Goal: Task Accomplishment & Management: Manage account settings

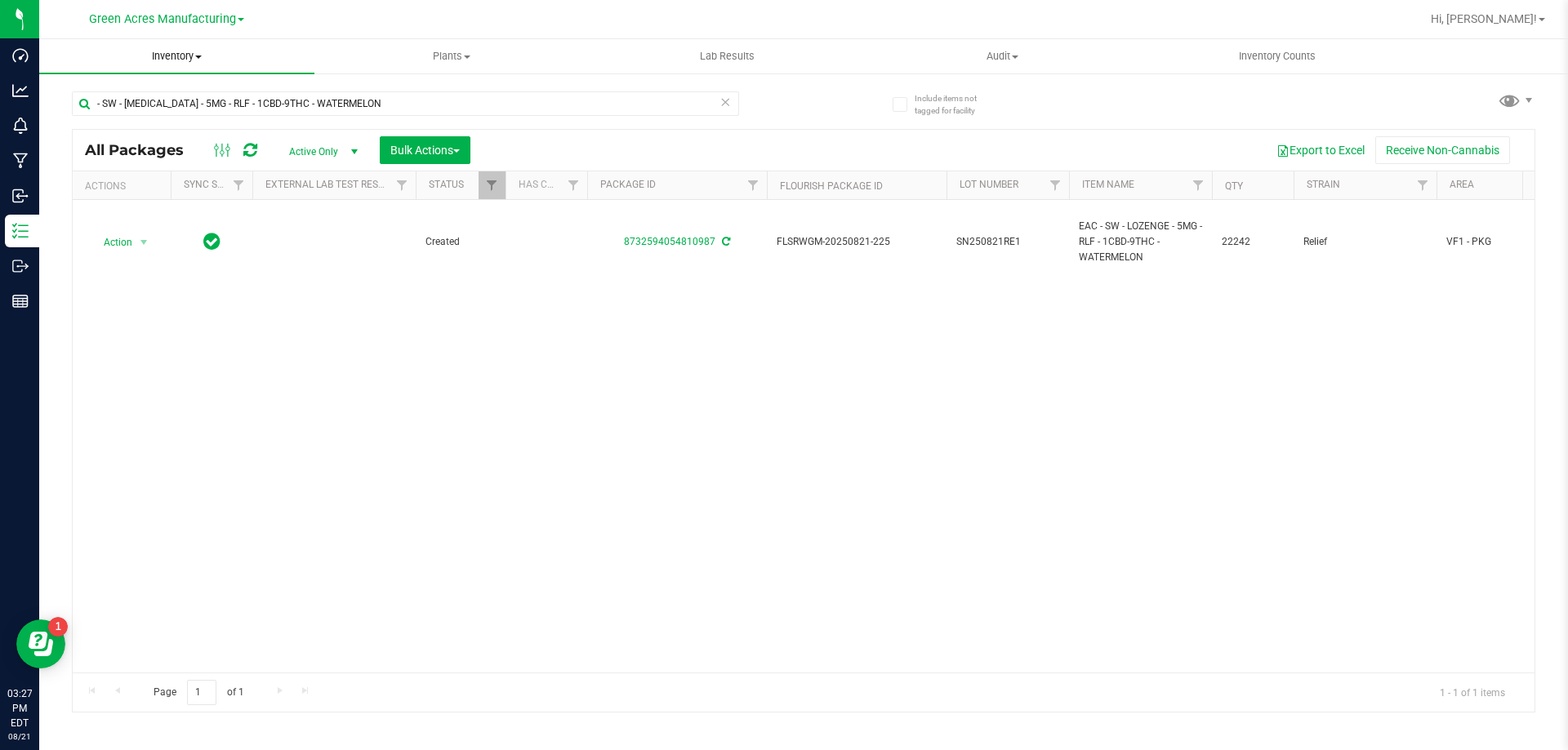
click at [169, 59] on span "Inventory" at bounding box center [177, 56] width 275 height 15
click at [129, 201] on span "From bill of materials" at bounding box center [113, 196] width 148 height 14
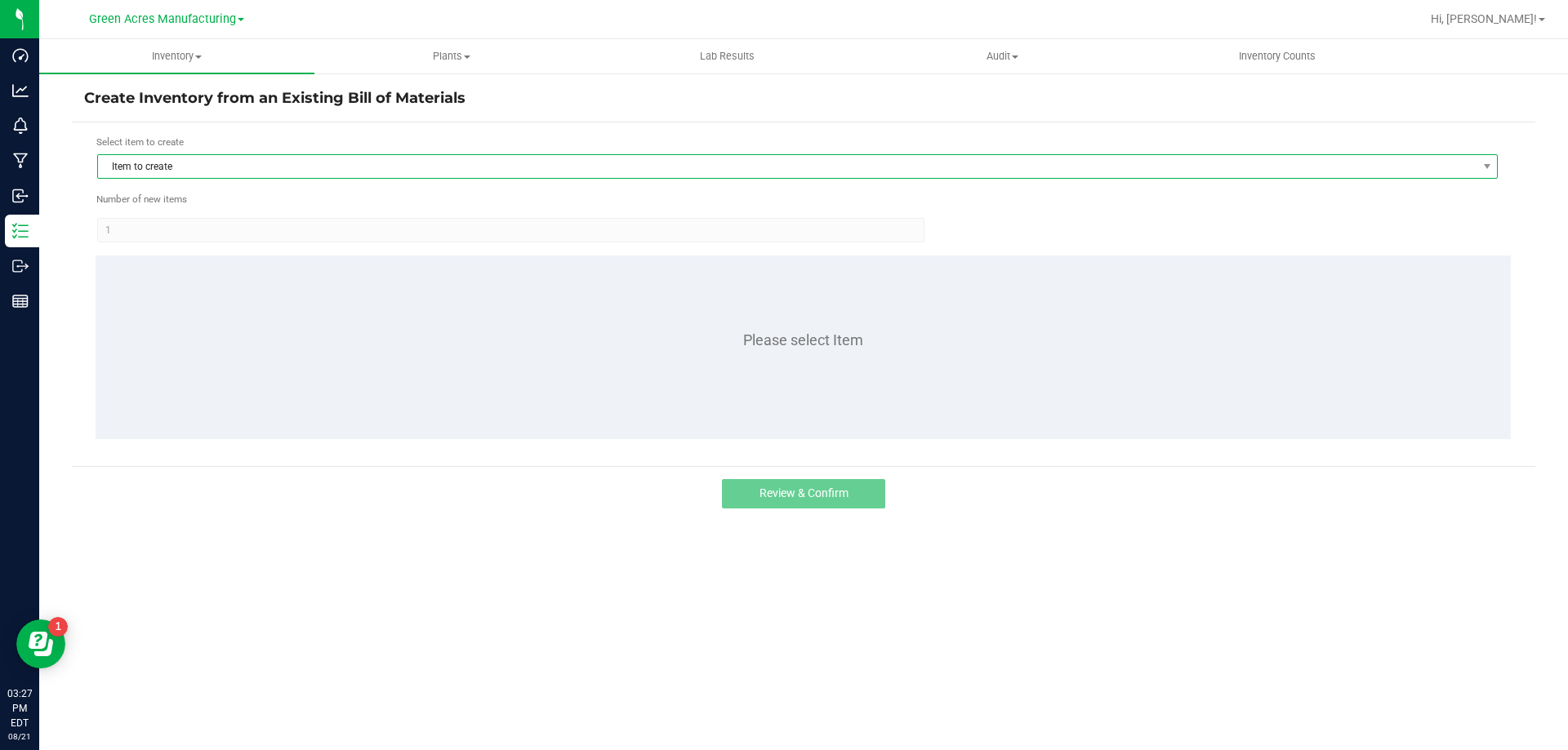
click at [179, 157] on span "Item to create" at bounding box center [787, 166] width 1378 height 23
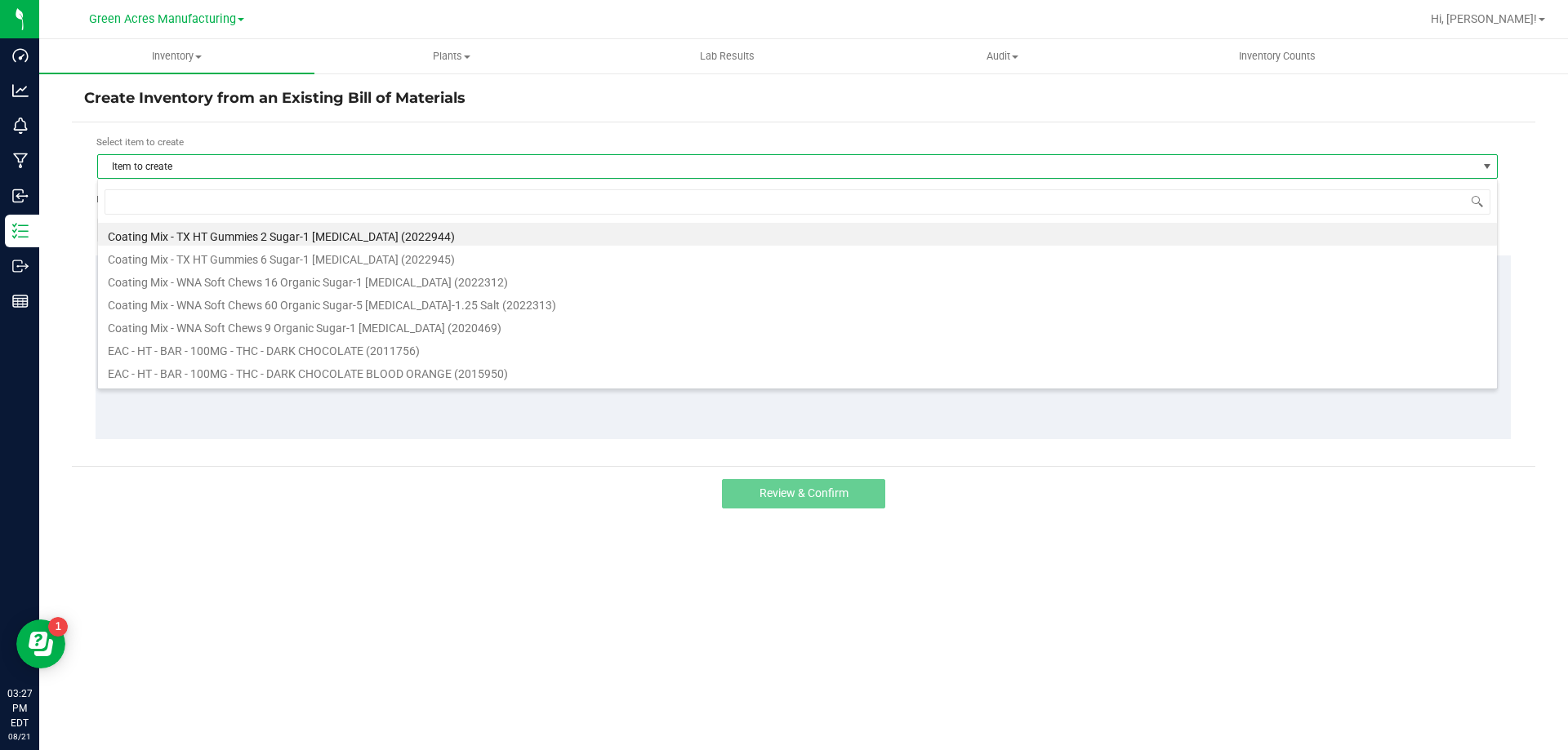
scroll to position [25, 1401]
click at [150, 191] on input at bounding box center [797, 202] width 1386 height 26
type input "dark"
click at [237, 231] on li "EAC - HT - BAR - 100MG - THC - DARK CHOCOLATE (2011756)" at bounding box center [798, 234] width 1399 height 23
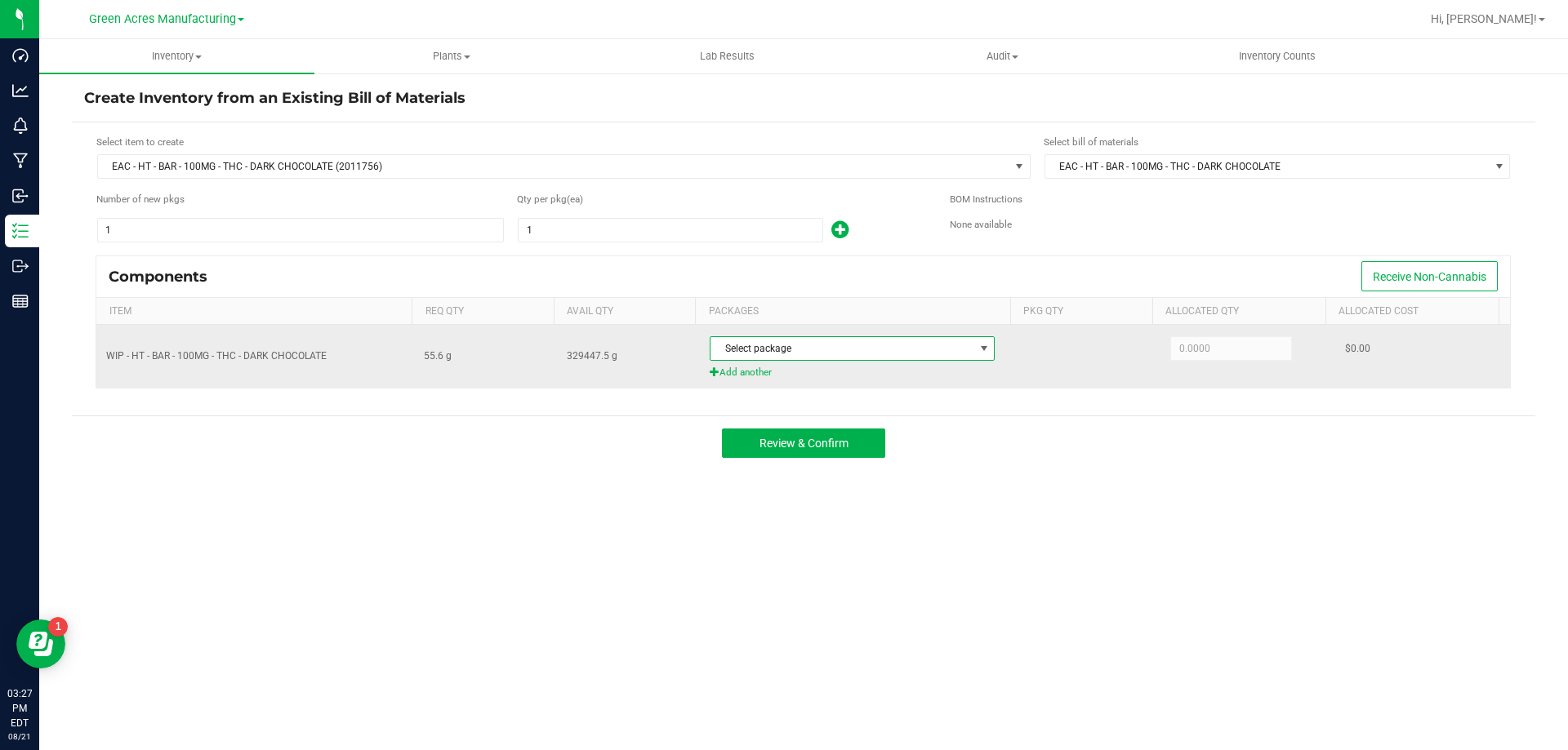
click at [792, 340] on span "Select package" at bounding box center [842, 348] width 263 height 23
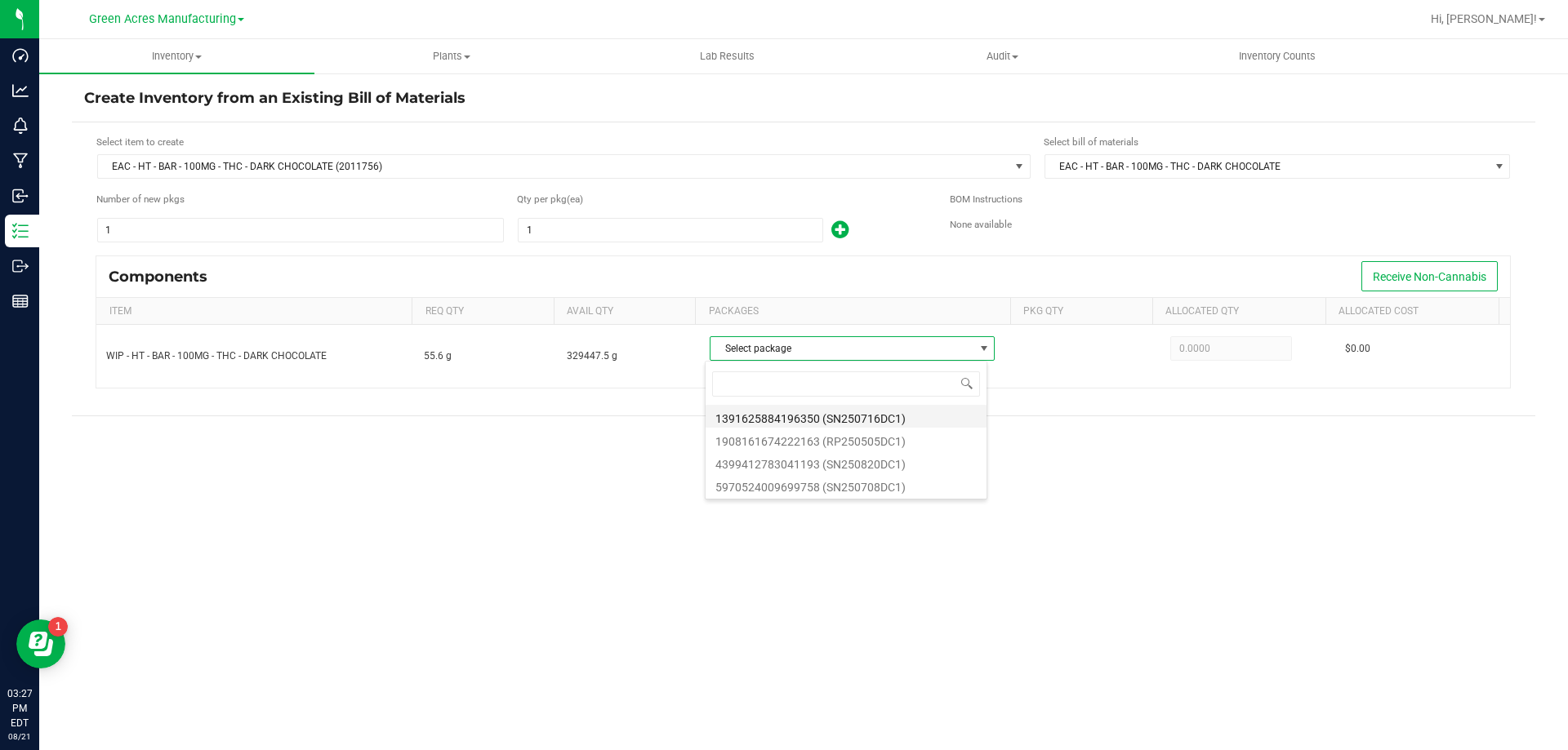
scroll to position [25, 282]
click at [779, 459] on li "4399412783041193 (SN250820DC1)" at bounding box center [846, 461] width 281 height 23
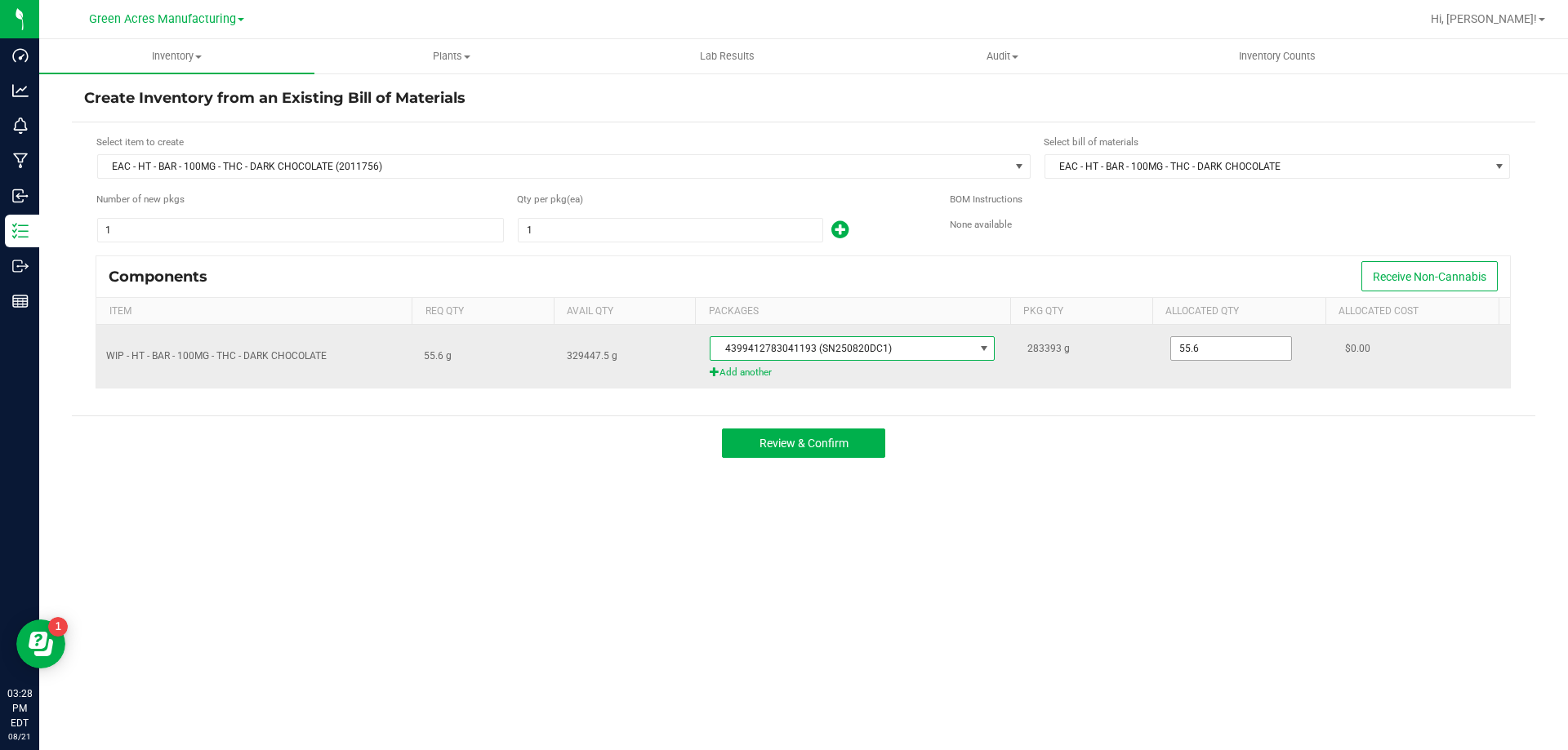
click at [1208, 343] on input "55.6" at bounding box center [1231, 348] width 120 height 23
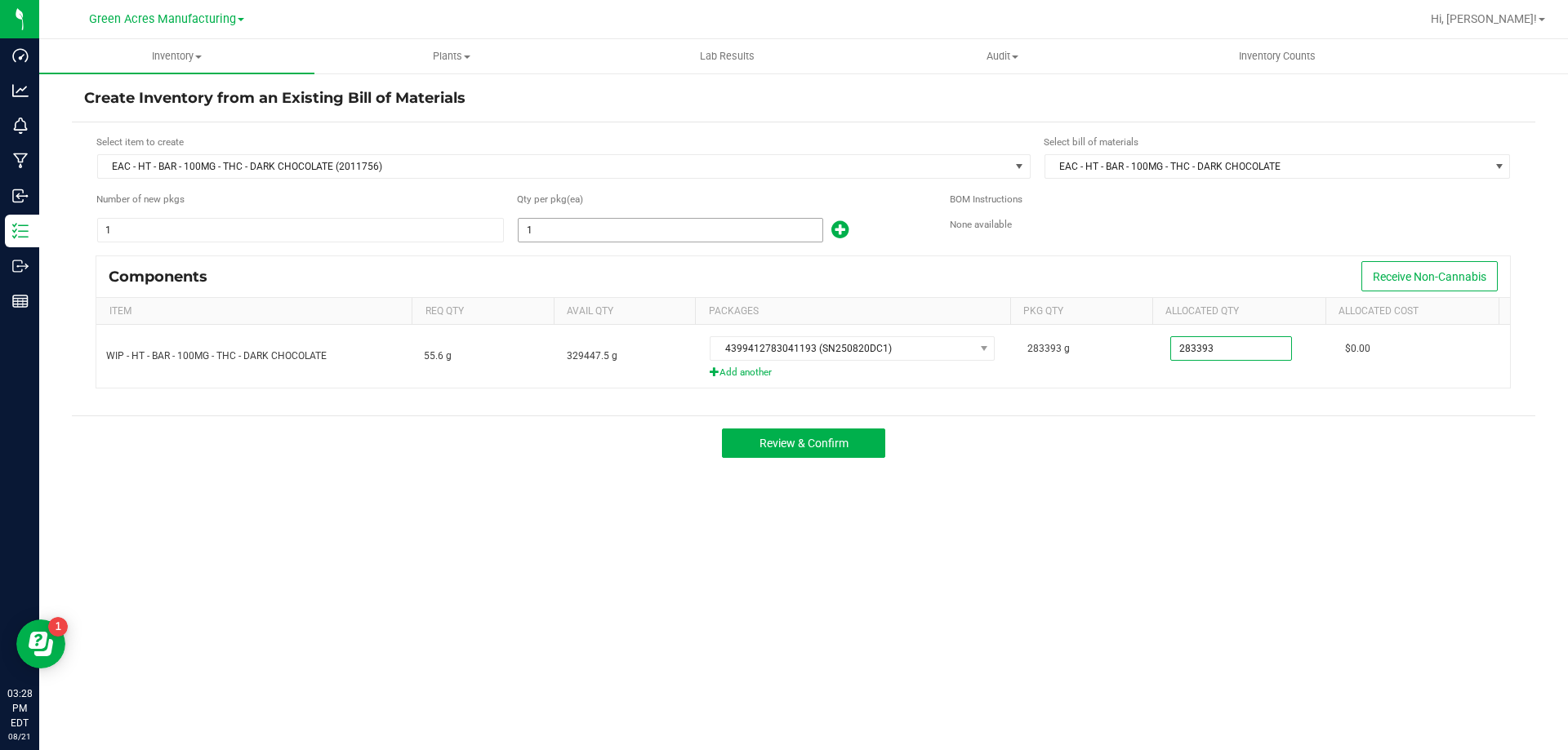
type input "283,393.0000"
click at [548, 233] on input "1" at bounding box center [671, 230] width 304 height 23
type input "4,925"
click at [488, 428] on div "Review & Confirm" at bounding box center [803, 442] width 1464 height 55
click at [792, 450] on button "Review & Confirm" at bounding box center [804, 443] width 164 height 30
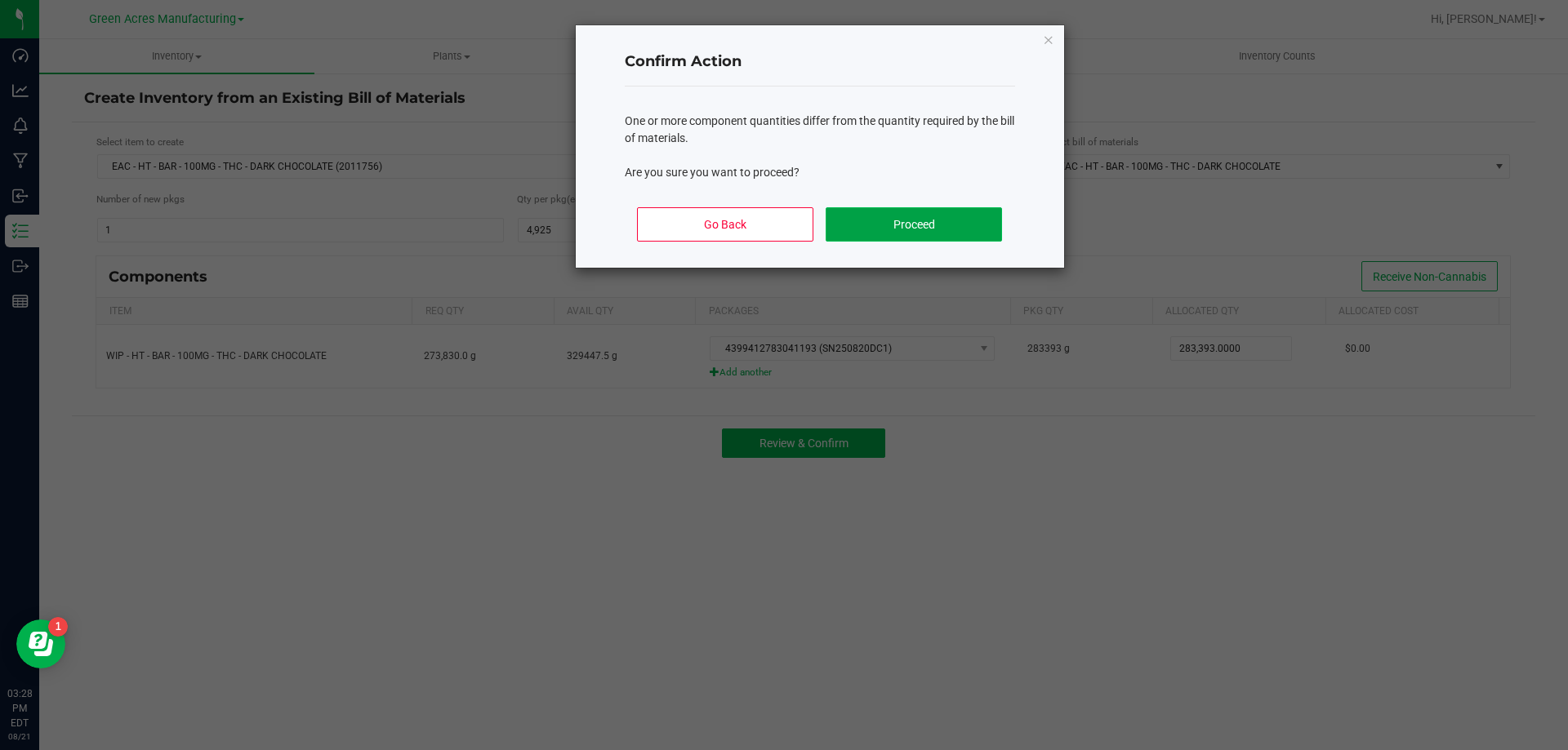
click at [914, 236] on button "Proceed" at bounding box center [913, 224] width 176 height 35
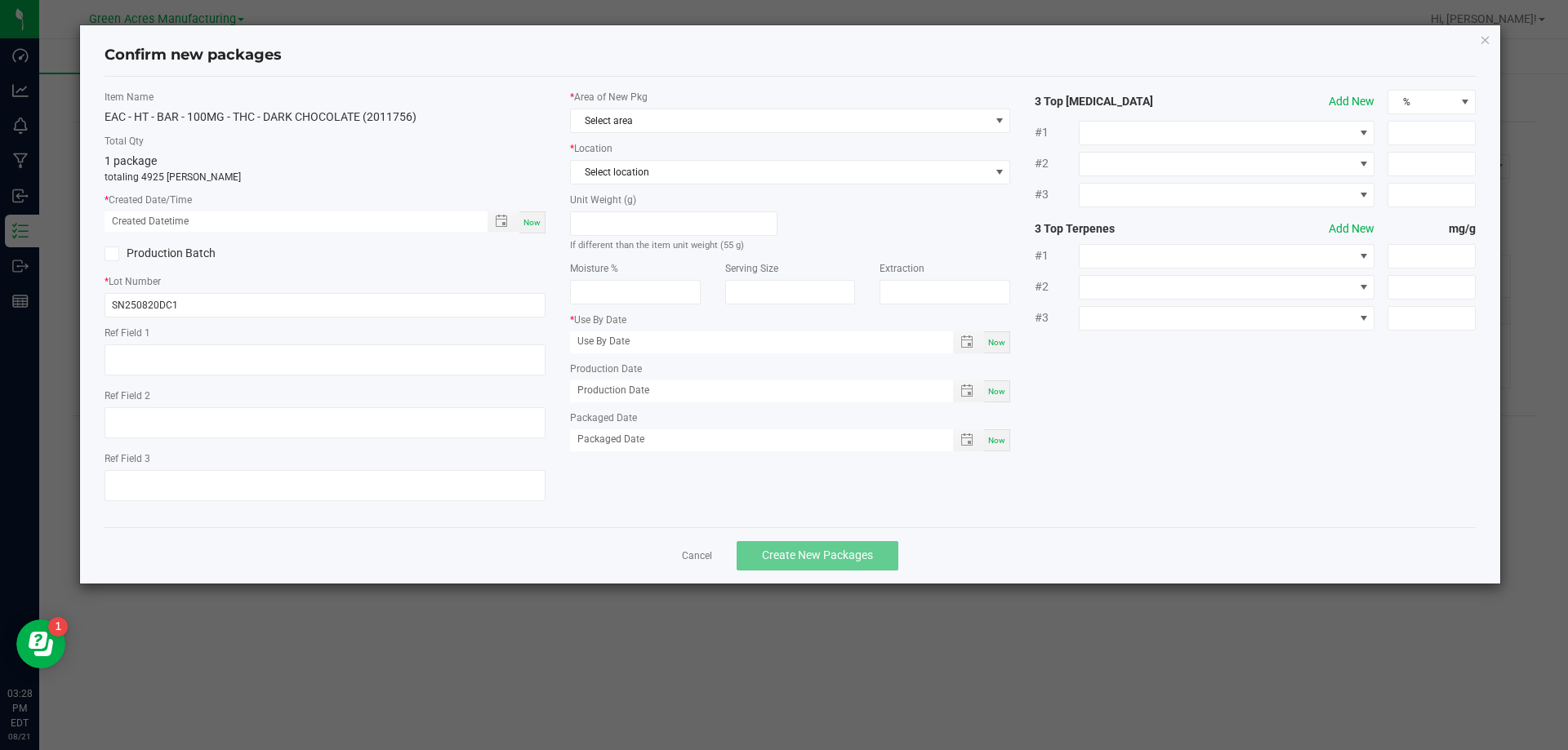
type input "[DATE]"
click at [533, 224] on span "Now" at bounding box center [532, 222] width 17 height 9
type input "[DATE] 03:28 PM"
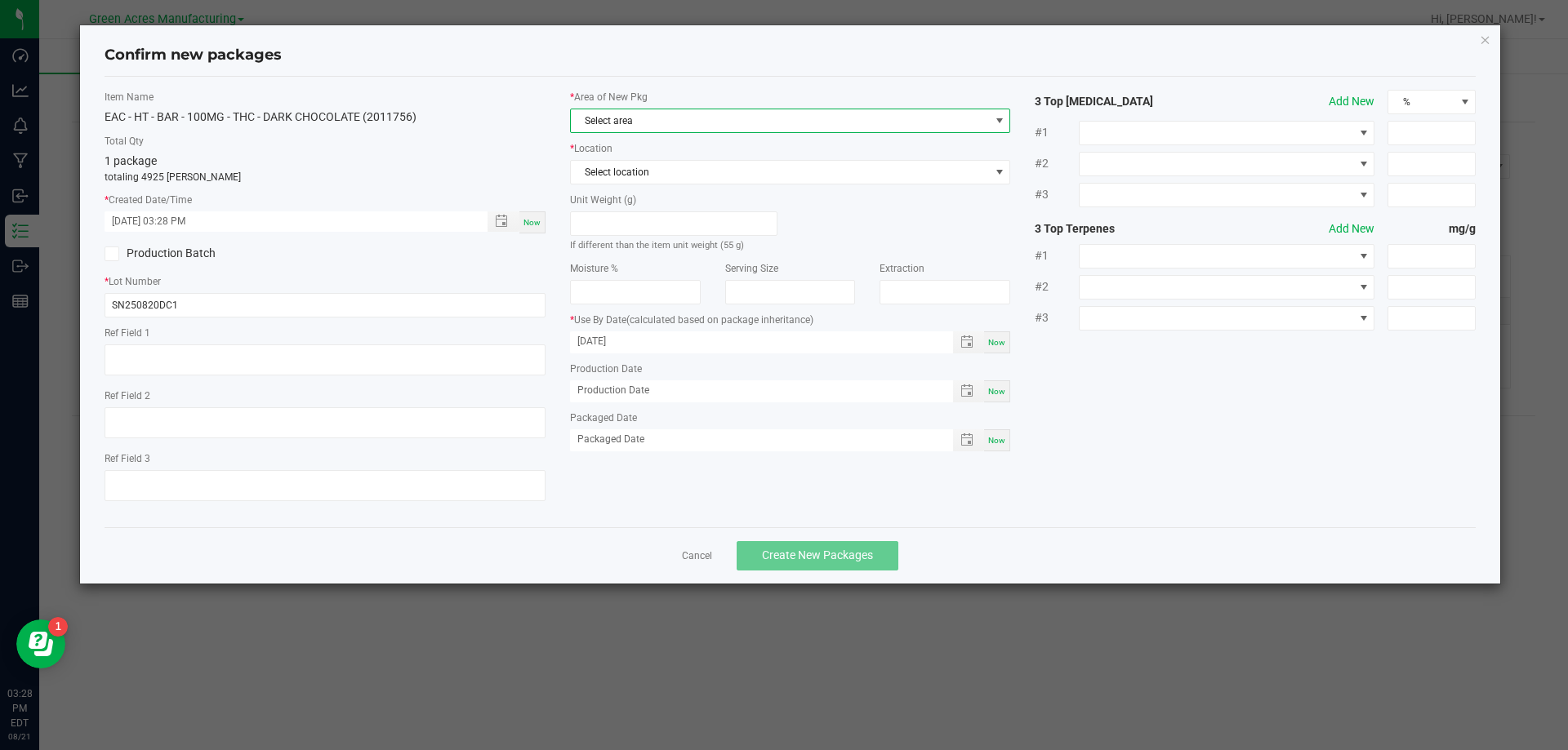
click at [669, 127] on span "Select area" at bounding box center [780, 120] width 419 height 23
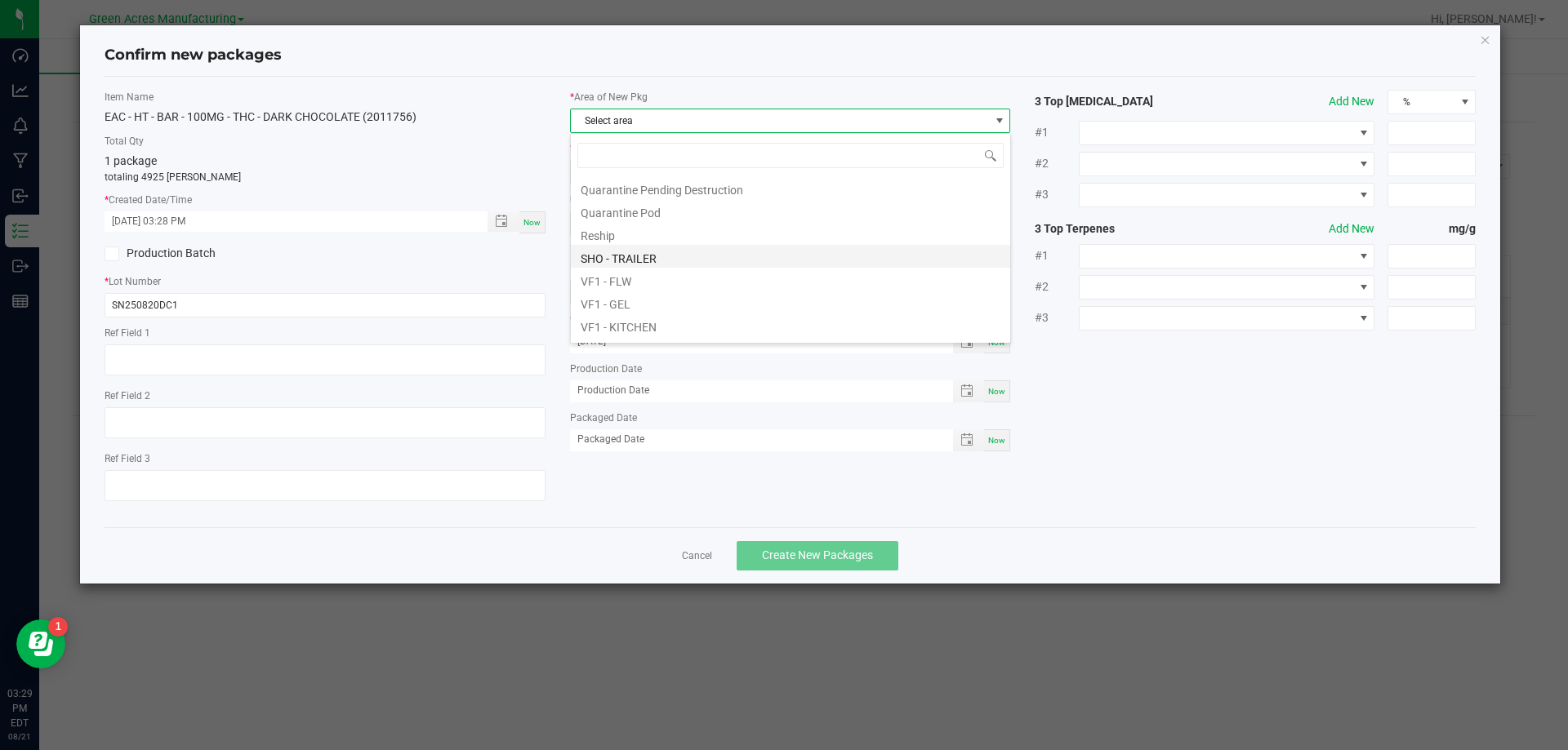
scroll to position [653, 0]
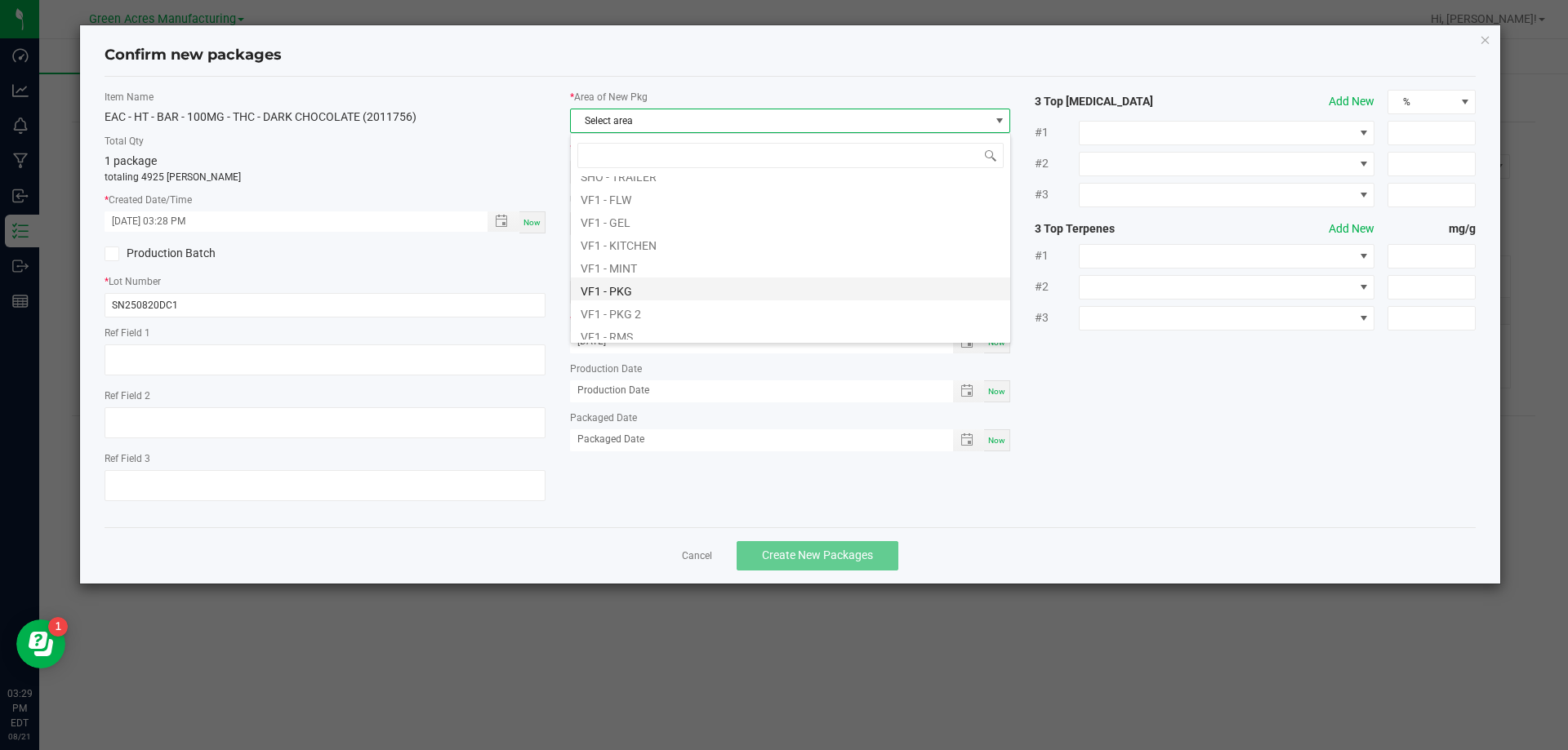
click at [612, 288] on li "VF1 - PKG" at bounding box center [790, 289] width 440 height 23
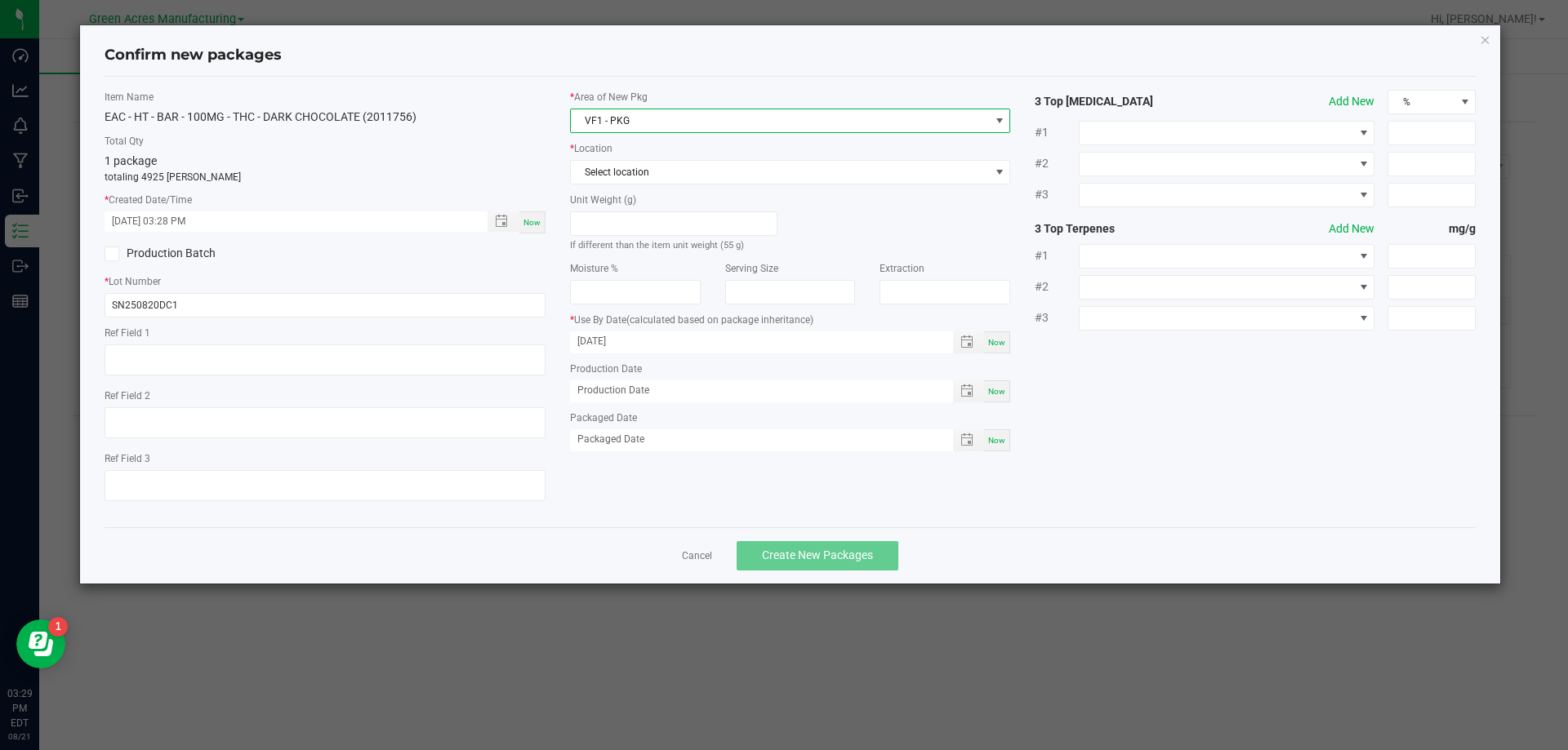
click at [613, 185] on div "* Area of New Pkg VF1 - PKG * Location Select location Unit Weight (g) If diffe…" at bounding box center [790, 275] width 465 height 370
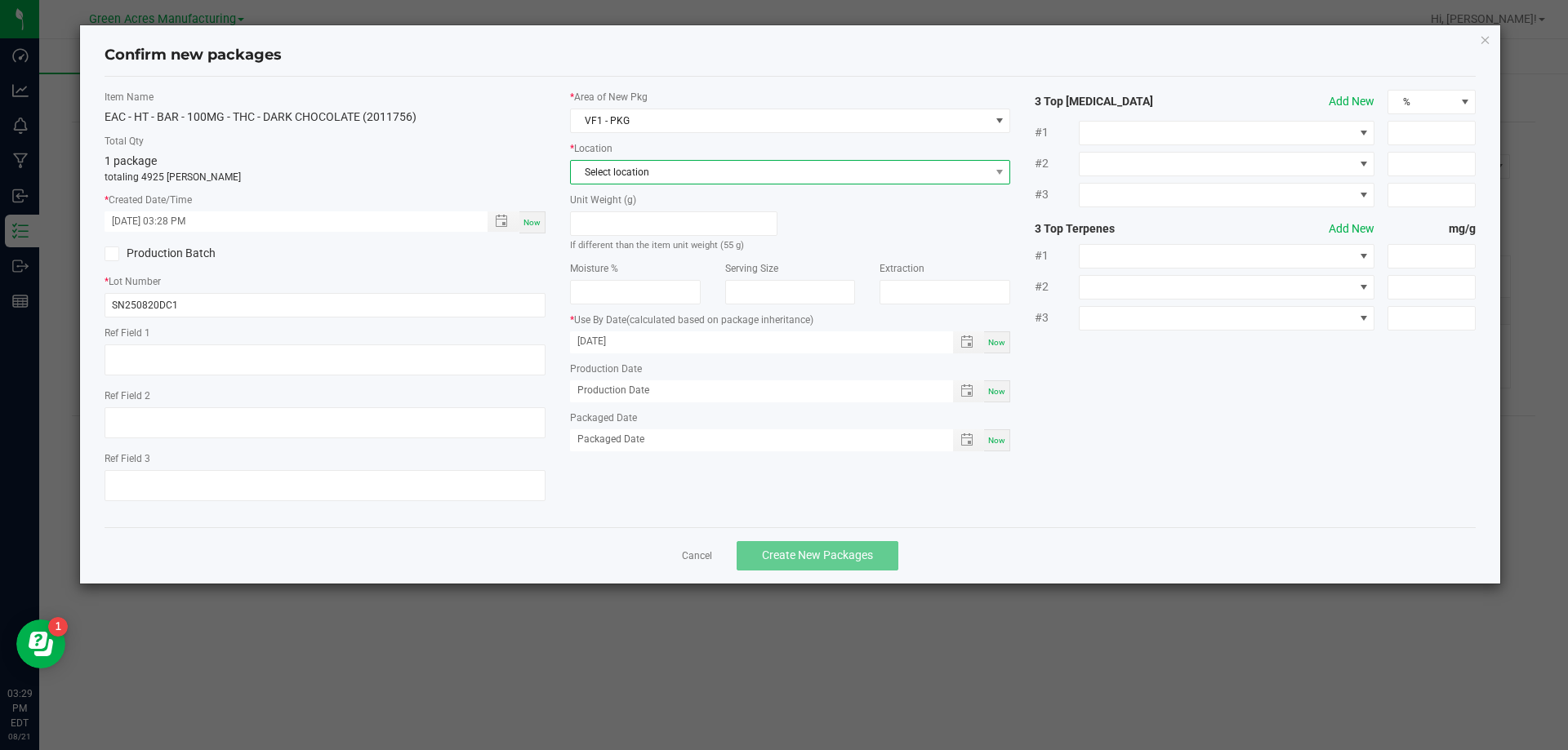
click at [619, 183] on span "Select location" at bounding box center [780, 172] width 419 height 23
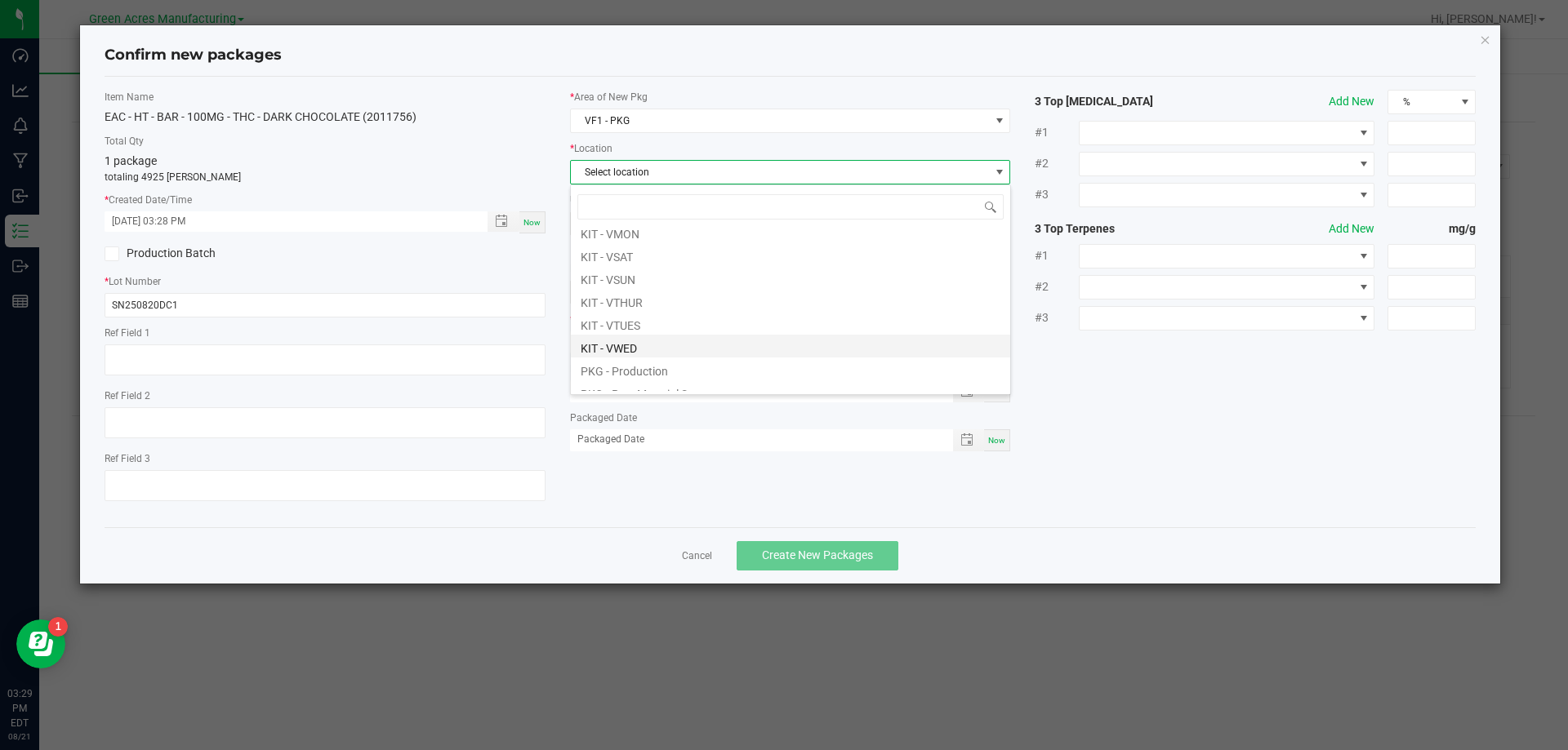
scroll to position [81, 0]
click at [607, 340] on li "PKG - Production" at bounding box center [790, 340] width 440 height 23
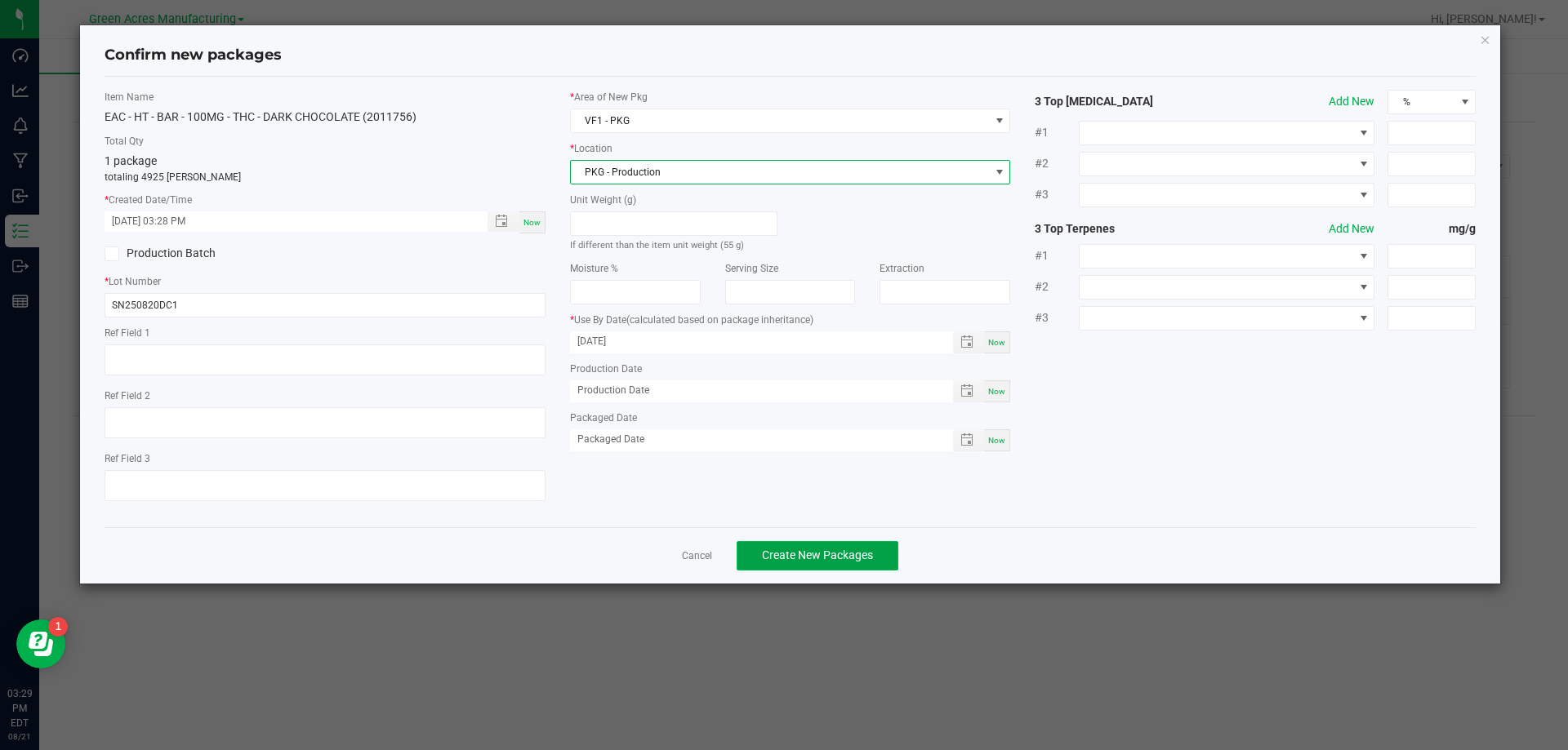
click at [814, 568] on button "Create New Packages" at bounding box center [817, 557] width 162 height 30
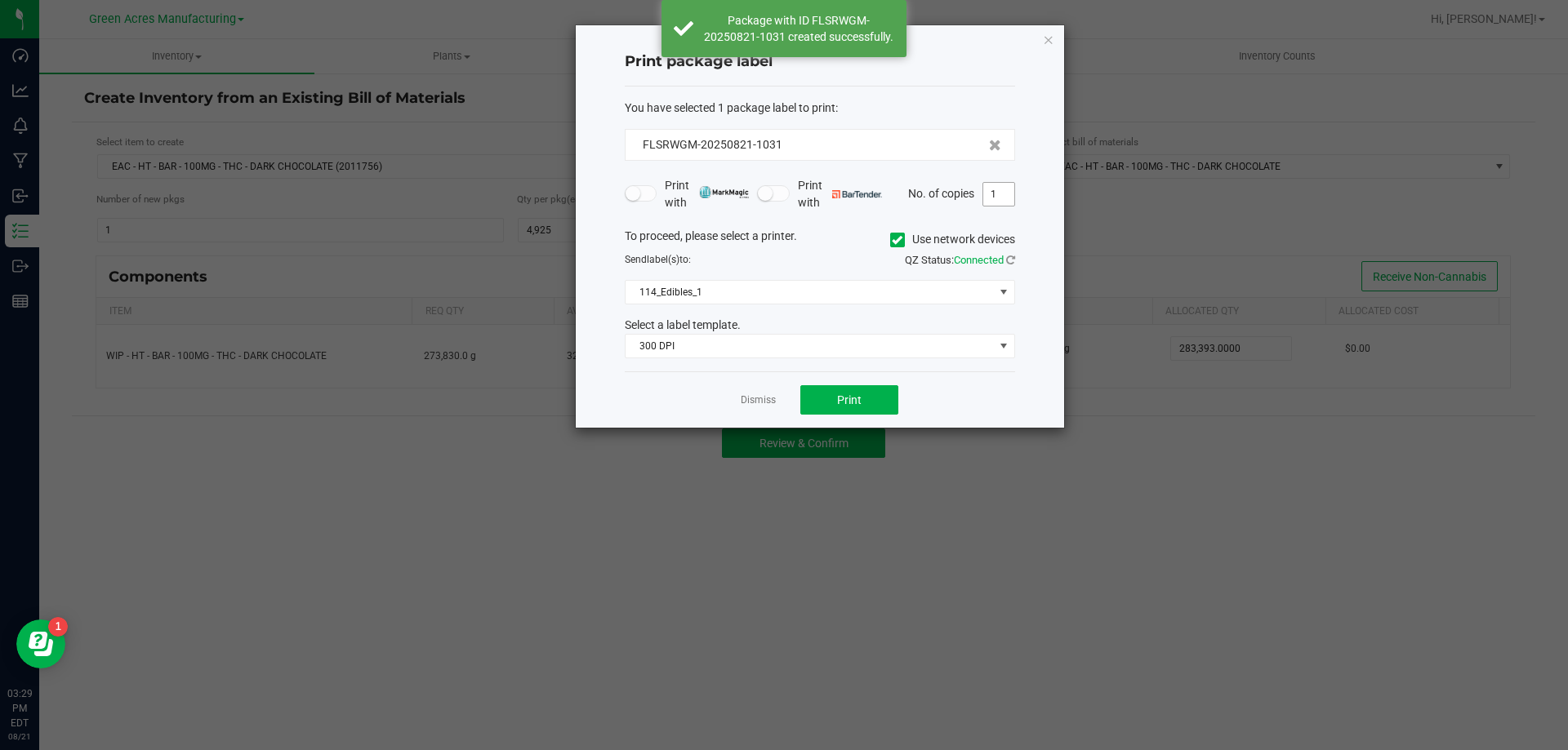
click at [999, 197] on input "1" at bounding box center [998, 193] width 31 height 23
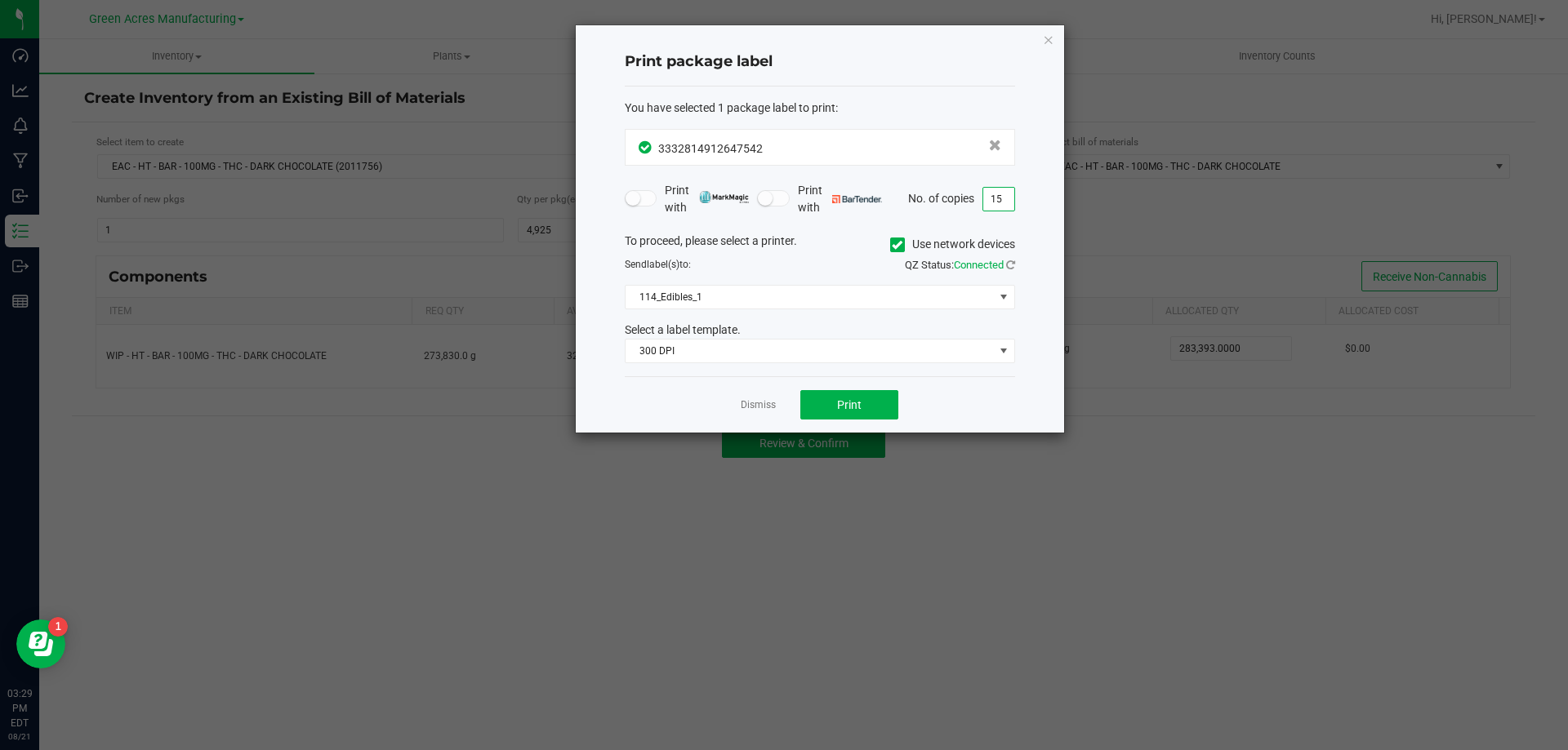
type input "15"
click at [819, 410] on button "Print" at bounding box center [849, 405] width 98 height 30
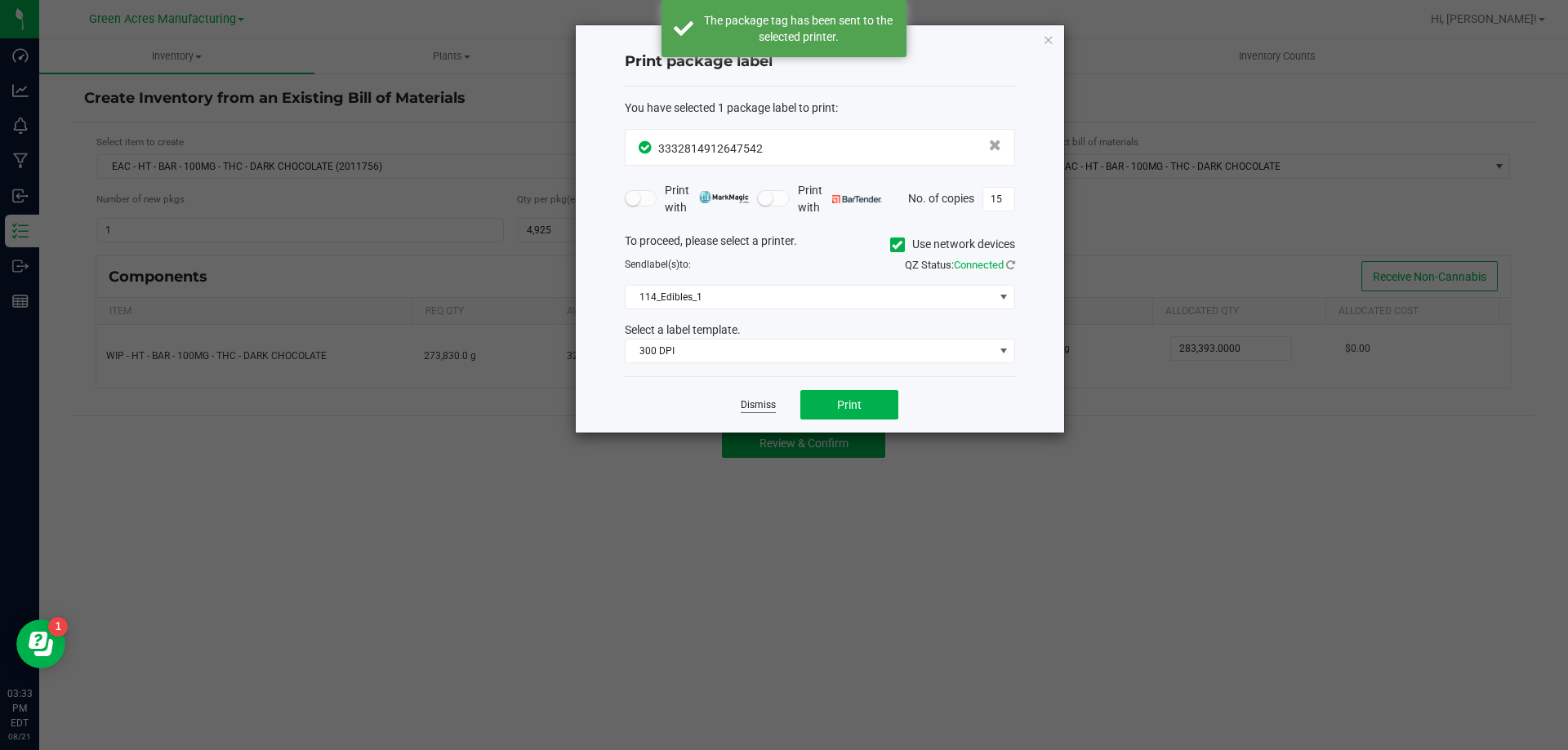
click at [759, 408] on link "Dismiss" at bounding box center [758, 406] width 35 height 14
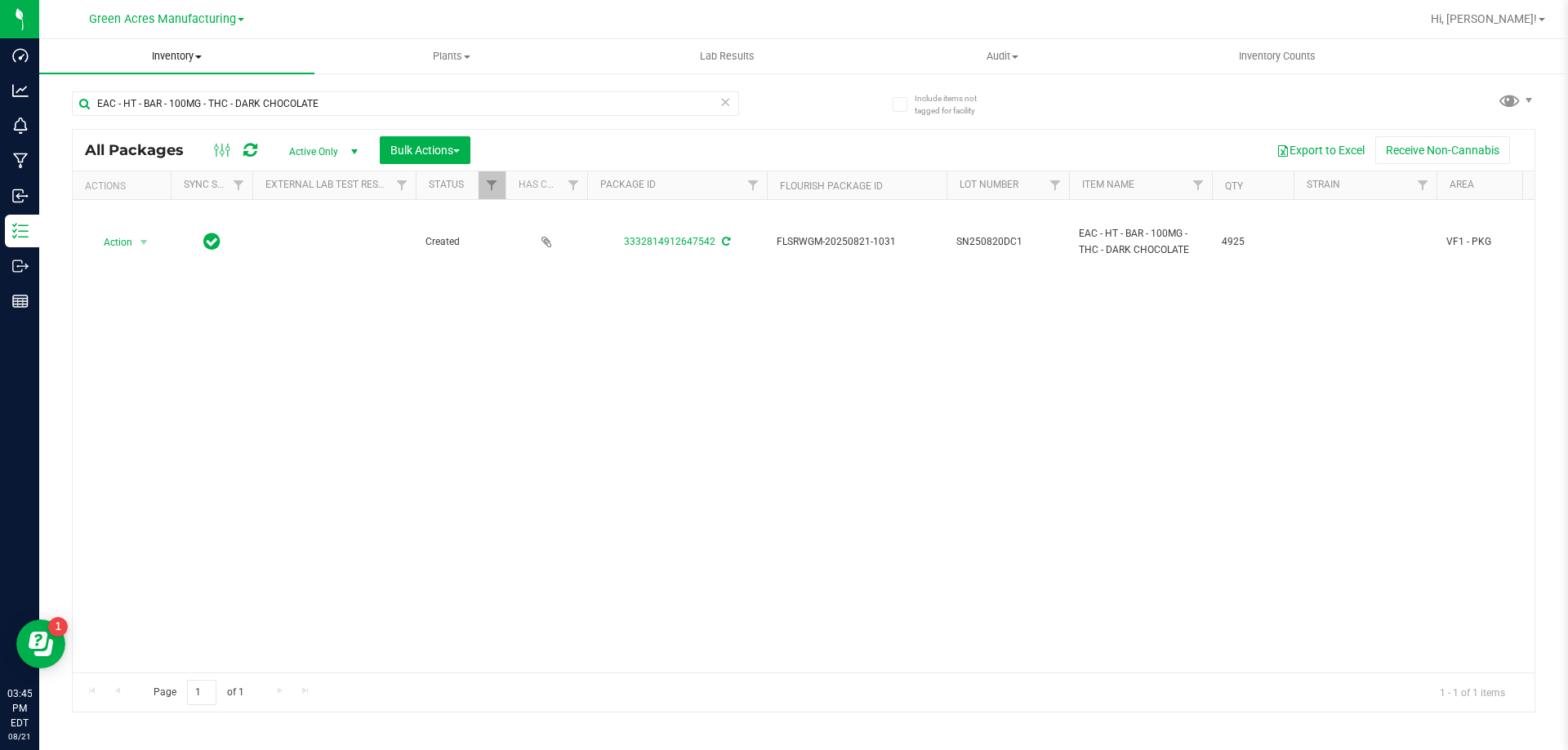
click at [176, 53] on span "Inventory" at bounding box center [177, 56] width 275 height 15
click at [155, 200] on span "From bill of materials" at bounding box center [113, 196] width 148 height 14
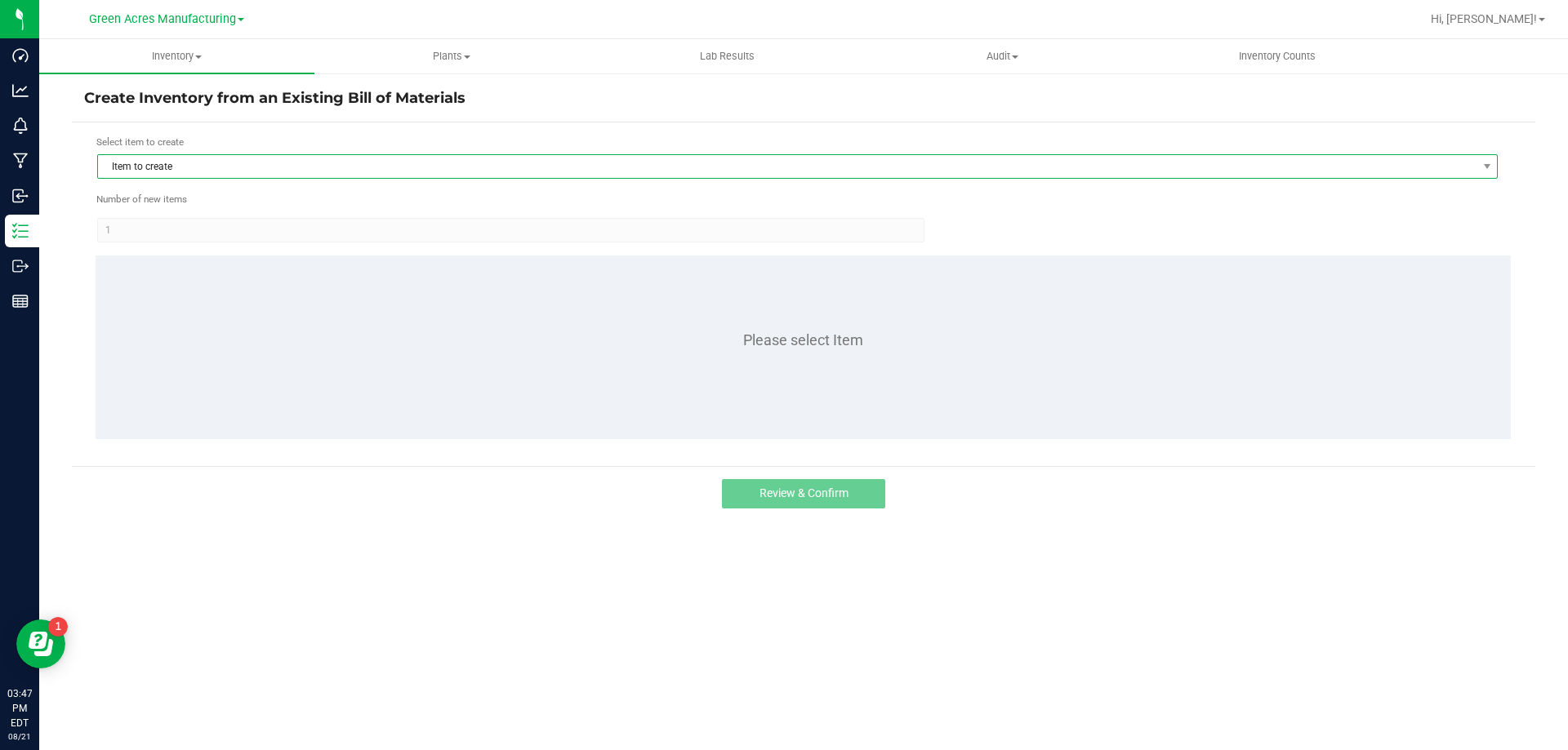
click at [704, 155] on span "Item to create" at bounding box center [787, 166] width 1378 height 23
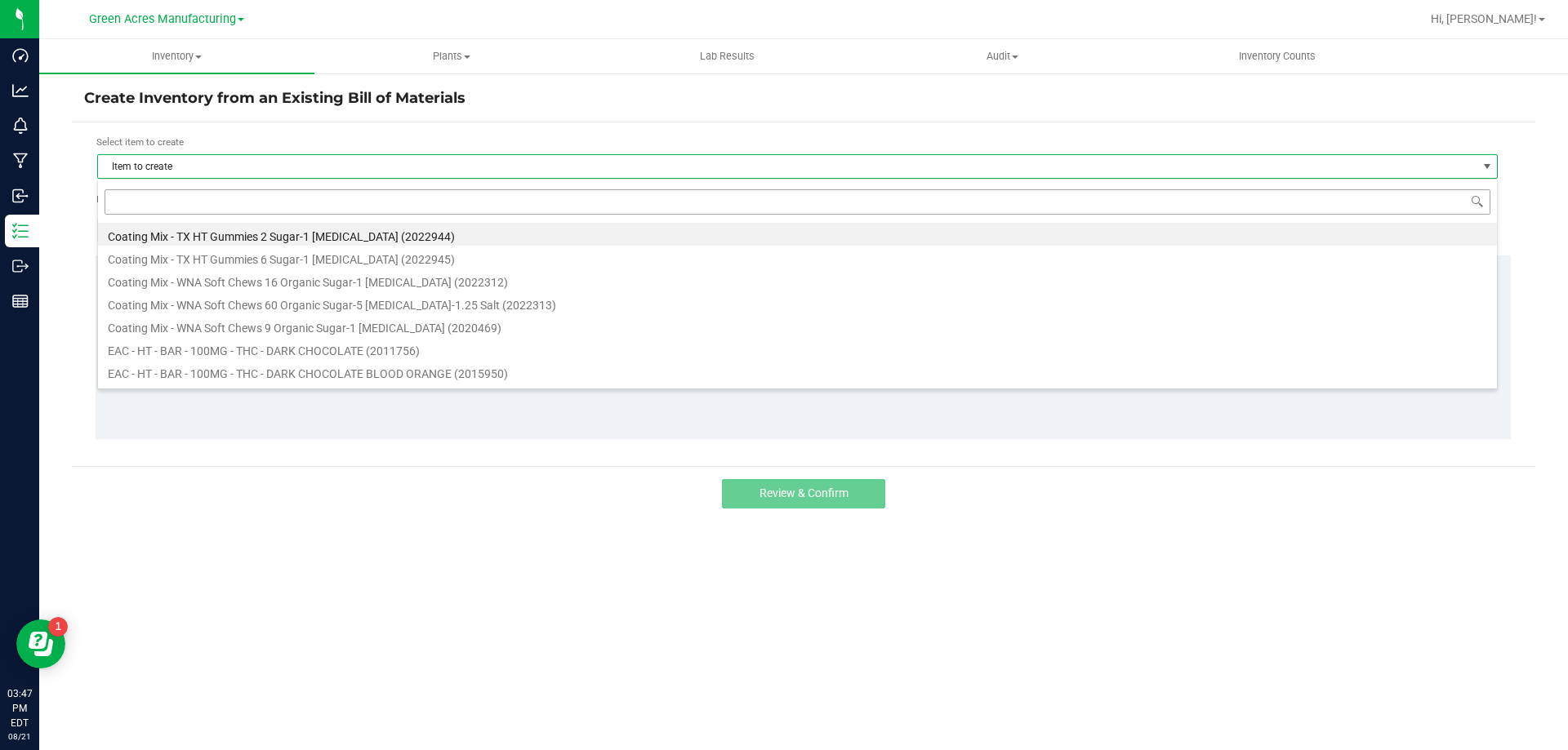
scroll to position [25, 1401]
click at [637, 189] on input at bounding box center [797, 202] width 1386 height 26
type input "DARK"
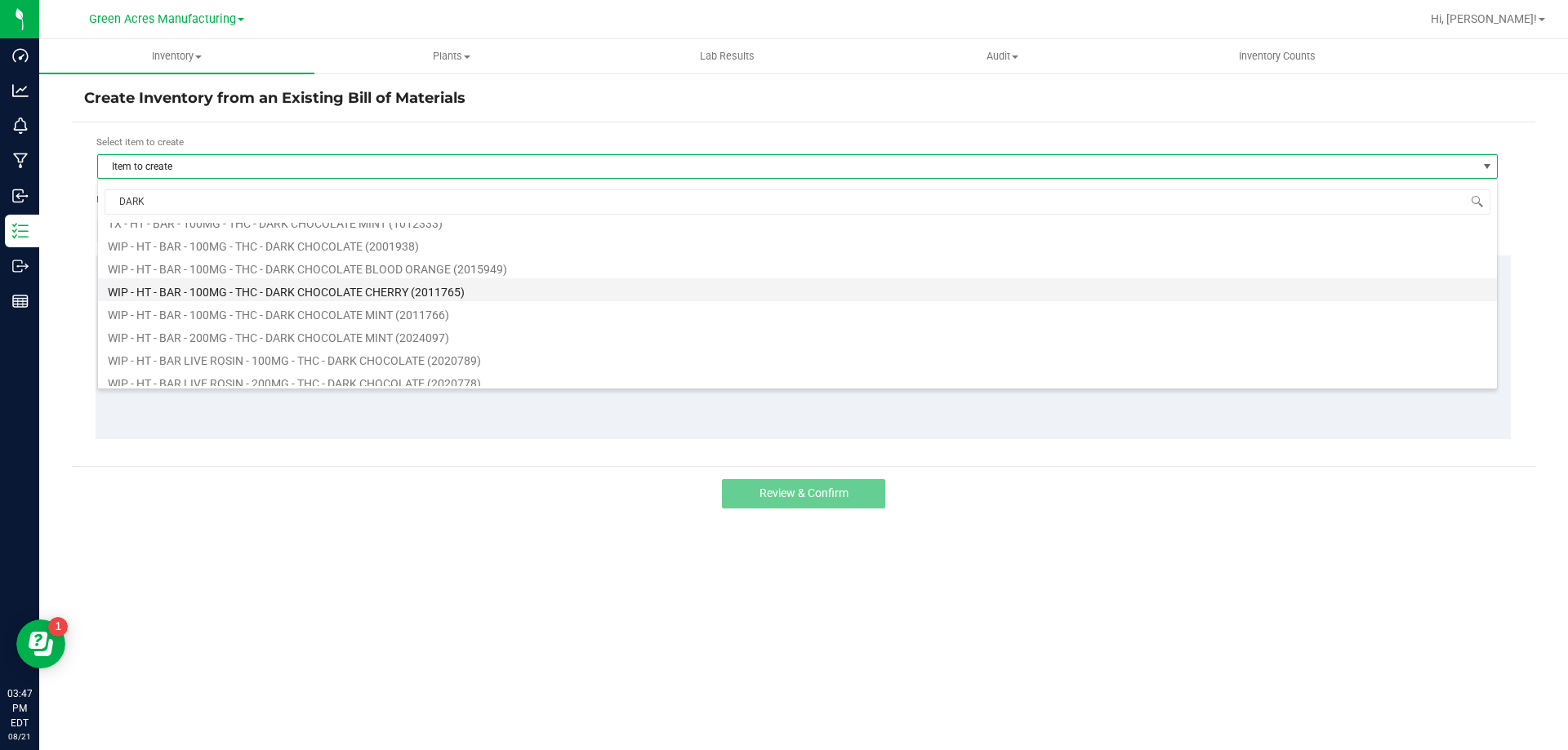
scroll to position [1307, 0]
click at [279, 303] on li "WIP - HT - BAR LIVE ROSIN - 200MG - THC - DARK CHOCOLATE (2020778)" at bounding box center [798, 300] width 1399 height 23
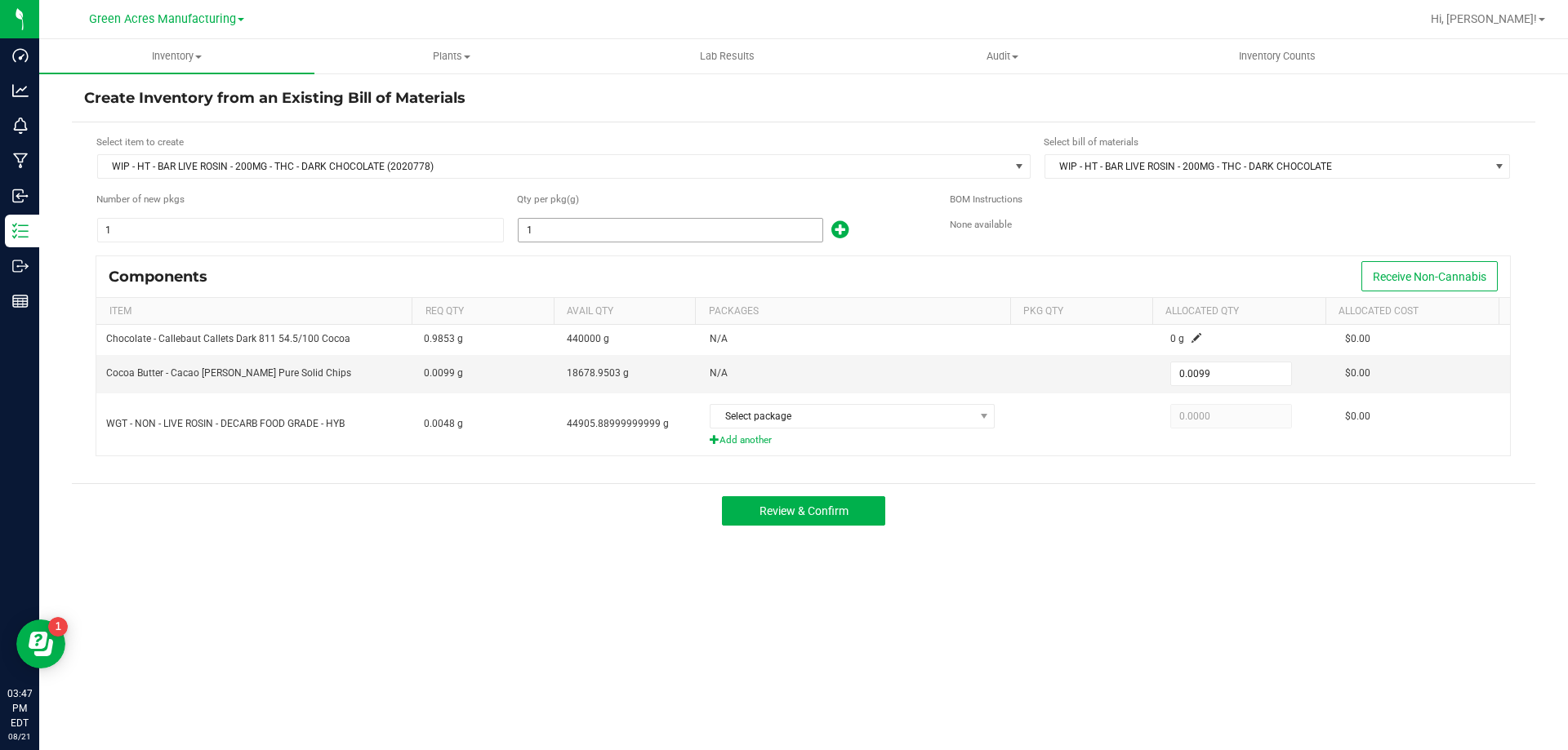
click at [650, 237] on input "1" at bounding box center [671, 230] width 304 height 23
type input "2"
type input "0.0198"
type input "28"
type input "0.2772"
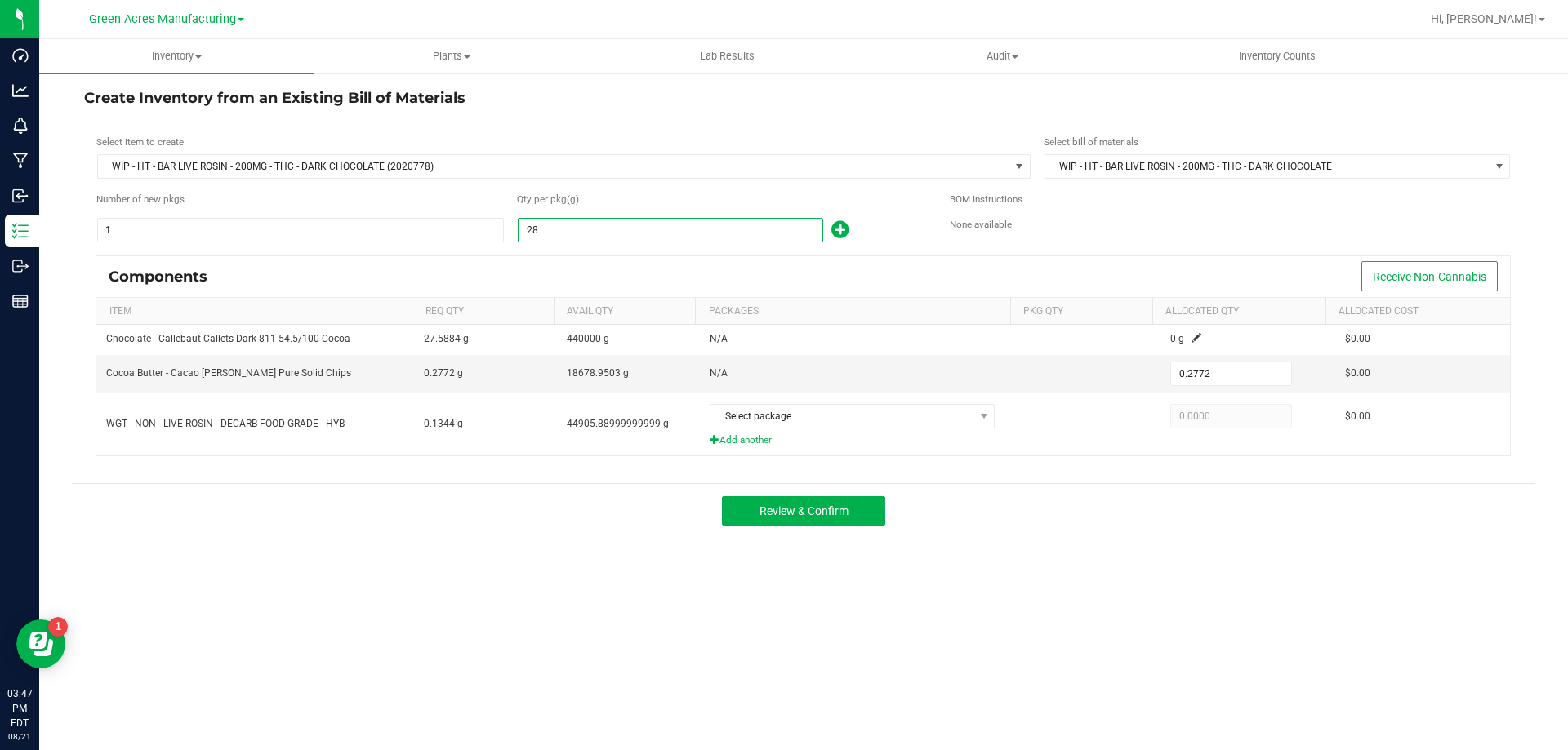
type input "285"
type input "2.8215"
type input "2855"
type input "28.2645"
type input "28559"
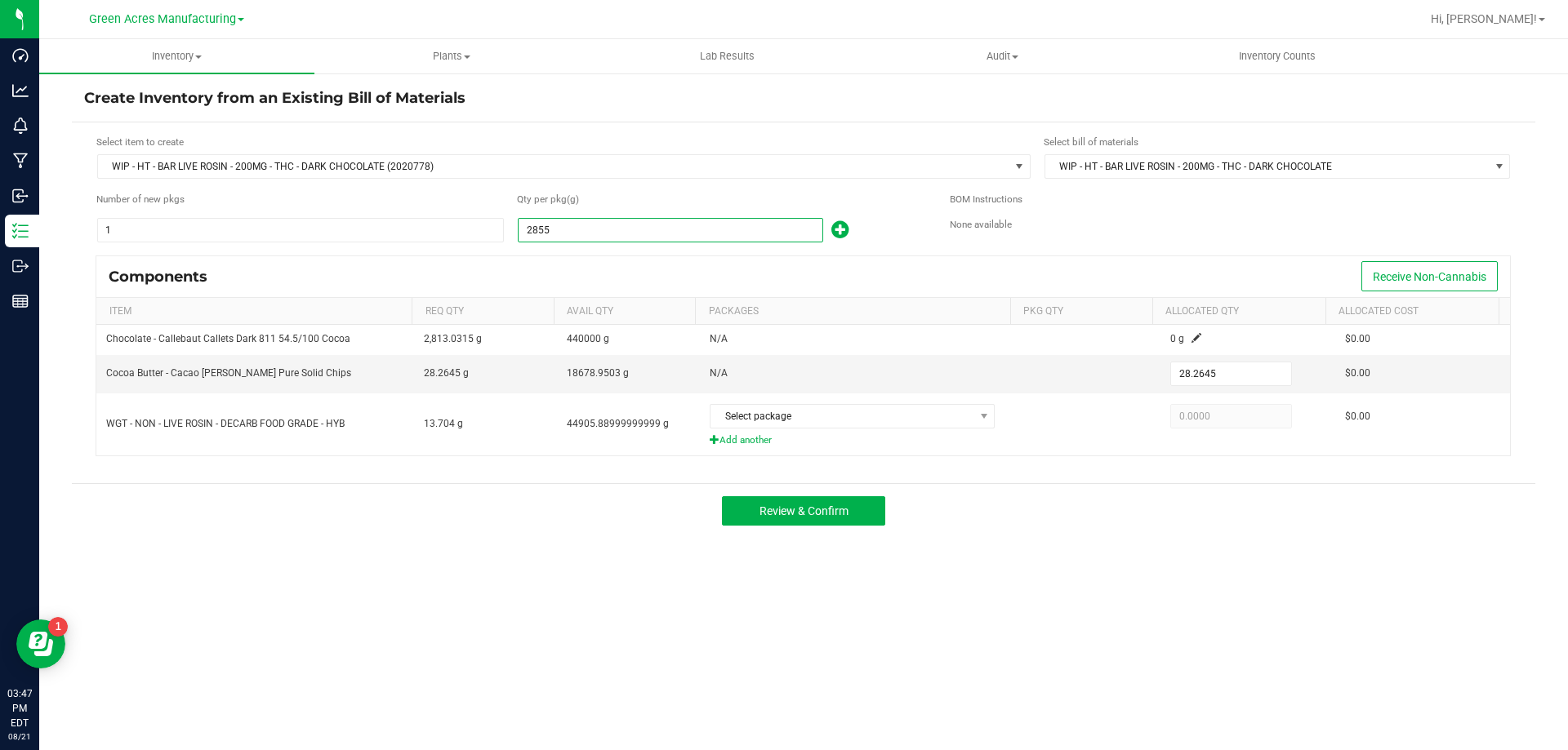
type input "282.7341"
type input "285595"
type input "2,827.3905"
click at [589, 230] on input "285595" at bounding box center [671, 230] width 304 height 23
type input "28559"
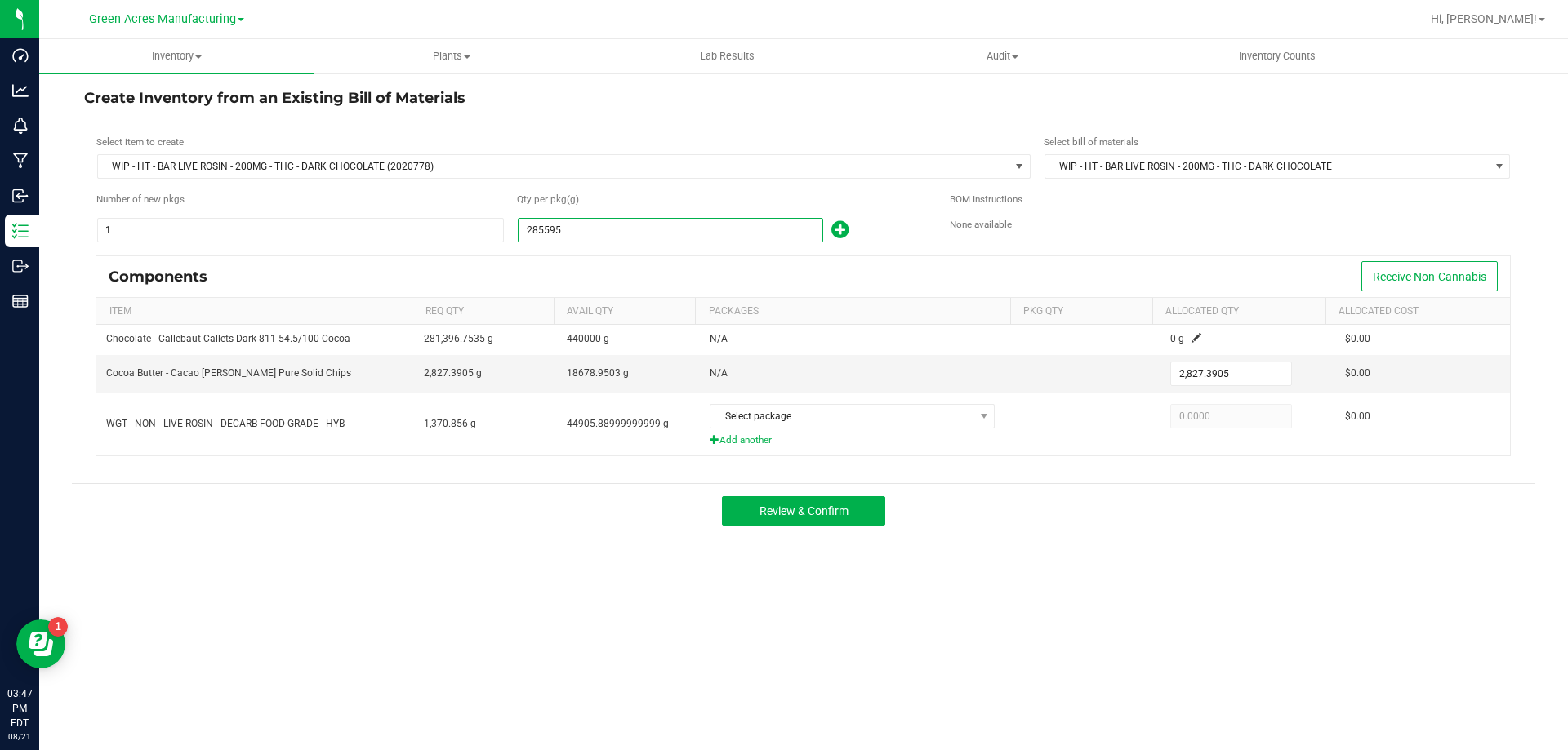
type input "282.7341"
type input "2855"
type input "28.2645"
type input "285"
type input "2.8215"
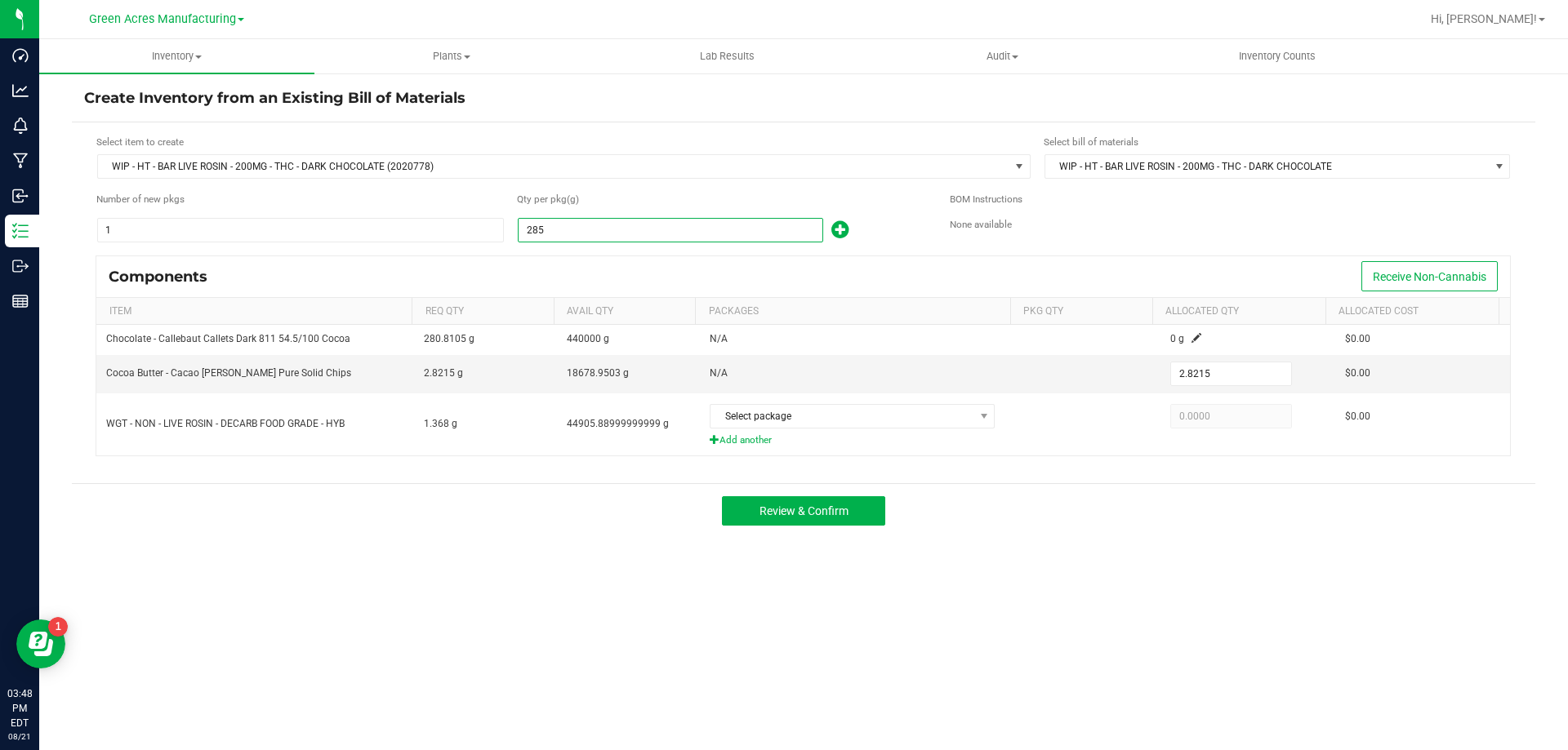
type input "2859"
type input "28.3041"
type input "28598"
type input "283.1202"
type input "285989"
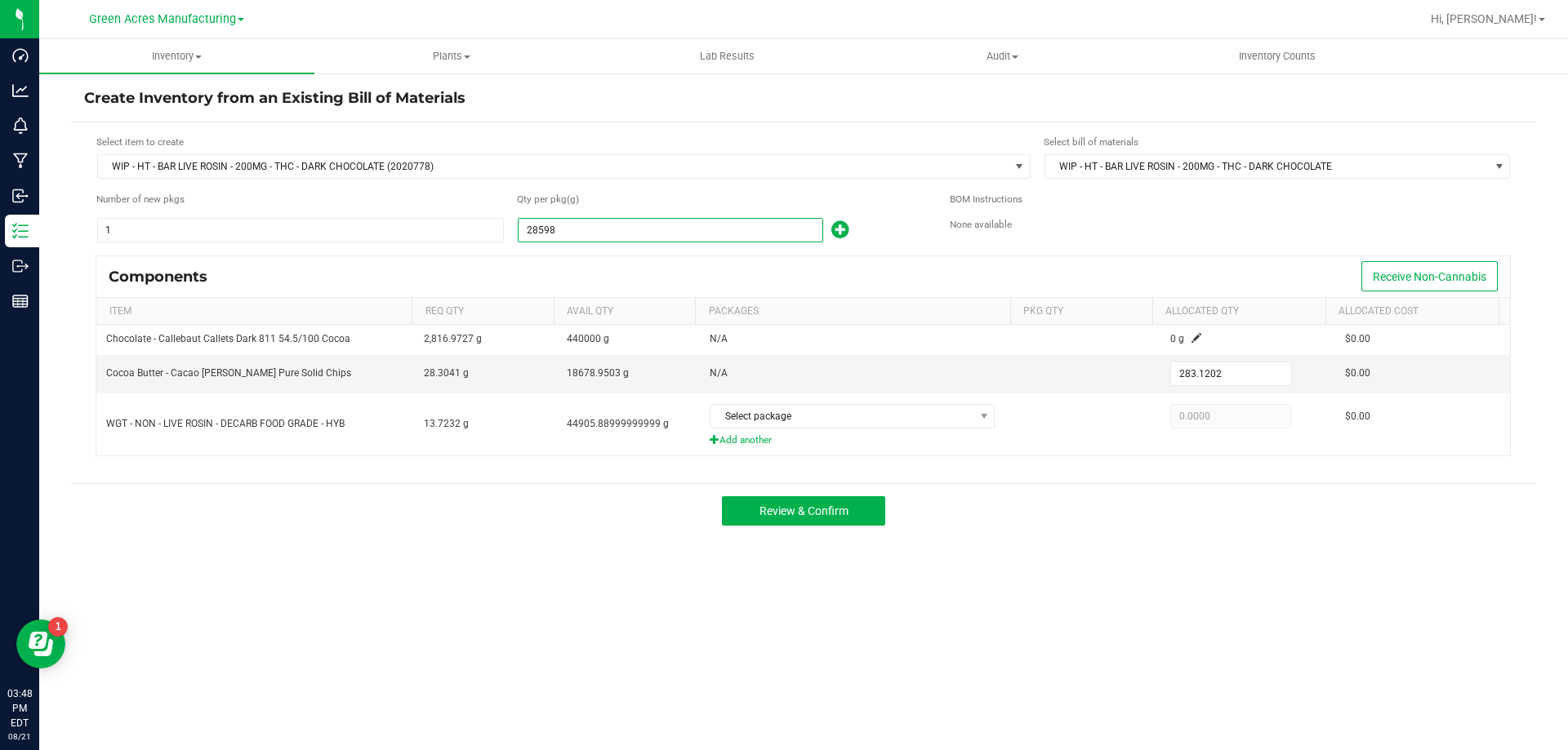
type input "2,831.2911"
type input "285,989.0000"
click at [621, 265] on div "Components Receive Non-Cannabis" at bounding box center [803, 276] width 1414 height 41
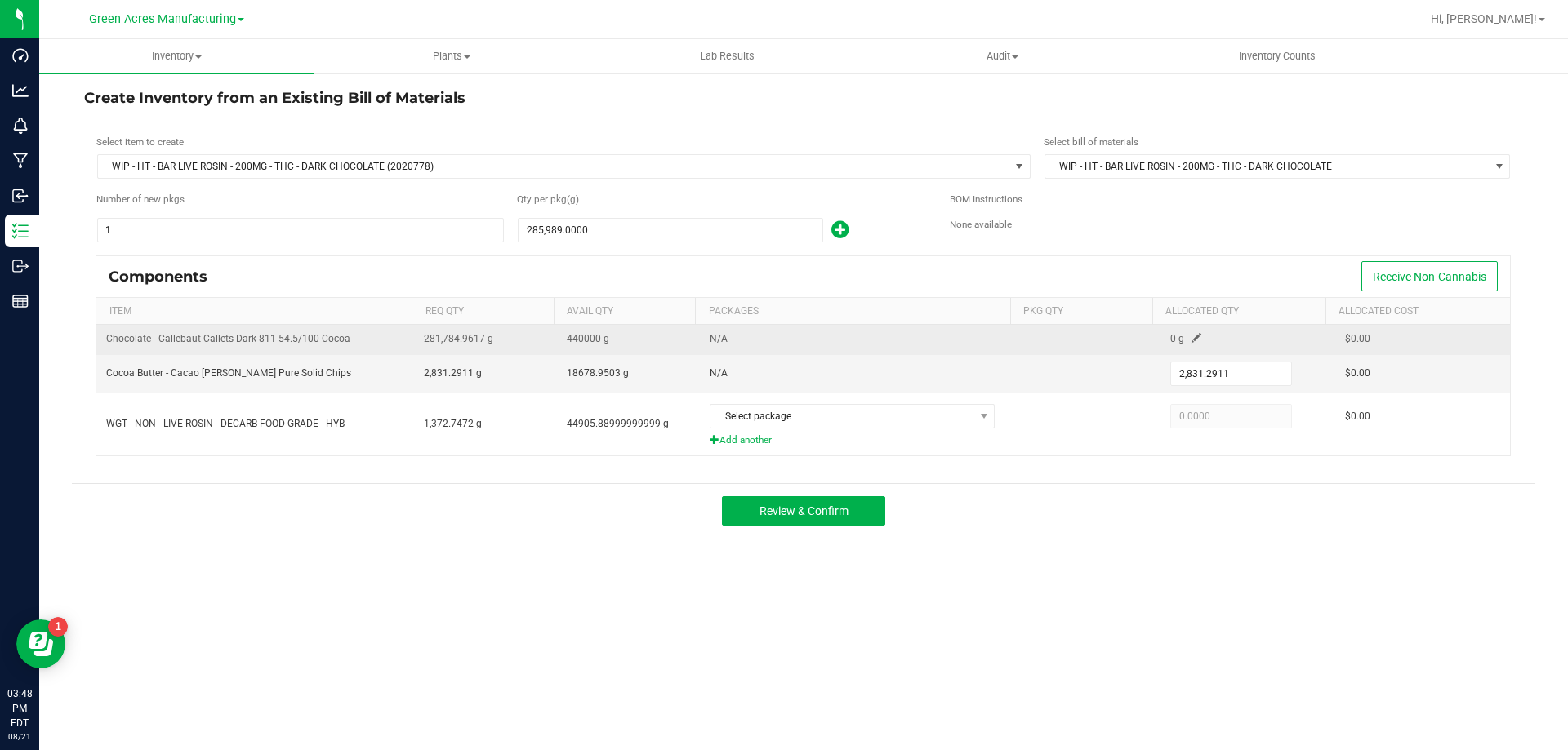
click at [1192, 338] on span at bounding box center [1197, 338] width 10 height 10
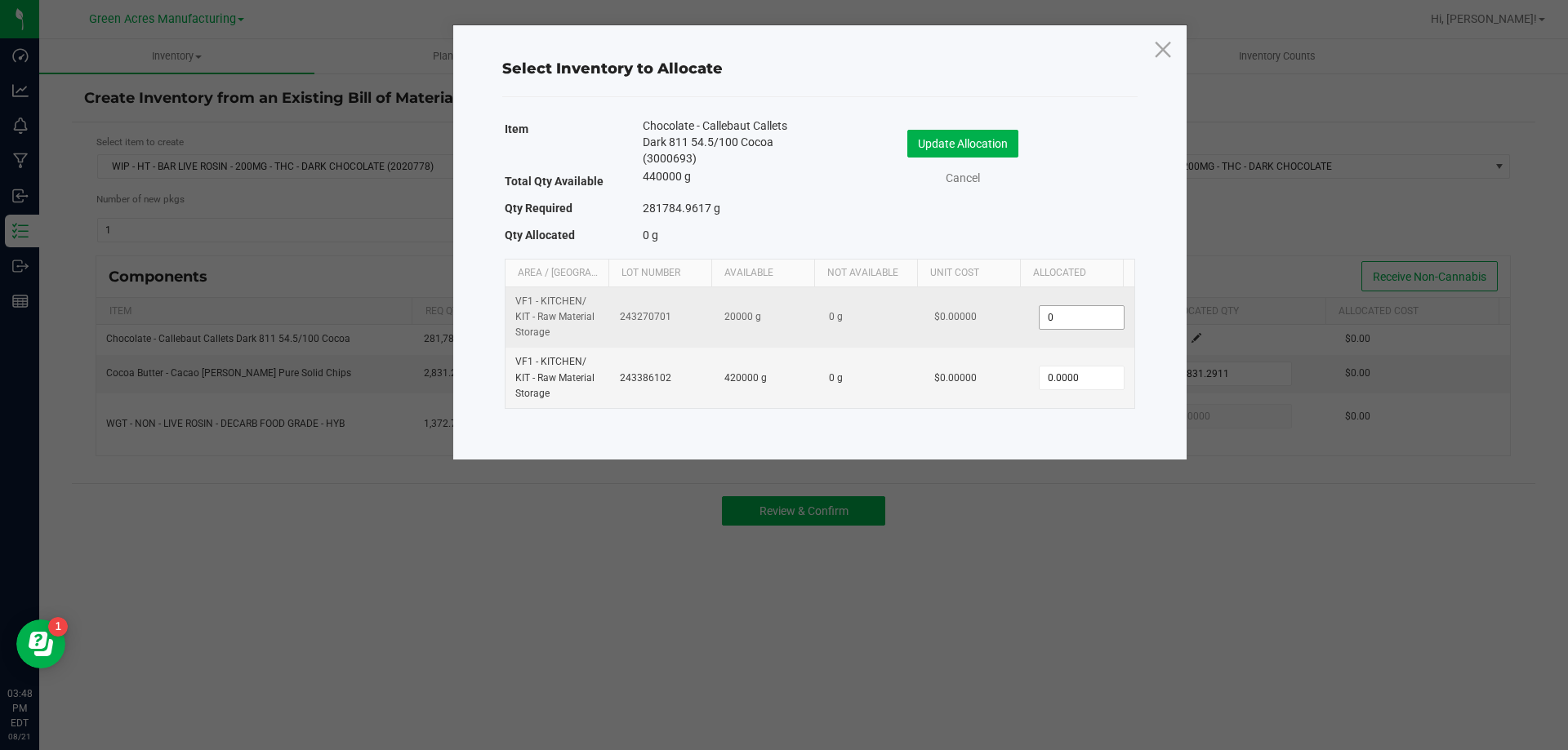
click at [1051, 318] on input "0" at bounding box center [1082, 317] width 83 height 23
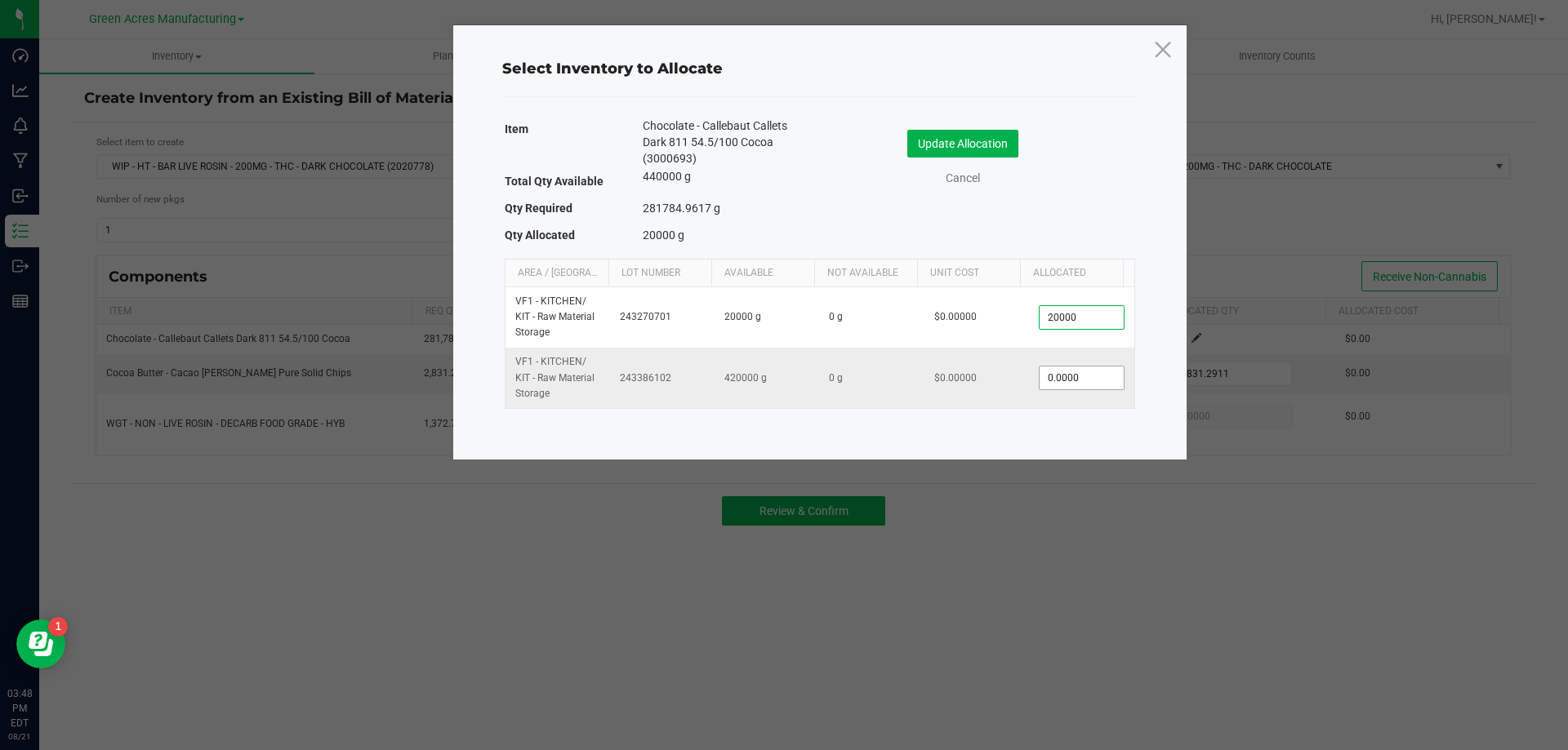
type input "20,000.0000"
click at [1058, 377] on input "0" at bounding box center [1082, 378] width 83 height 23
type input "260,000.0000"
click at [949, 146] on button "Update Allocation" at bounding box center [963, 144] width 111 height 28
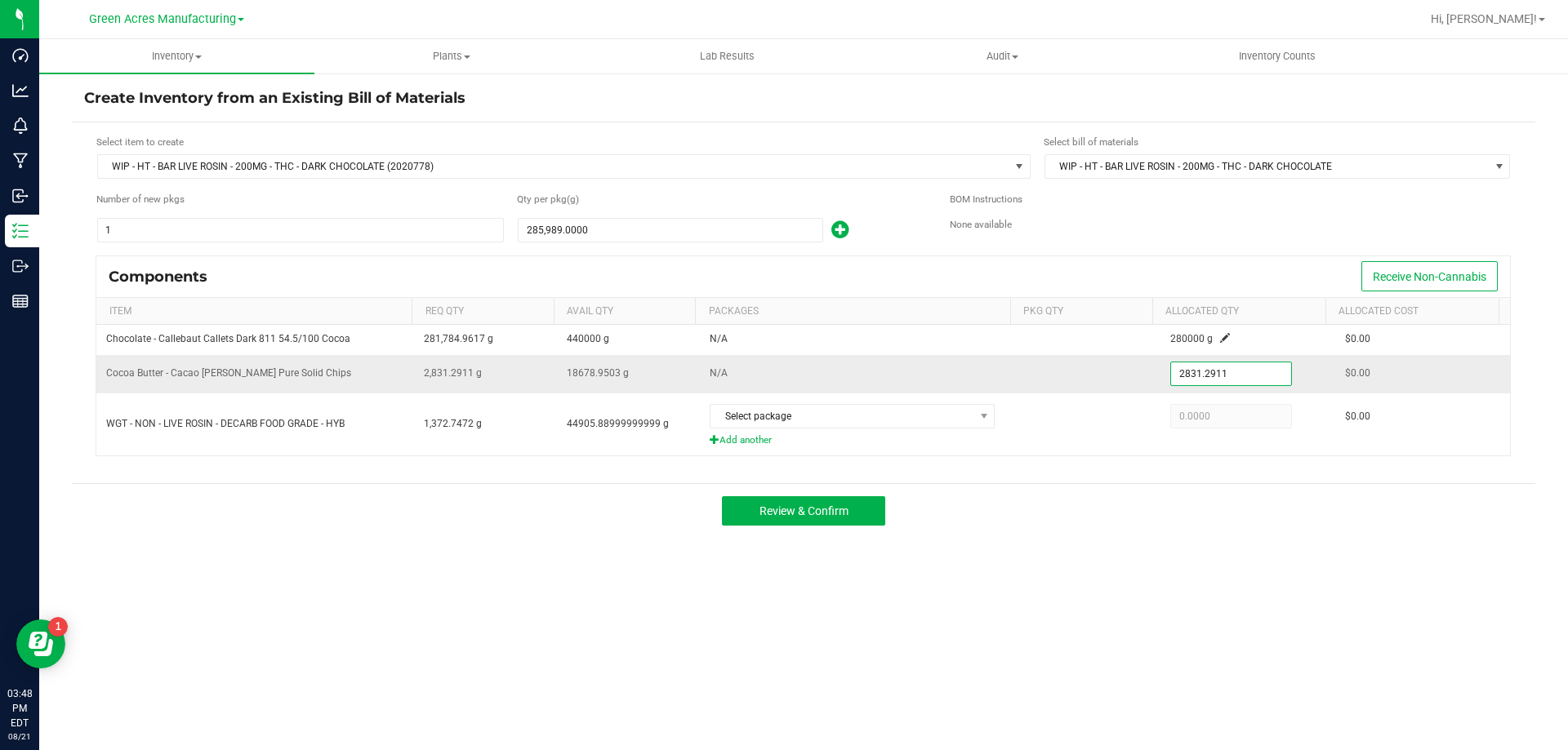
click at [1188, 382] on input "2831.2911" at bounding box center [1231, 373] width 120 height 23
type input "4,200.0000"
click at [1164, 247] on form "Select item to create WIP - HT - BAR LIVE ROSIN - 200MG - THC - DARK CHOCOLATE …" at bounding box center [804, 304] width 1439 height 337
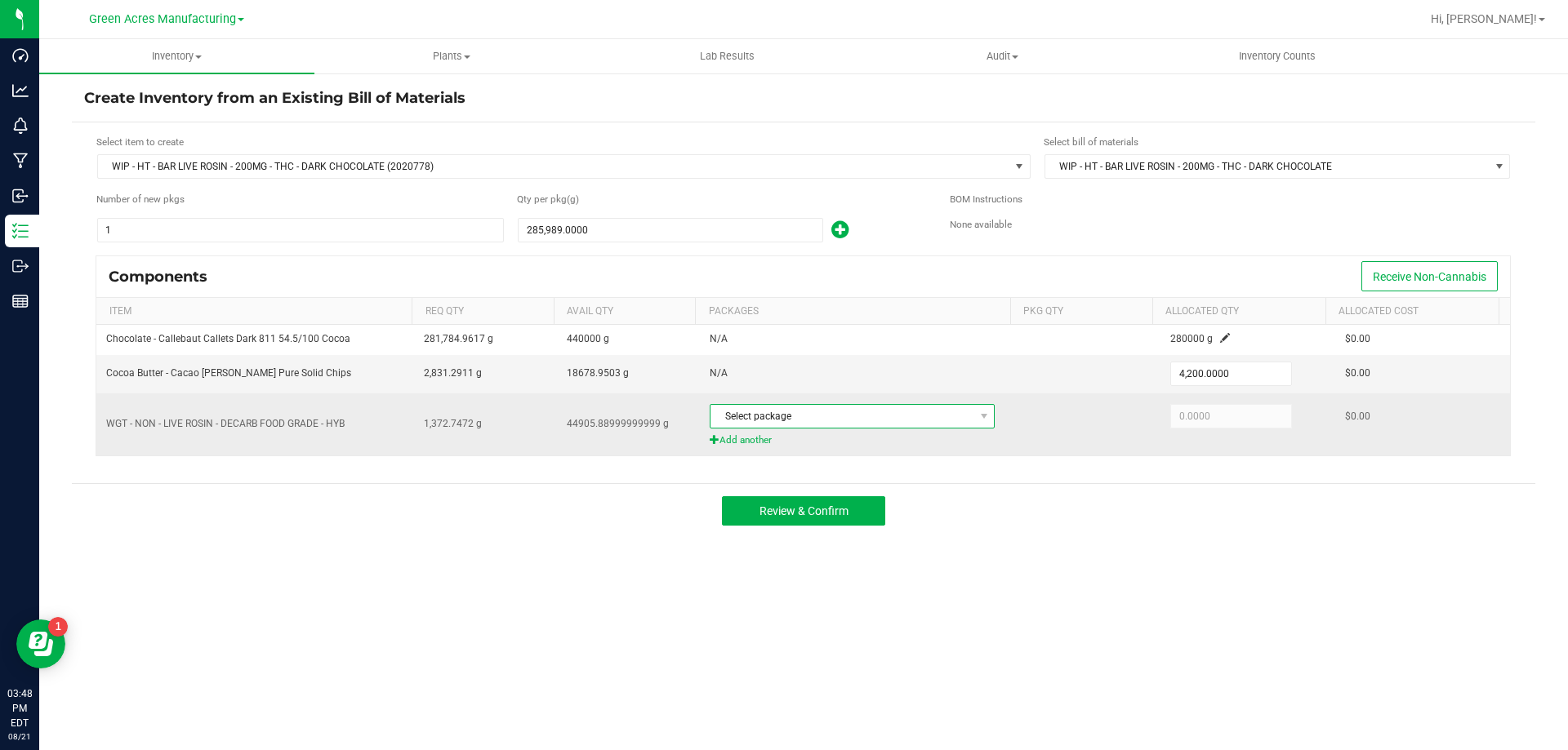
click at [952, 421] on span "Select package" at bounding box center [842, 416] width 263 height 23
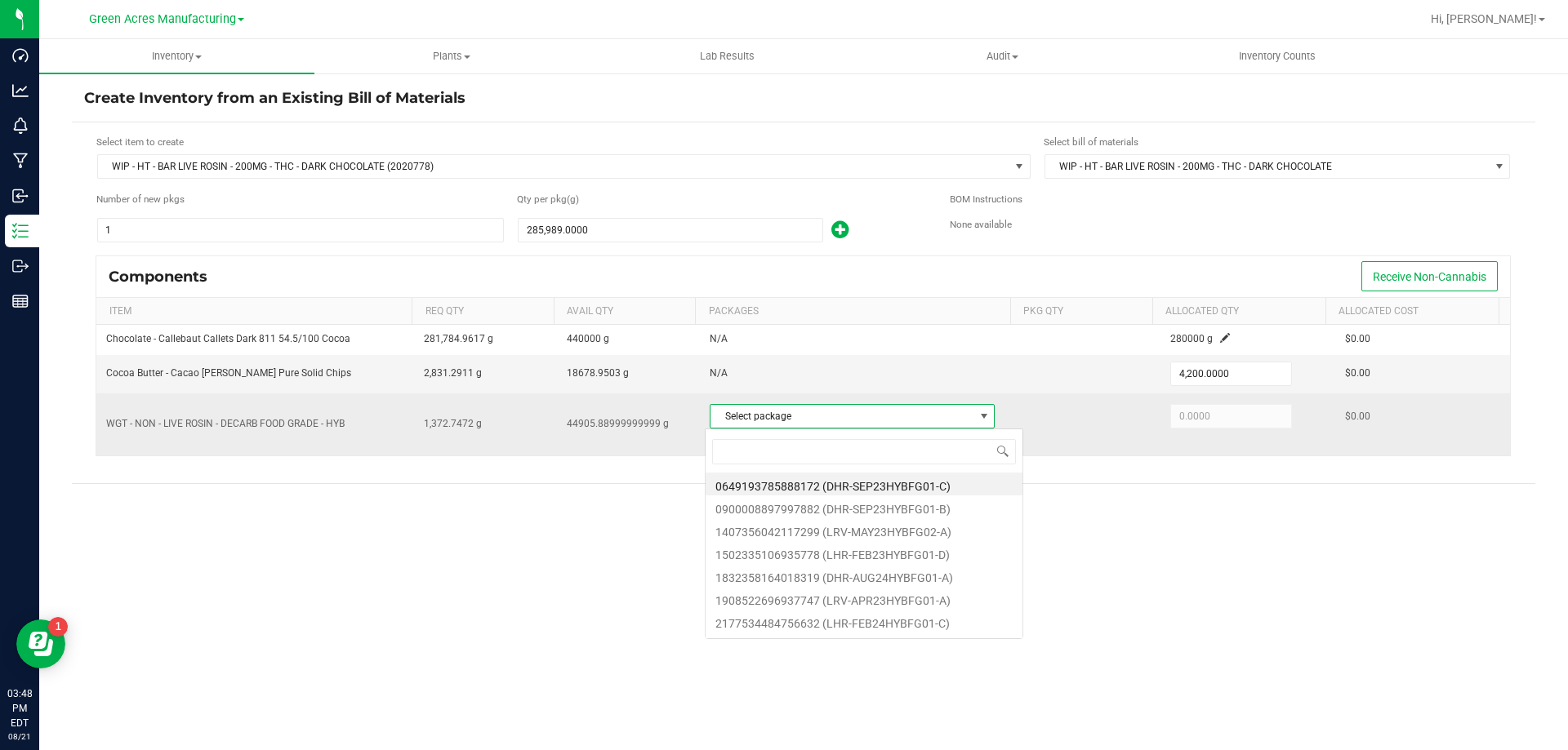
scroll to position [25, 282]
click at [1094, 445] on td at bounding box center [1090, 425] width 143 height 62
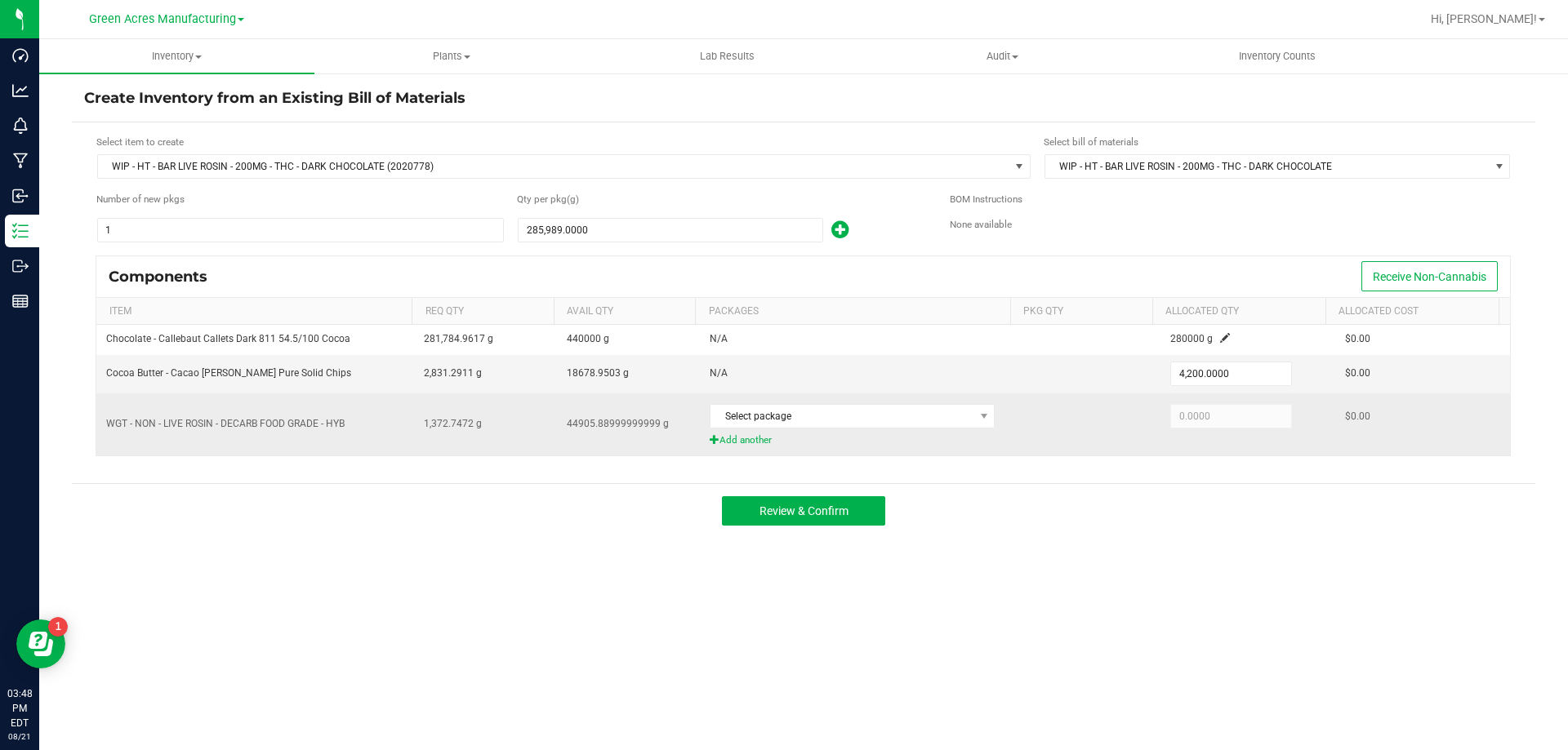
click at [737, 438] on span "Add another" at bounding box center [858, 440] width 298 height 16
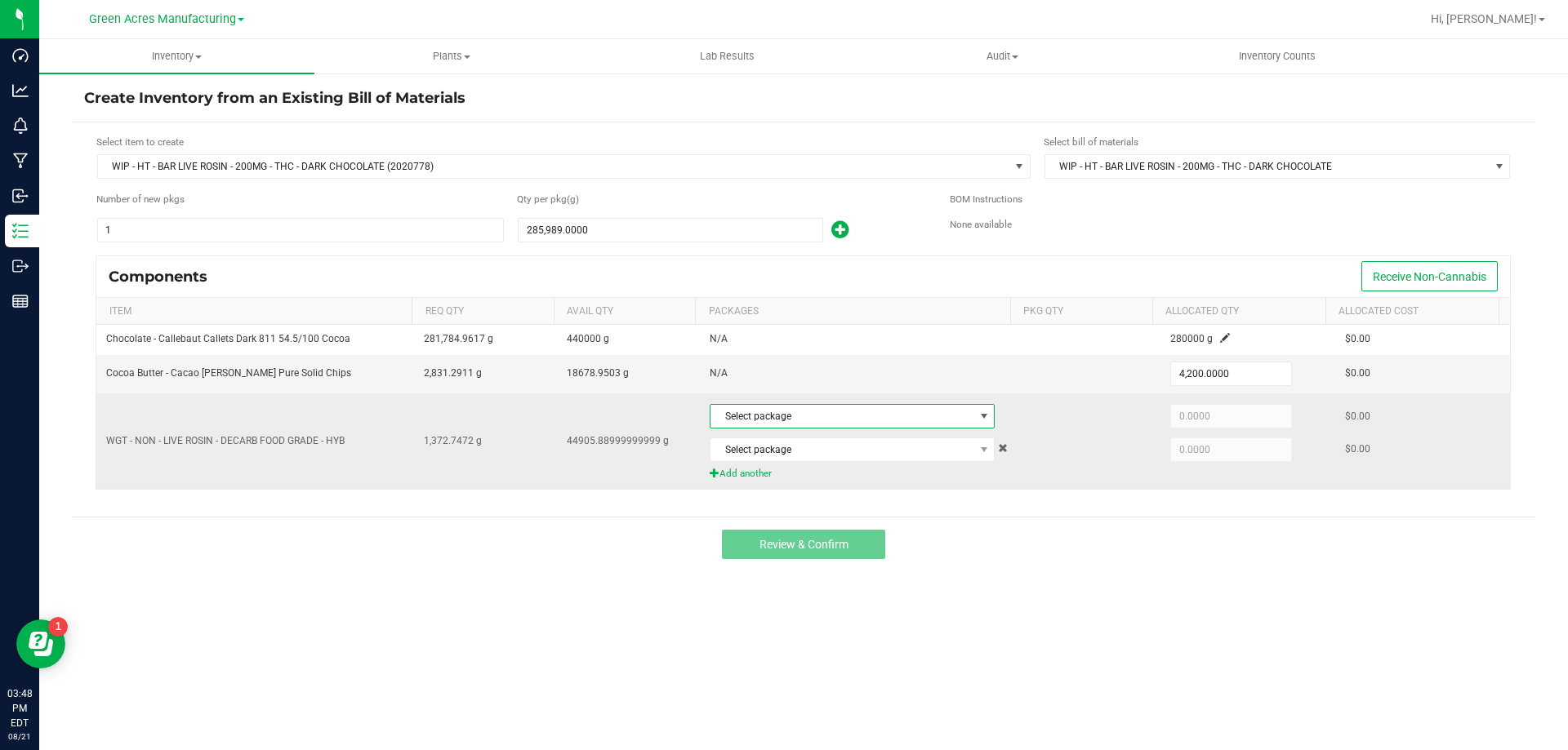
click at [806, 421] on span "Select package" at bounding box center [842, 416] width 263 height 23
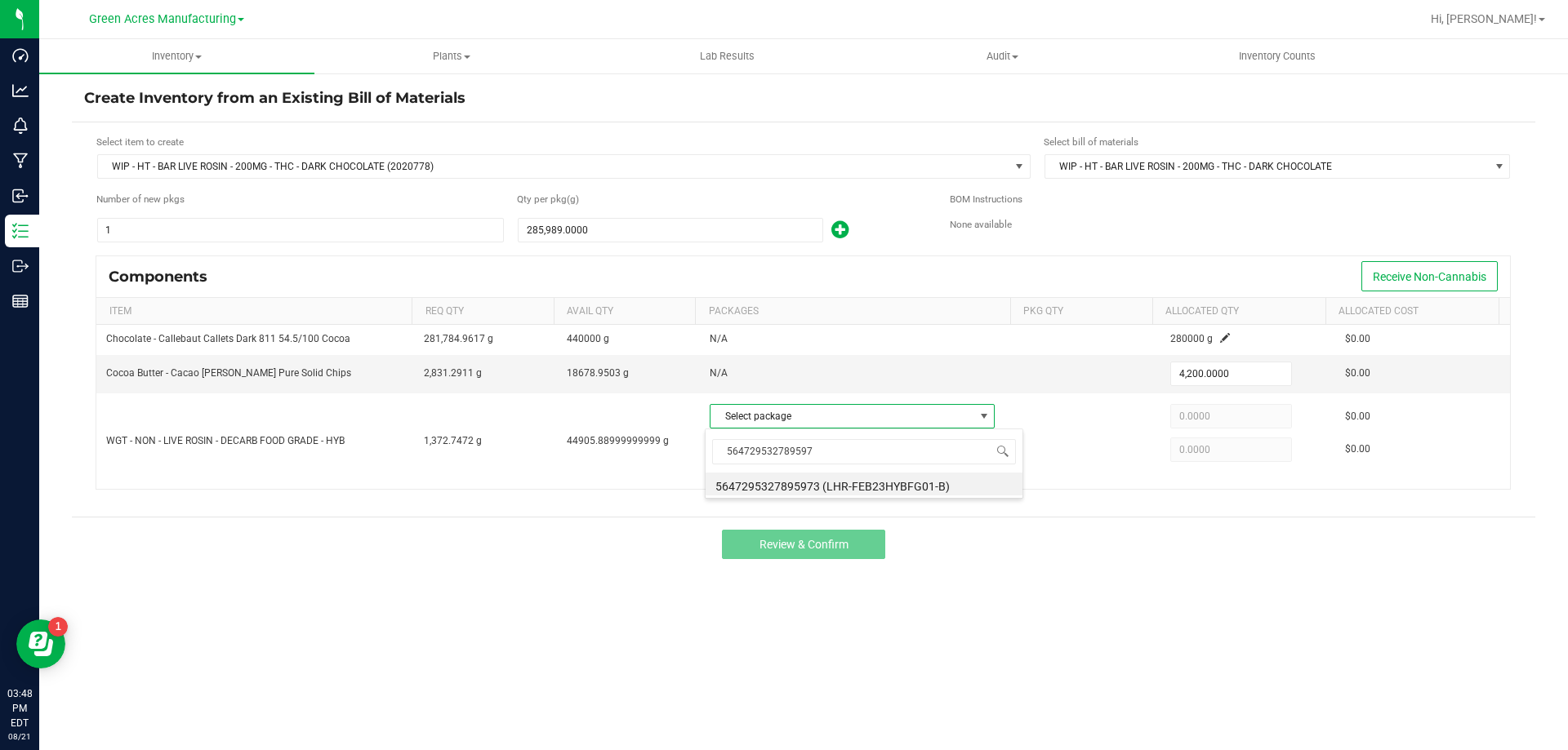
type input "5647295327895973"
click at [828, 490] on li "5647295327895973 (LHR-FEB23HYBFG01-B)" at bounding box center [863, 484] width 317 height 23
type input "1,372.7472"
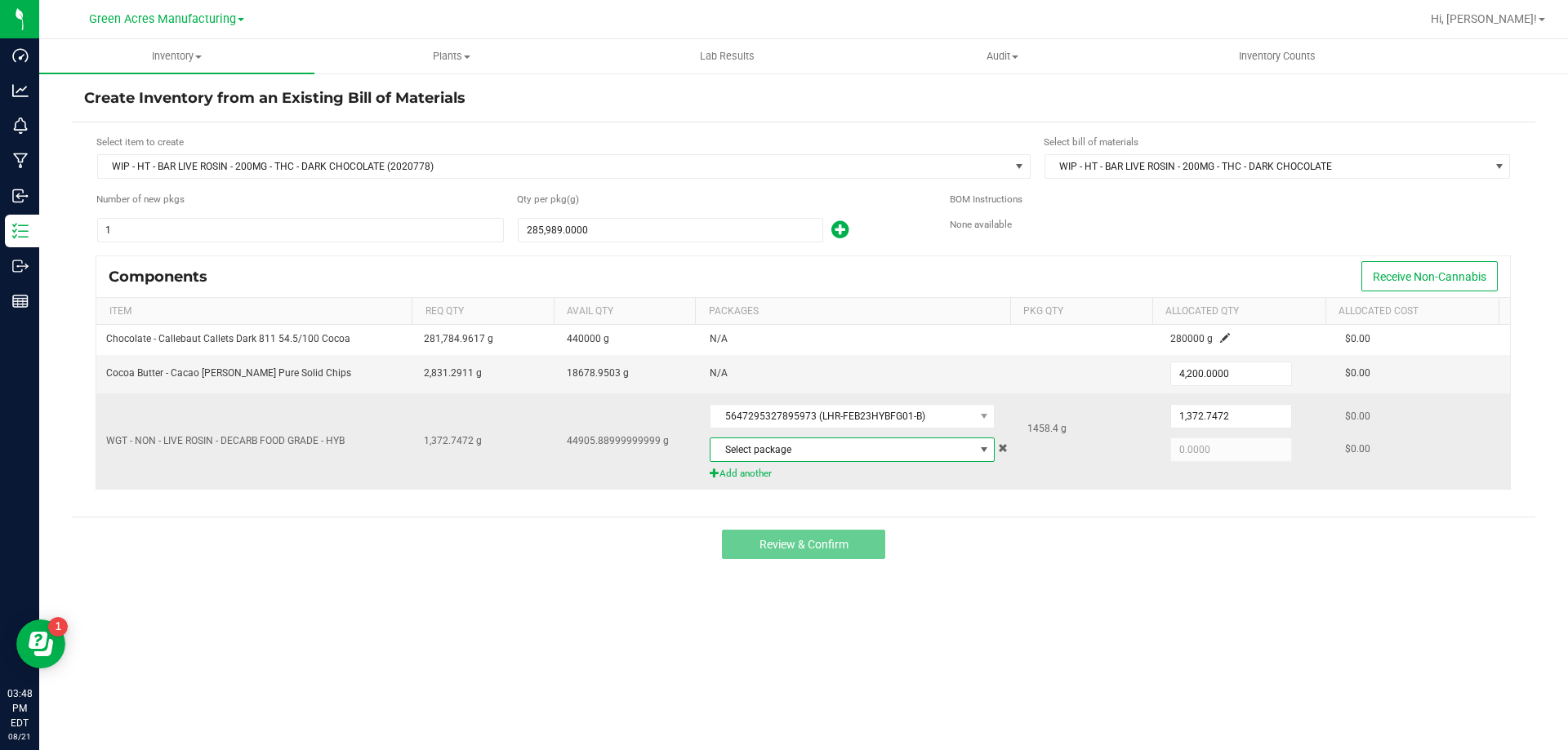
click at [904, 450] on span "Select package" at bounding box center [842, 449] width 263 height 23
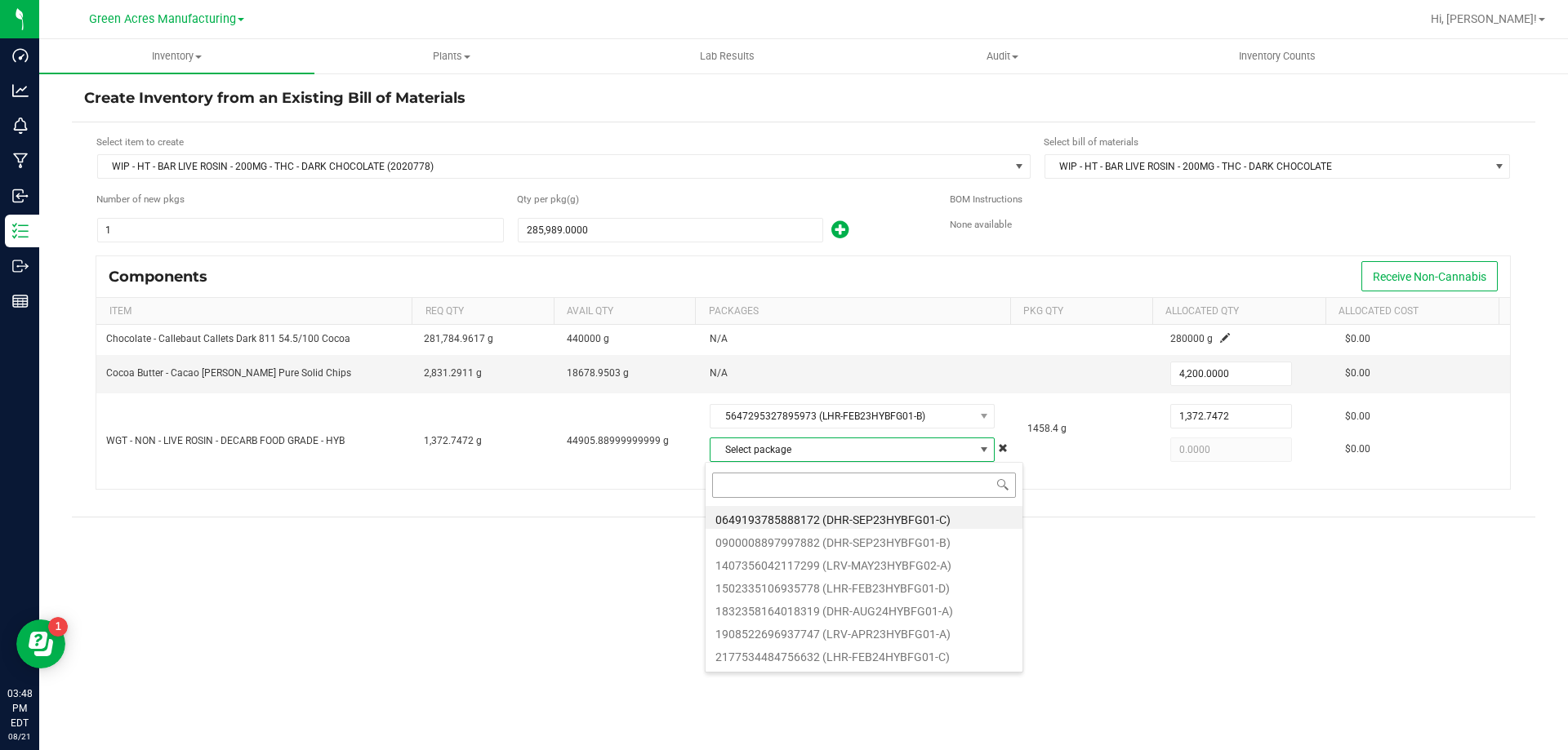
click at [835, 489] on input at bounding box center [864, 486] width 304 height 26
type input "6188770553009429"
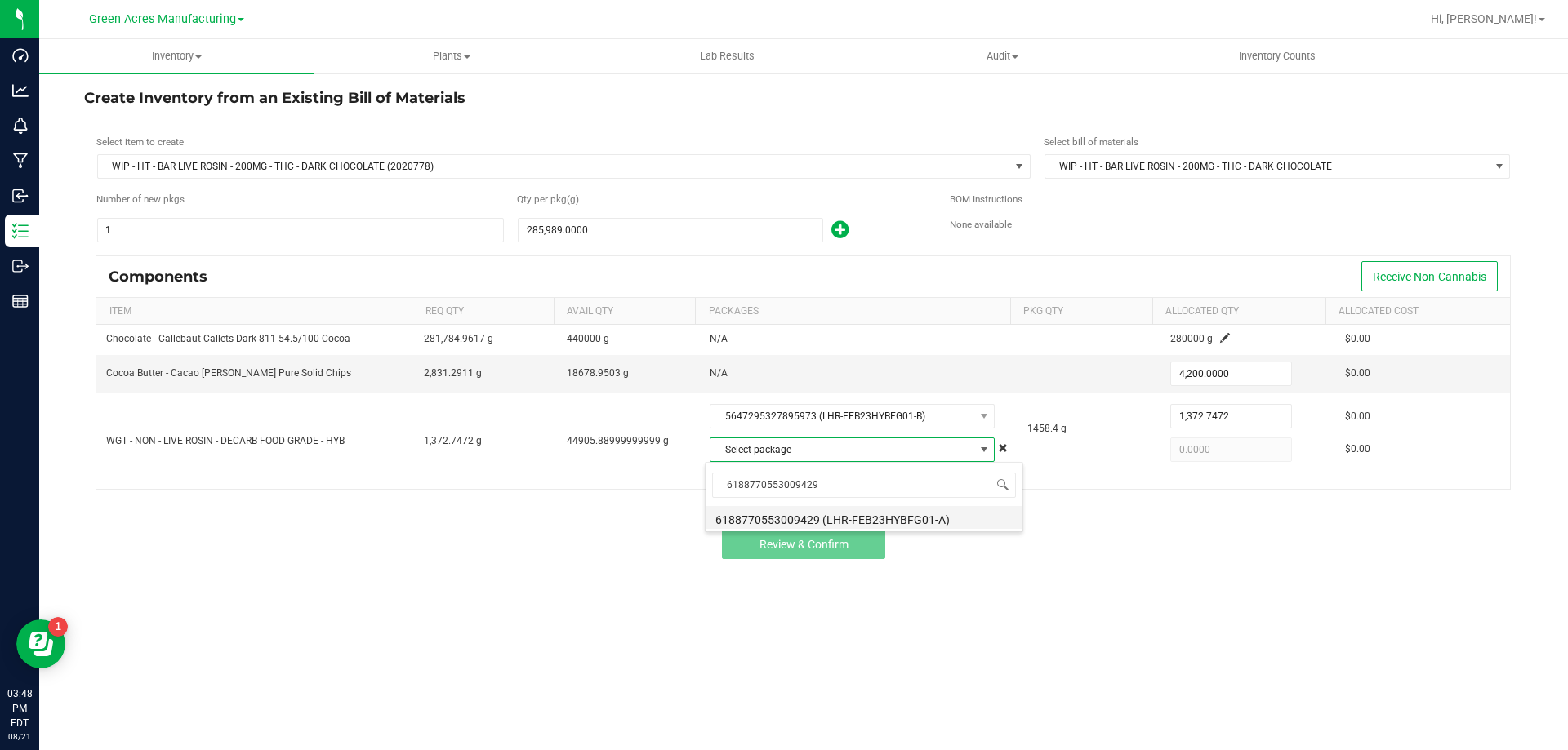
click at [842, 520] on li "6188770553009429 (LHR-FEB23HYBFG01-A)" at bounding box center [863, 517] width 317 height 23
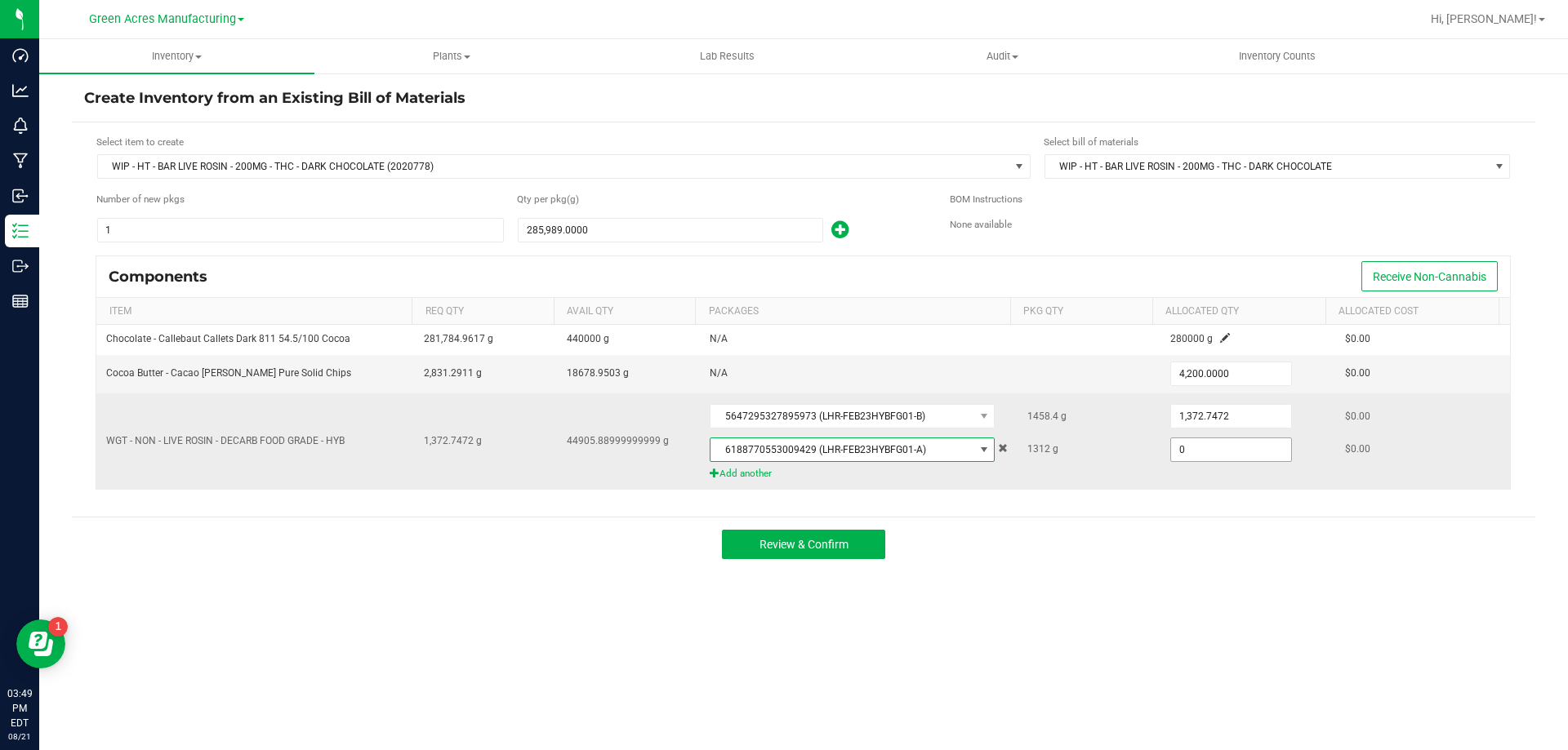
click at [1222, 451] on input "0" at bounding box center [1231, 449] width 120 height 23
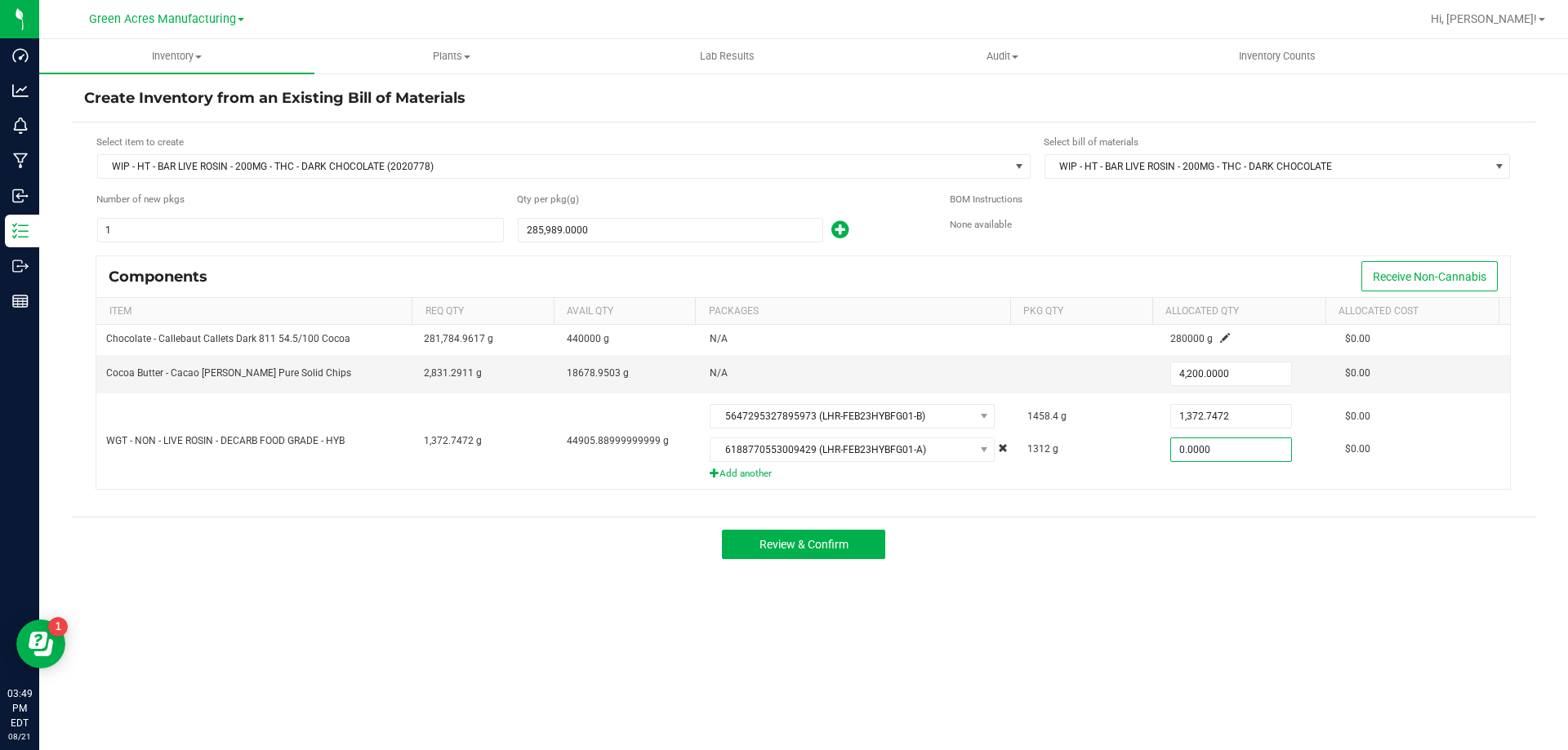
type input "0"
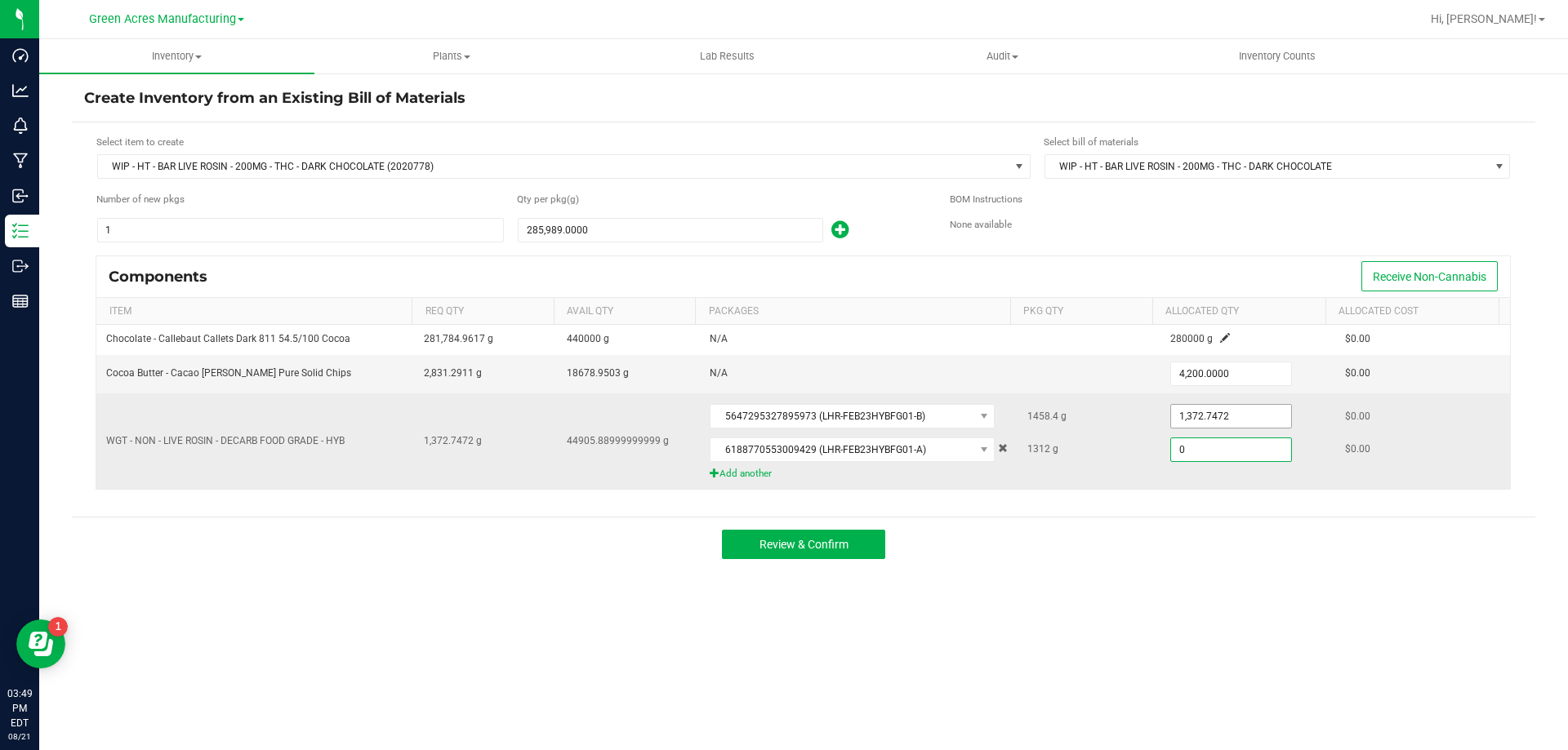
type input "1372.7472"
type input "0.0000"
click at [1218, 415] on input "1372.7472" at bounding box center [1231, 416] width 120 height 23
type input "1,352.0000"
click at [1198, 450] on input "0" at bounding box center [1231, 449] width 120 height 23
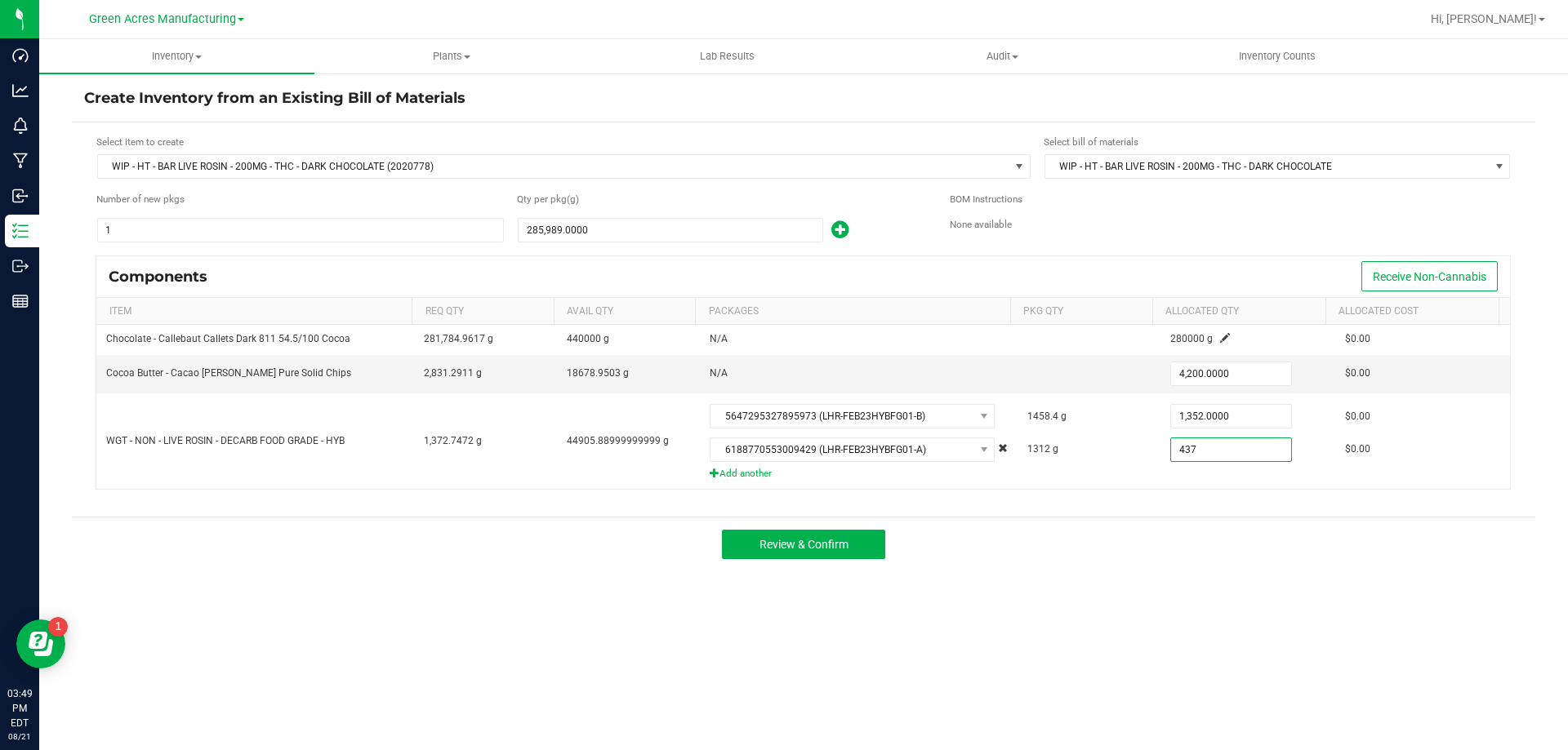
type input "437.0000"
click at [1080, 547] on div "Review & Confirm" at bounding box center [803, 544] width 1464 height 55
click at [864, 540] on button "Review & Confirm" at bounding box center [804, 545] width 164 height 30
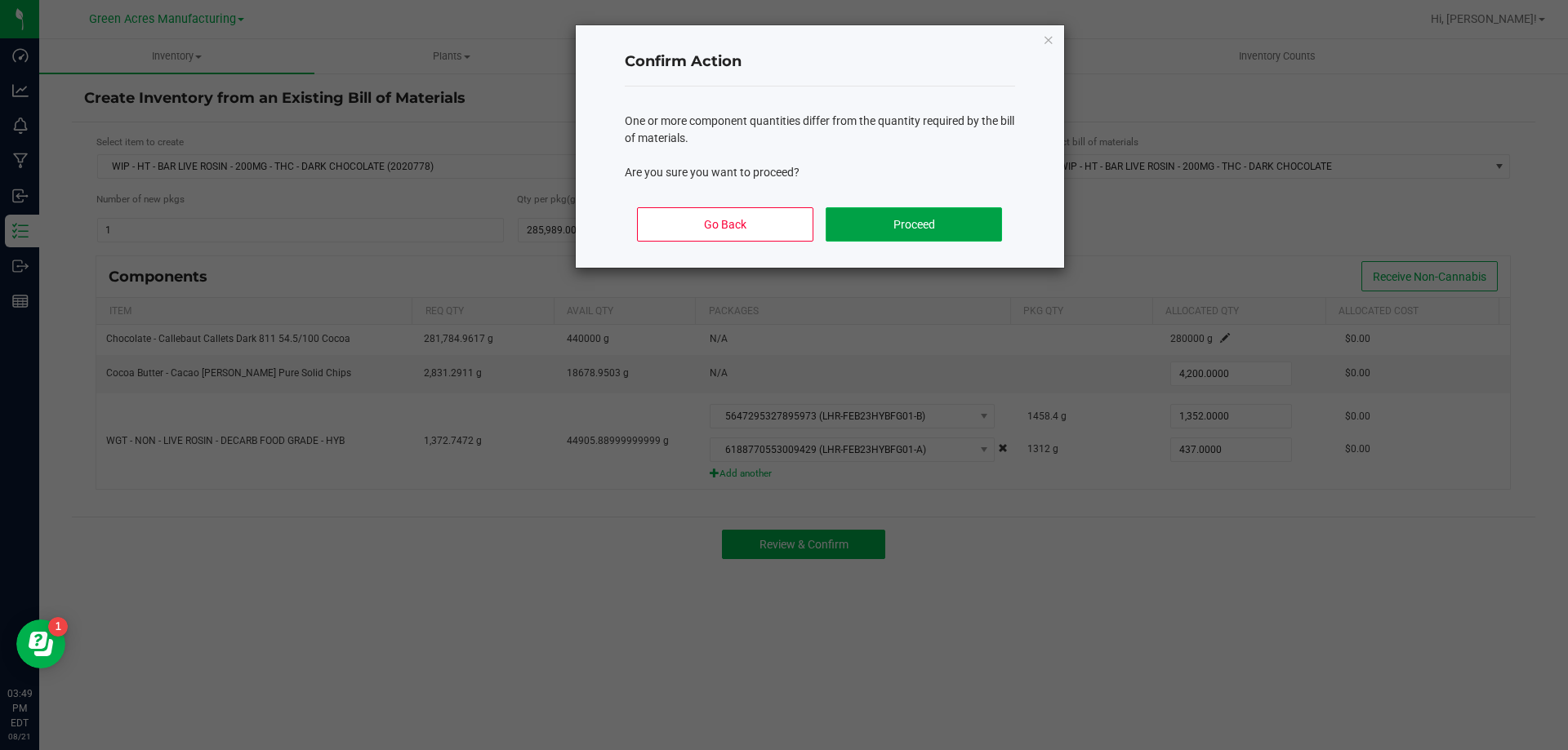
click at [922, 223] on button "Proceed" at bounding box center [913, 224] width 176 height 35
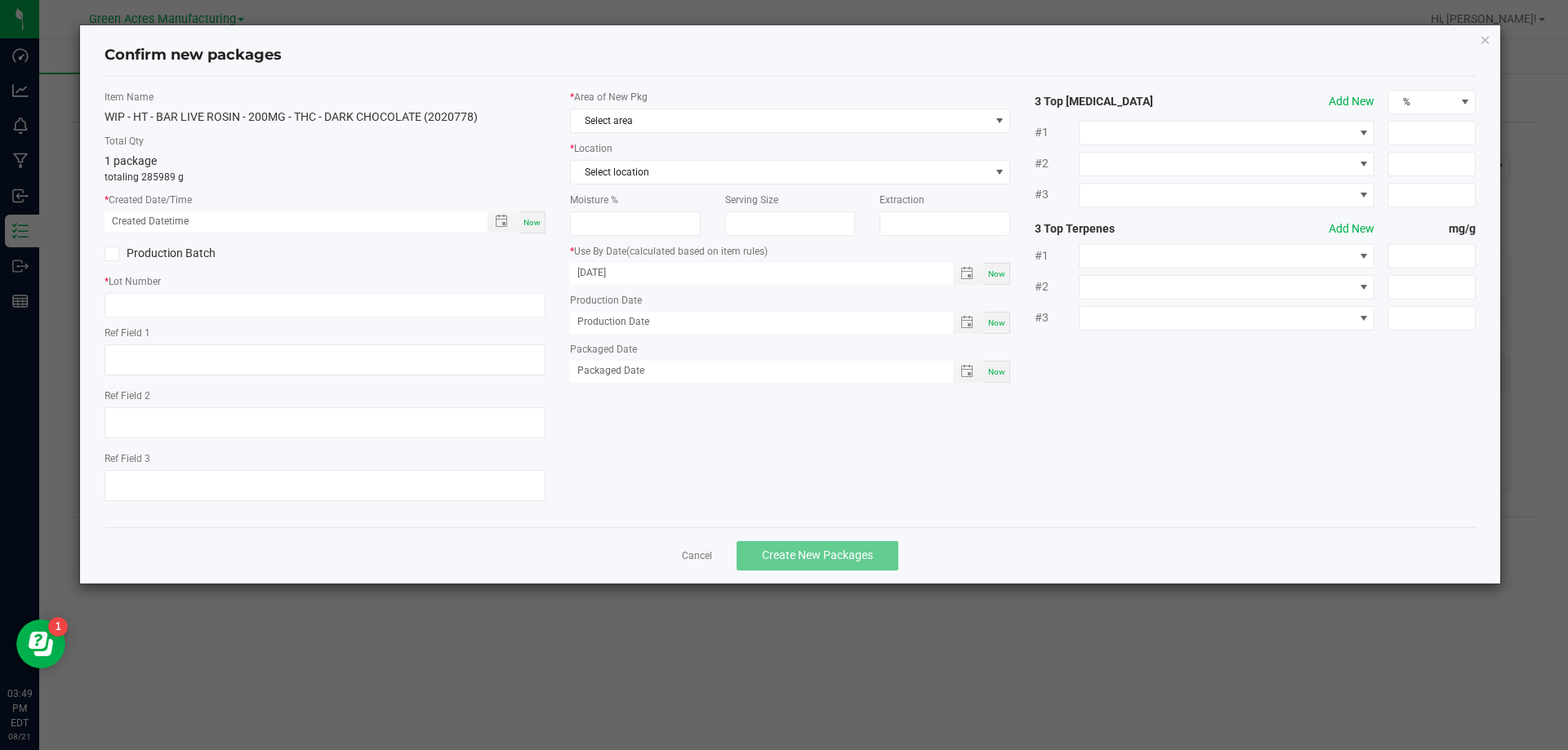
click at [530, 219] on span "Now" at bounding box center [532, 222] width 17 height 9
type input "[DATE] 03:49 PM"
click at [219, 300] on input "text" at bounding box center [325, 305] width 441 height 25
type input "s"
type input "SN250821SC1"
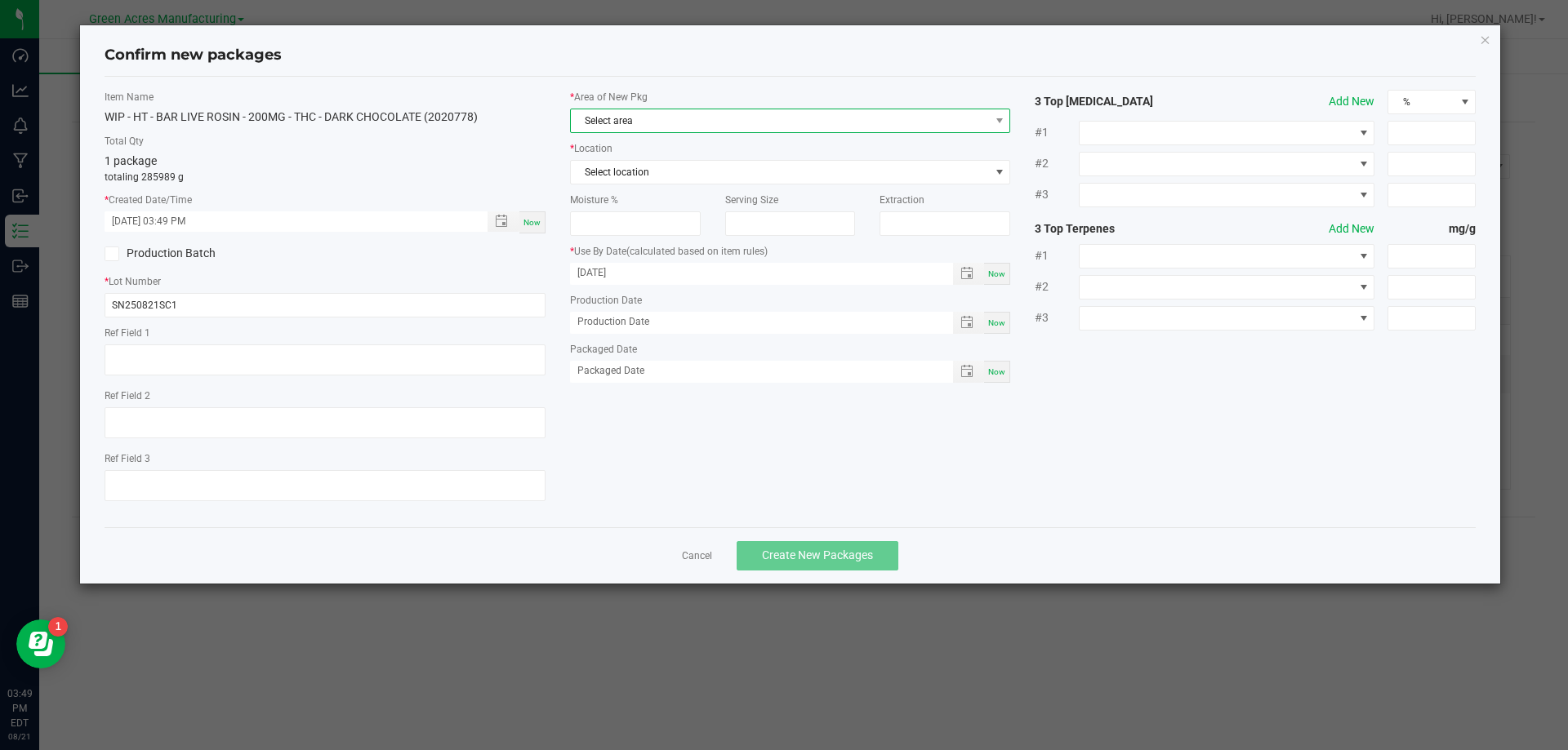
click at [675, 125] on span "Select area" at bounding box center [780, 120] width 419 height 23
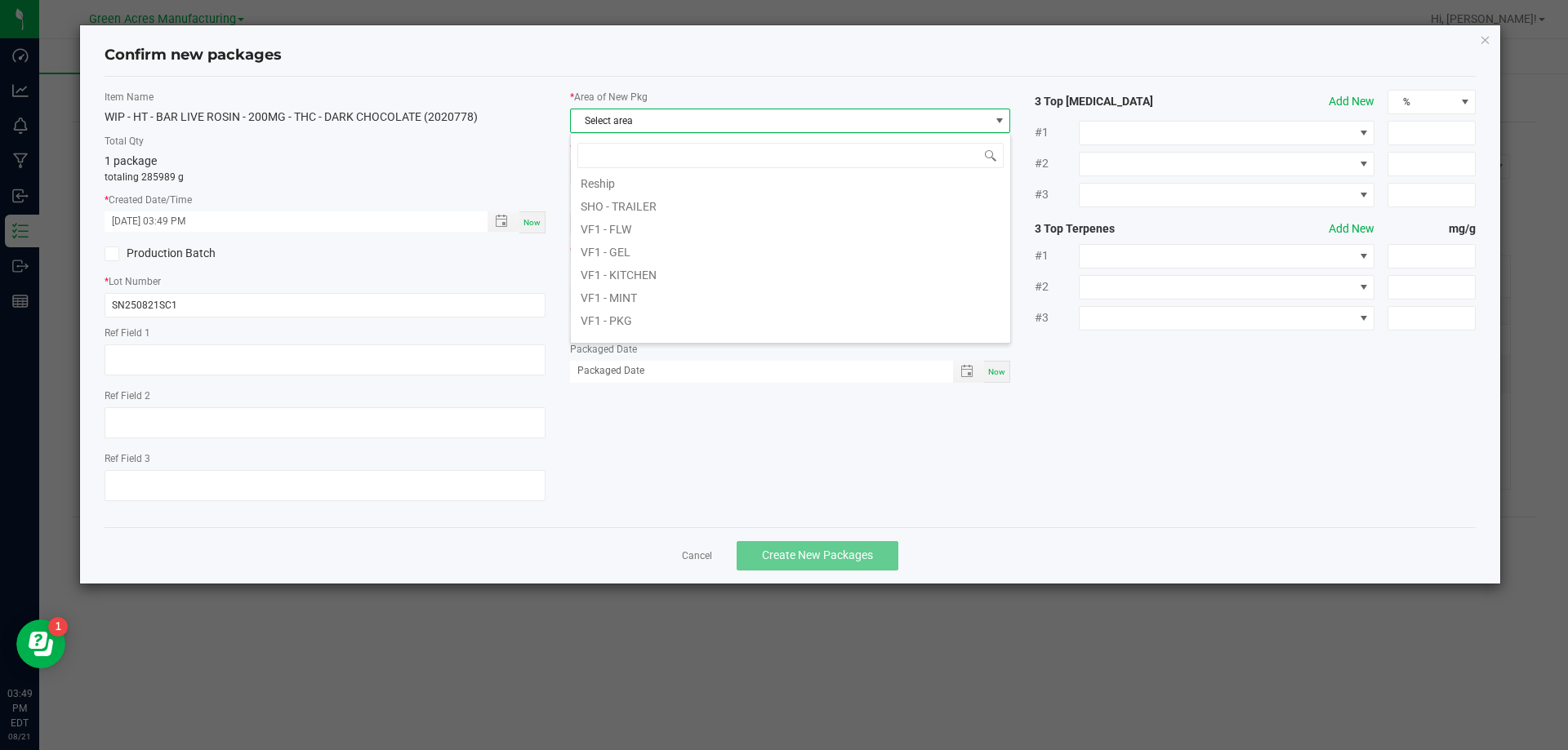
scroll to position [653, 0]
click at [623, 293] on li "VF1 - PKG" at bounding box center [790, 289] width 440 height 23
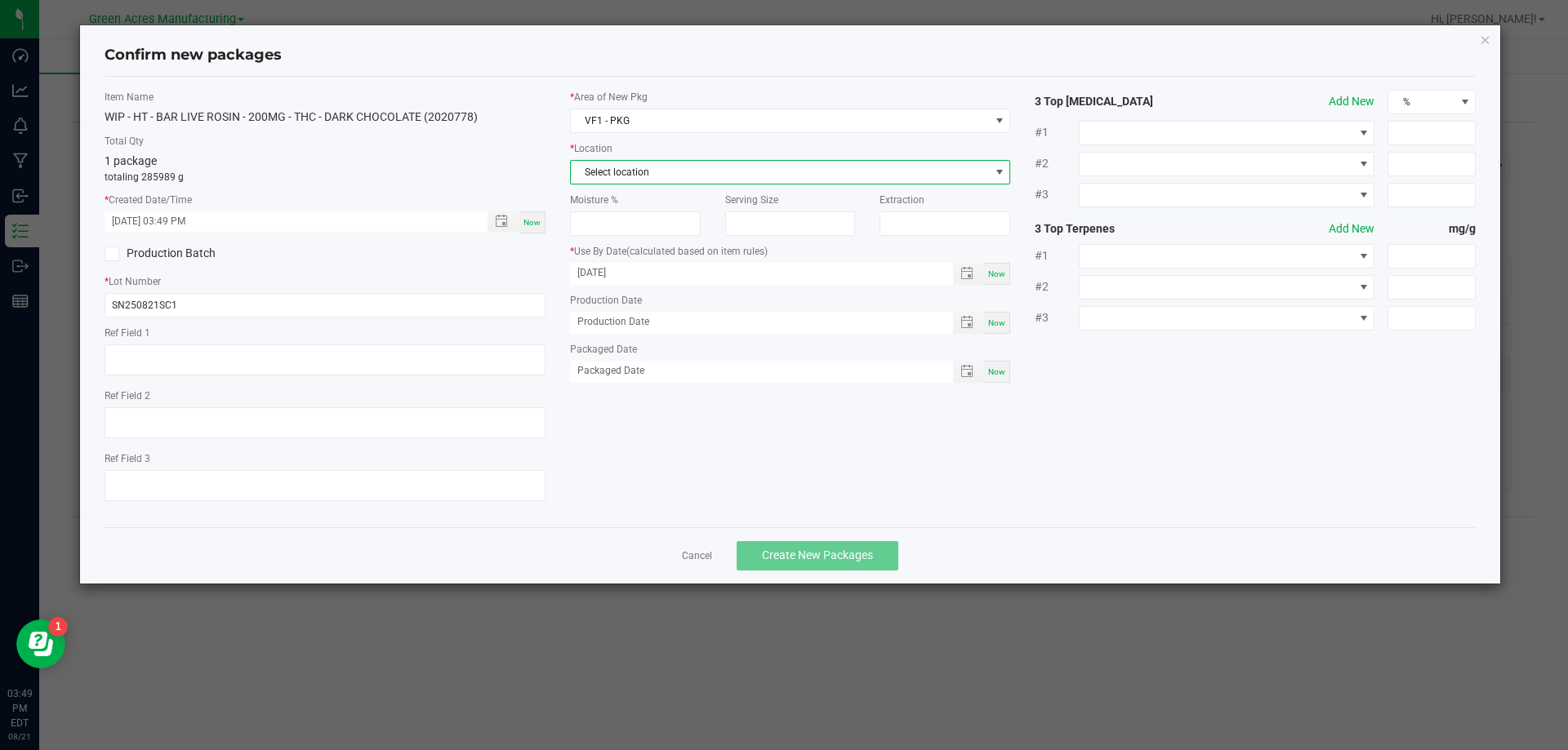
click at [641, 180] on span "Select location" at bounding box center [780, 172] width 419 height 23
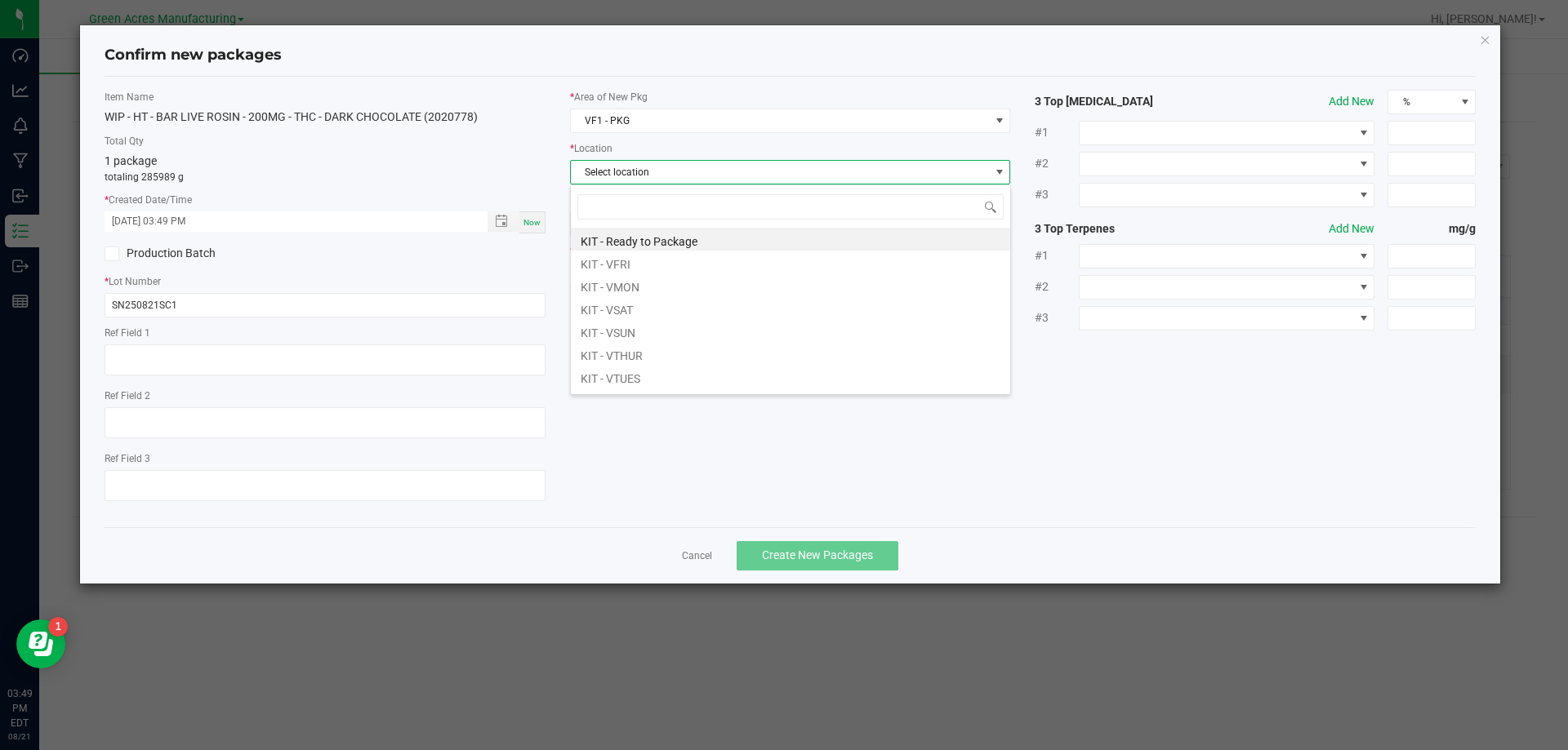
scroll to position [25, 441]
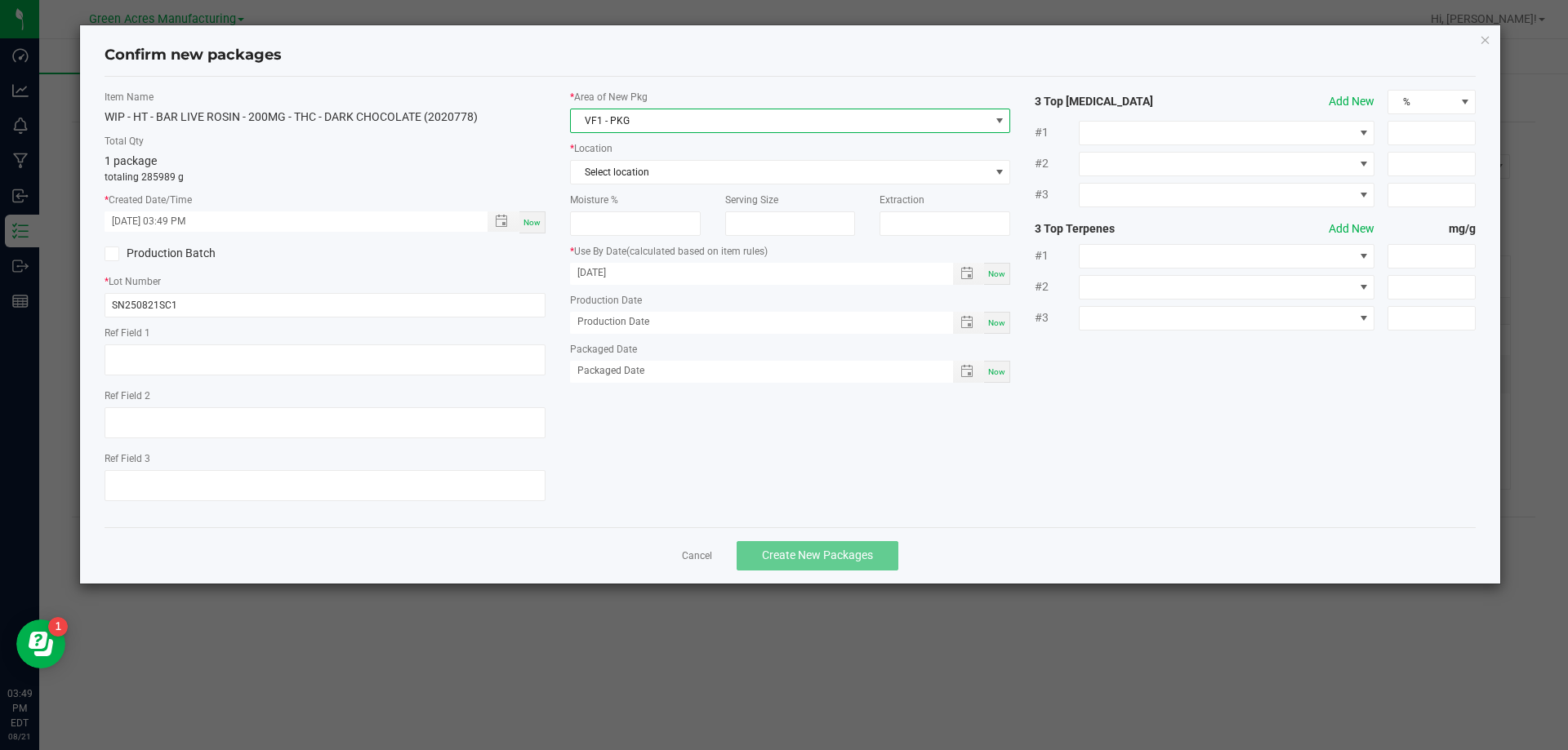
click at [649, 128] on span "VF1 - PKG" at bounding box center [780, 120] width 419 height 23
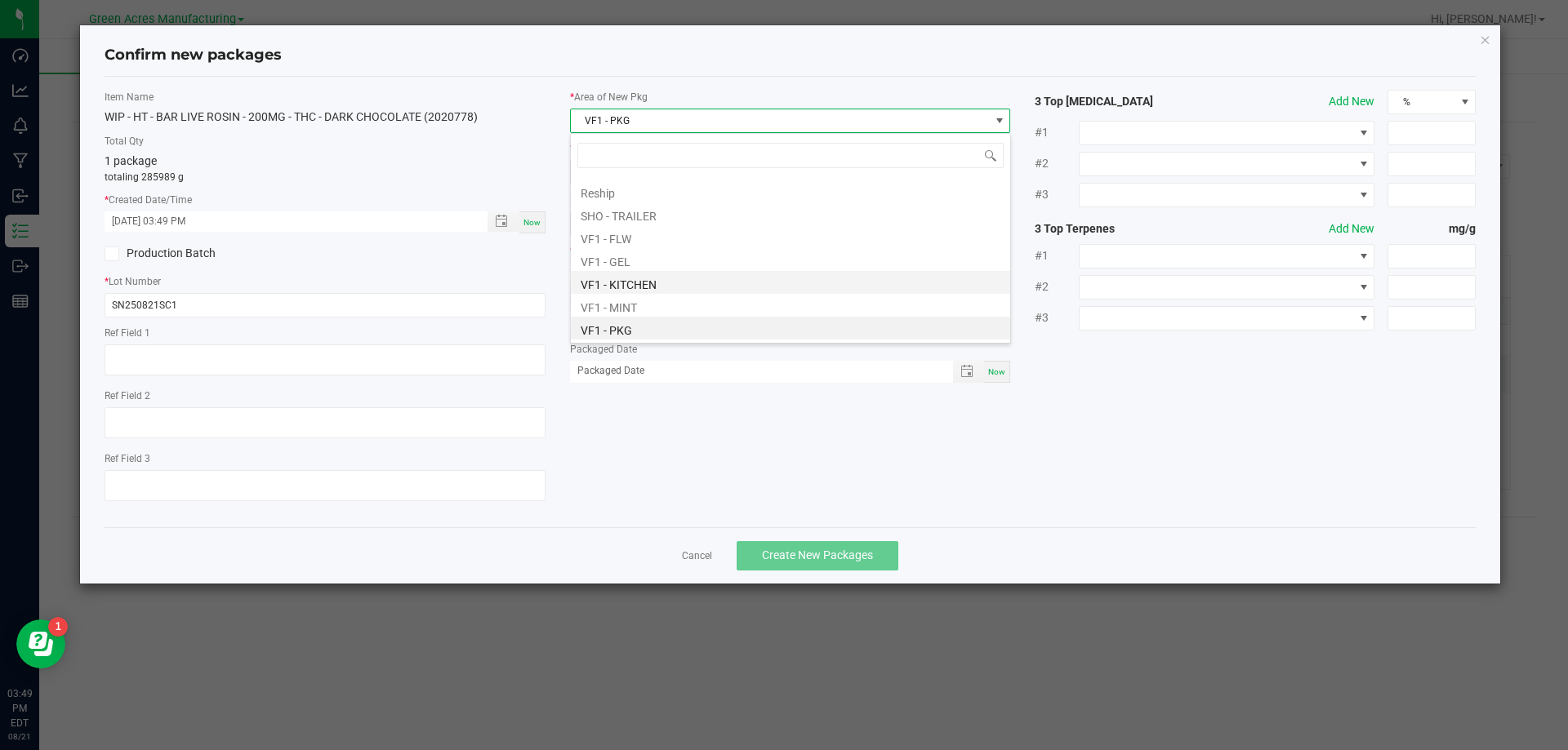
click at [632, 284] on li "VF1 - KITCHEN" at bounding box center [790, 282] width 440 height 23
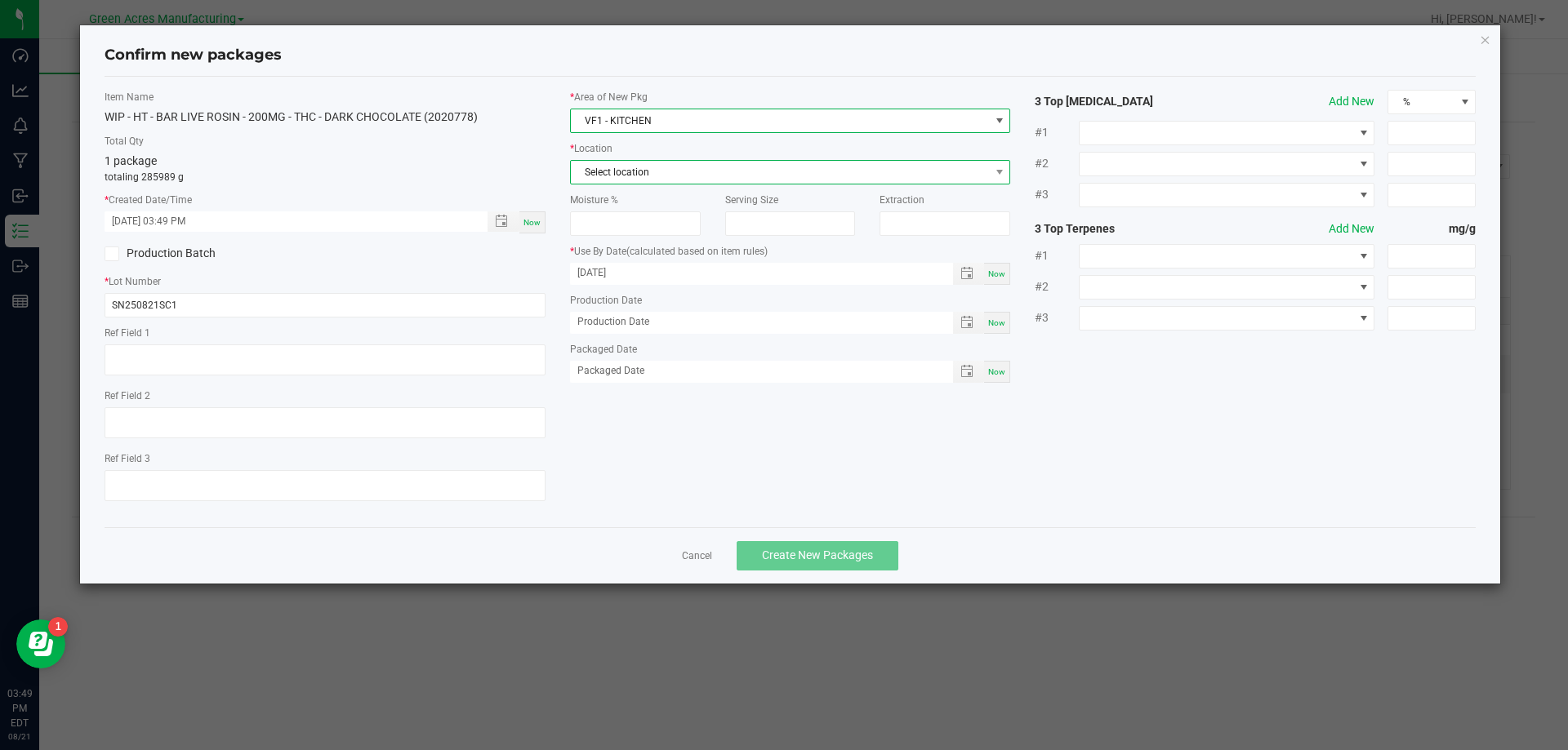
click at [644, 176] on span "Select location" at bounding box center [780, 172] width 419 height 23
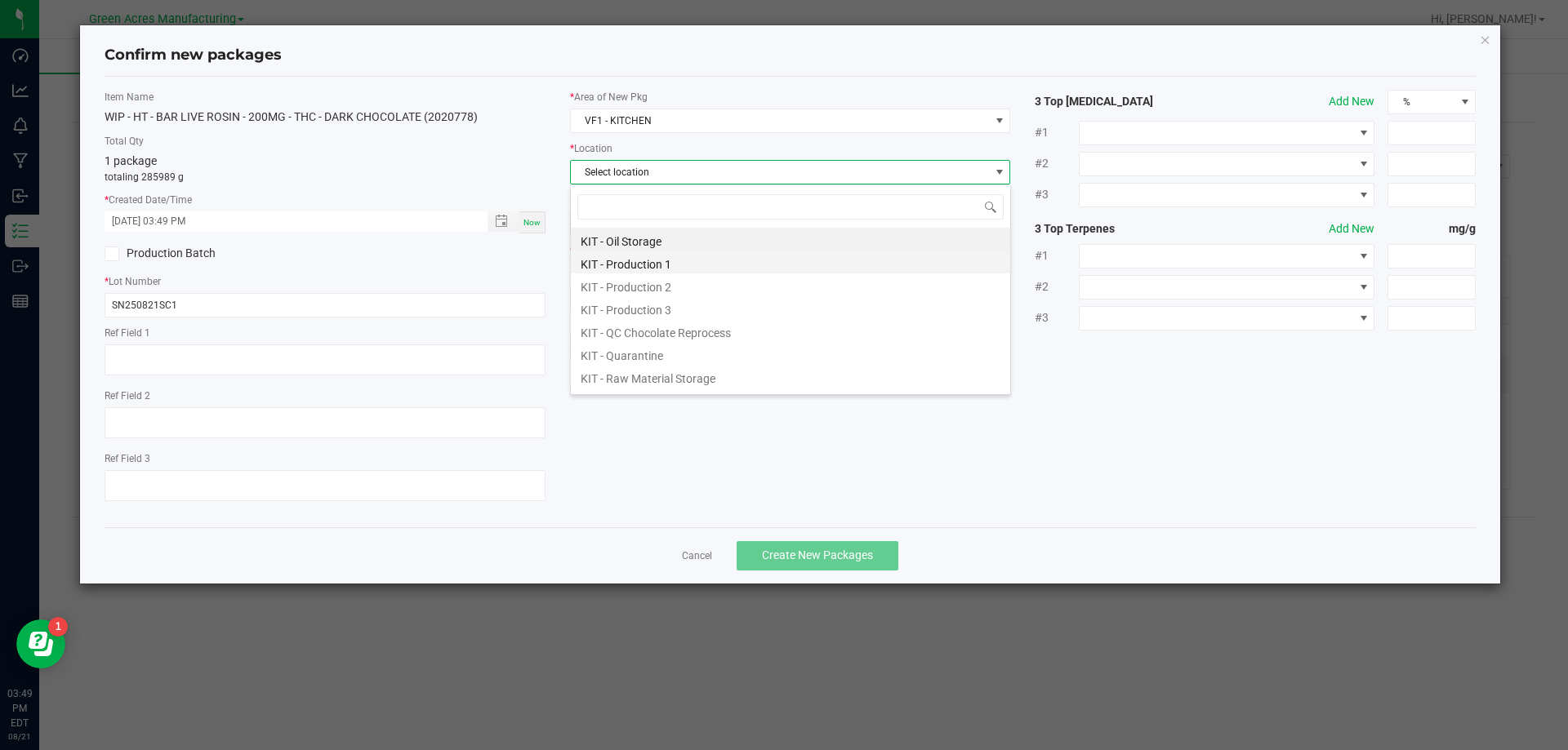
click at [642, 267] on li "KIT - Production 1" at bounding box center [790, 262] width 440 height 23
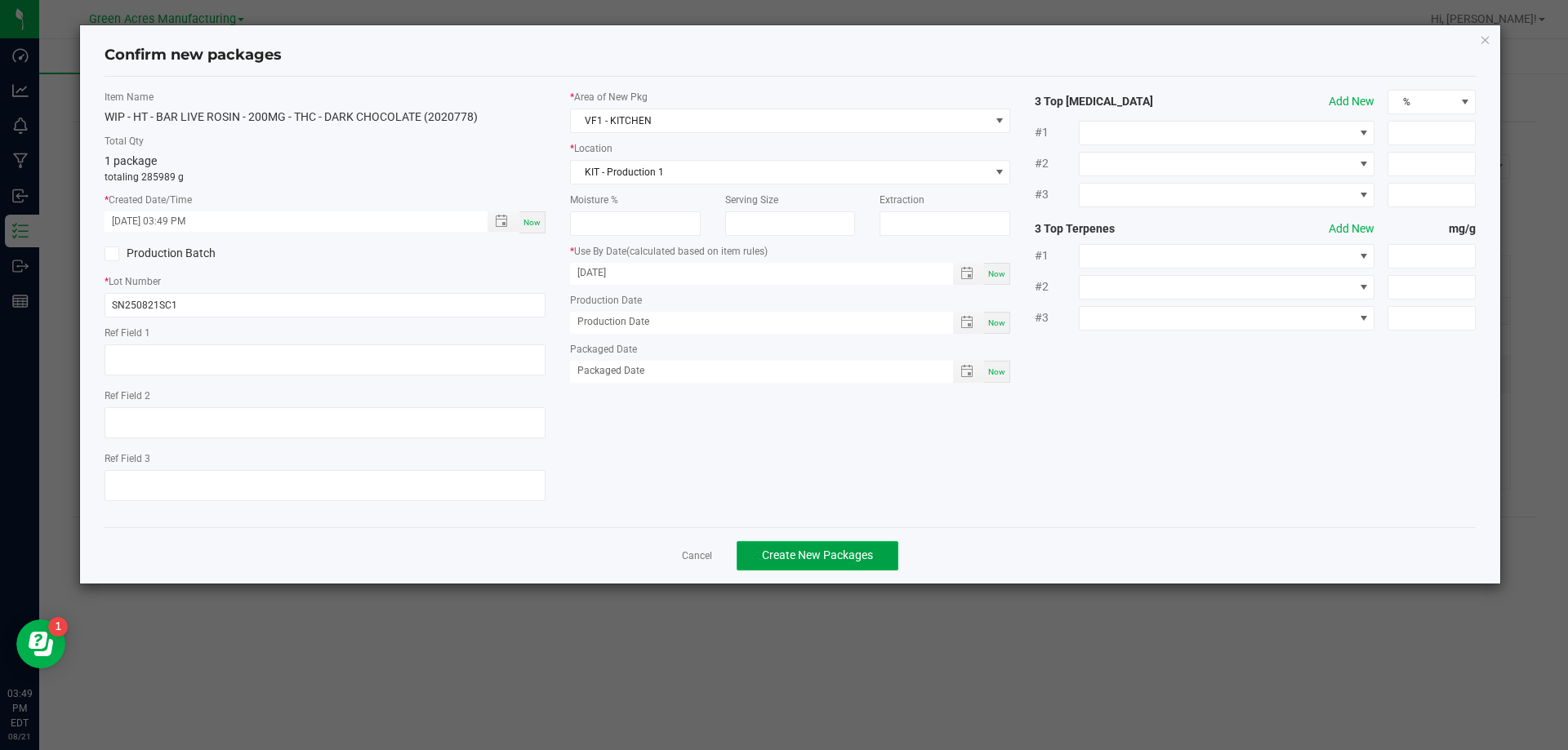
click at [823, 555] on span "Create New Packages" at bounding box center [818, 555] width 111 height 13
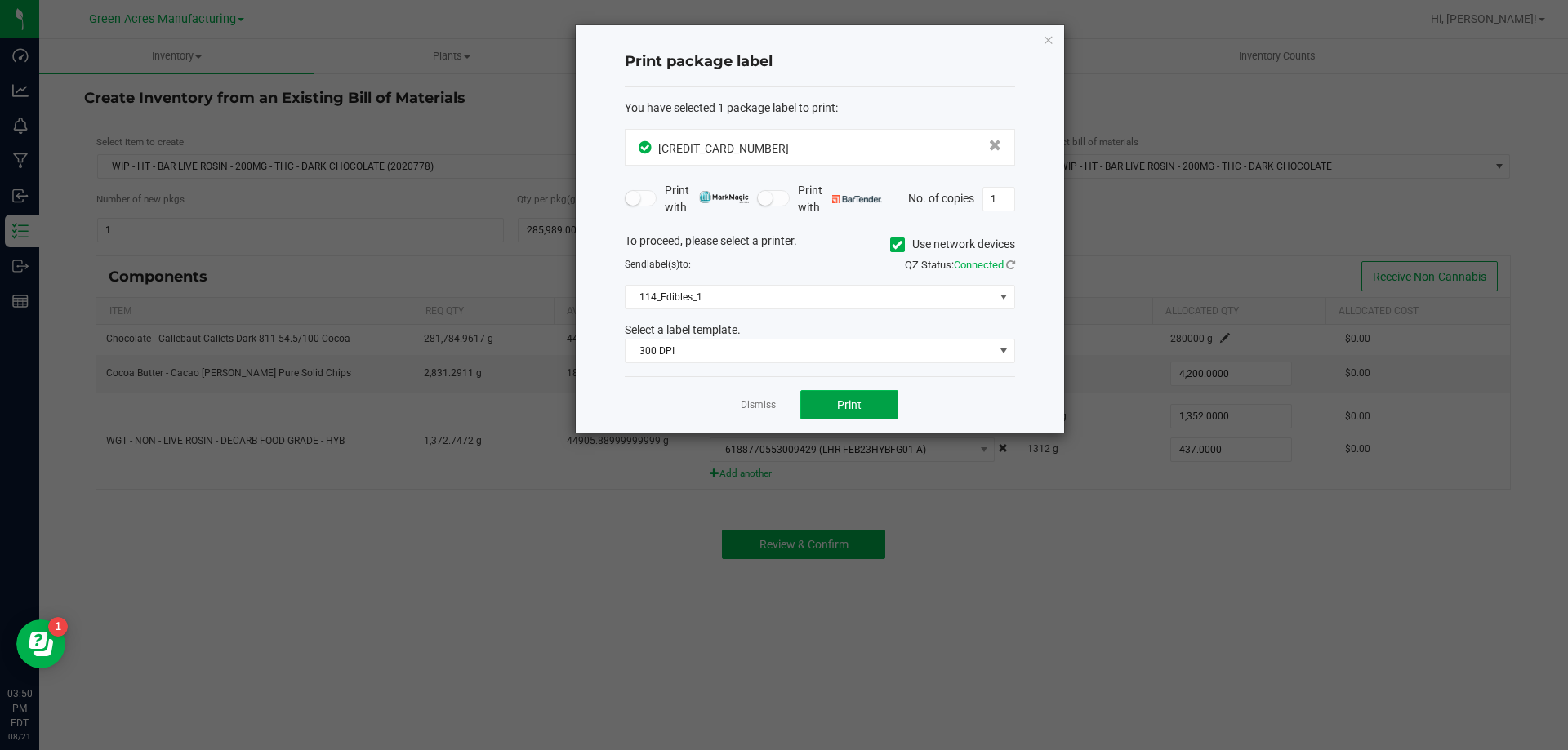
click at [848, 403] on span "Print" at bounding box center [849, 405] width 25 height 13
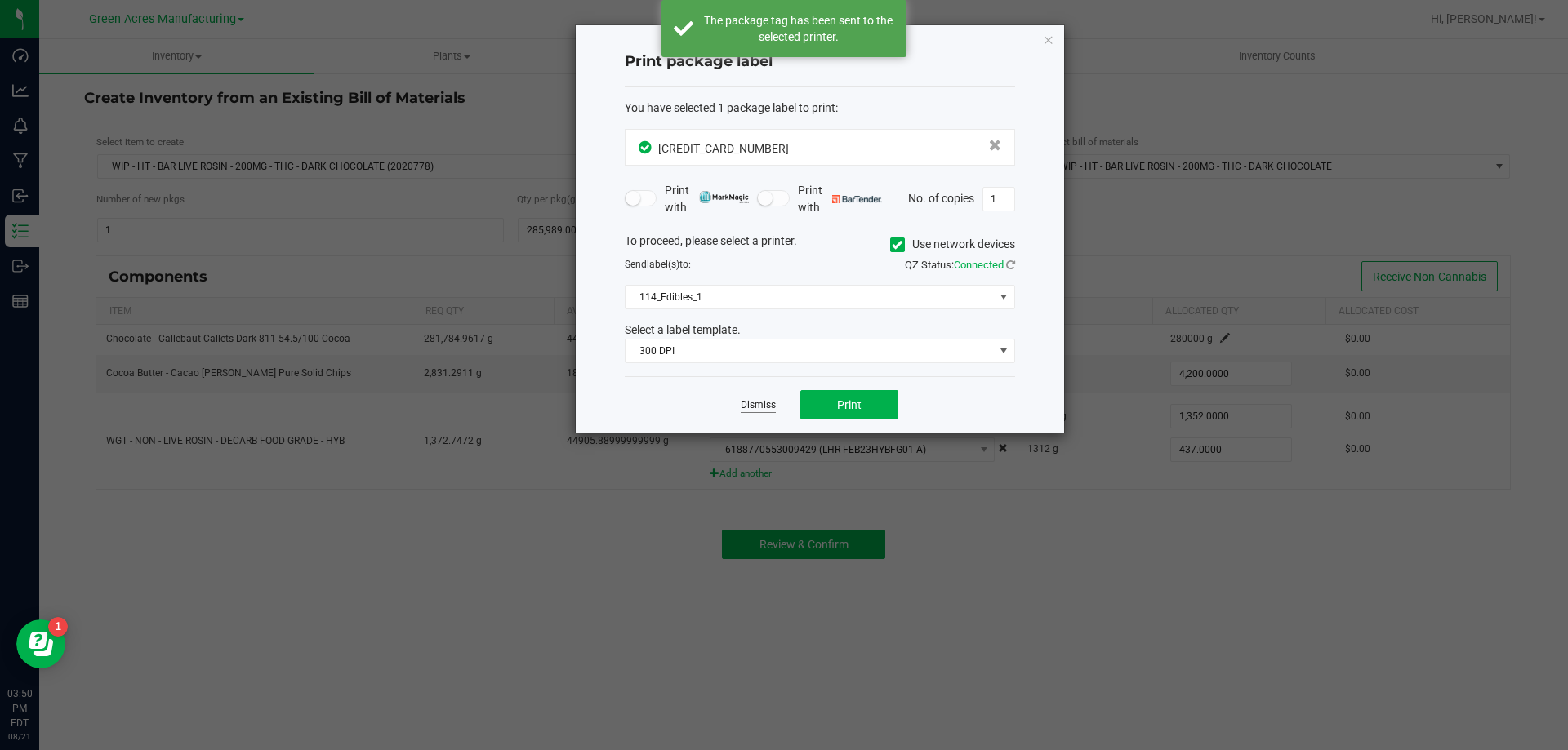
click at [771, 399] on link "Dismiss" at bounding box center [758, 406] width 35 height 14
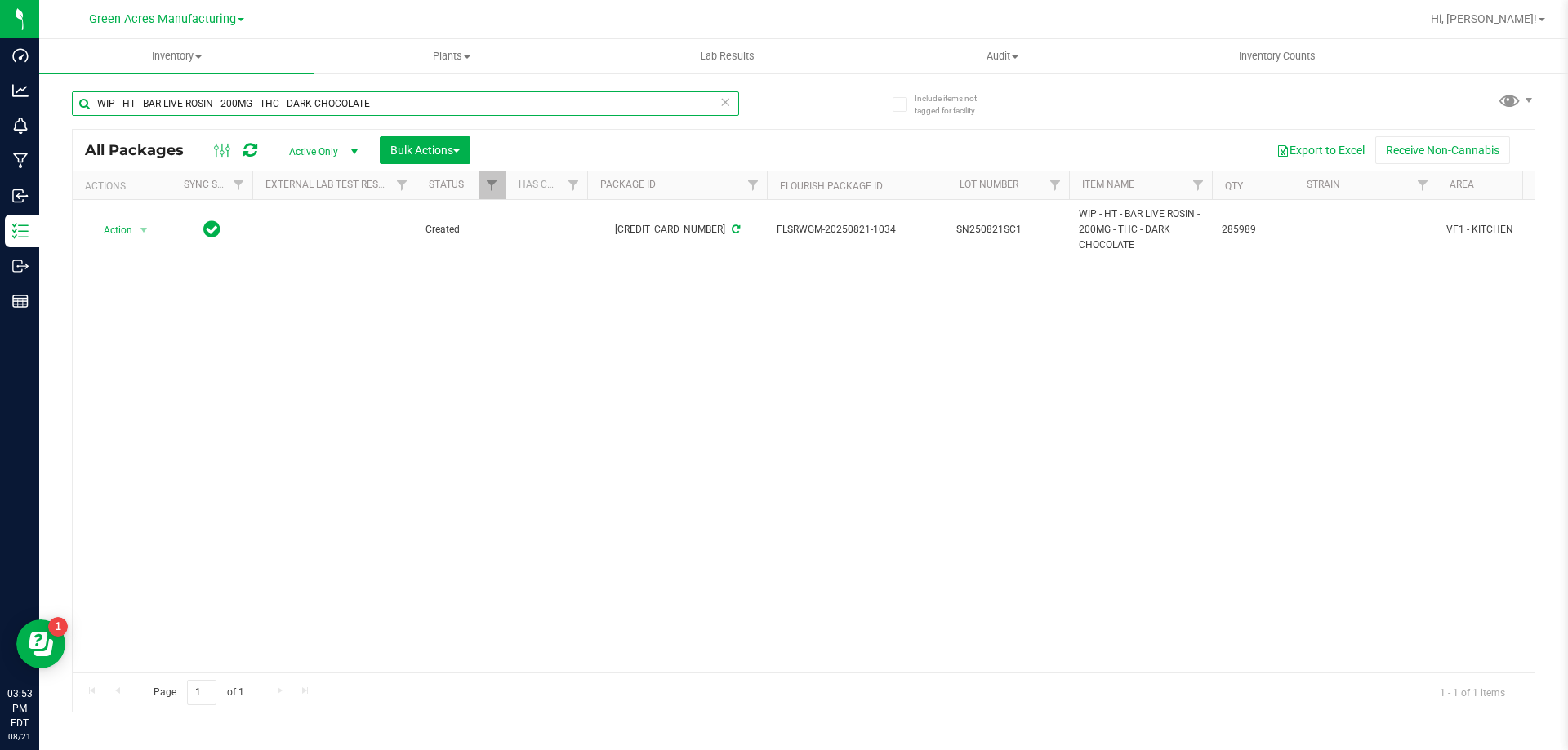
drag, startPoint x: 404, startPoint y: 101, endPoint x: 93, endPoint y: 112, distance: 311.2
click at [93, 112] on input "WIP - HT - BAR LIVE ROSIN - 200MG - THC - DARK CHOCOLATE" at bounding box center [405, 103] width 667 height 25
paste input "SN250820DC1"
type input "SN250820DC1"
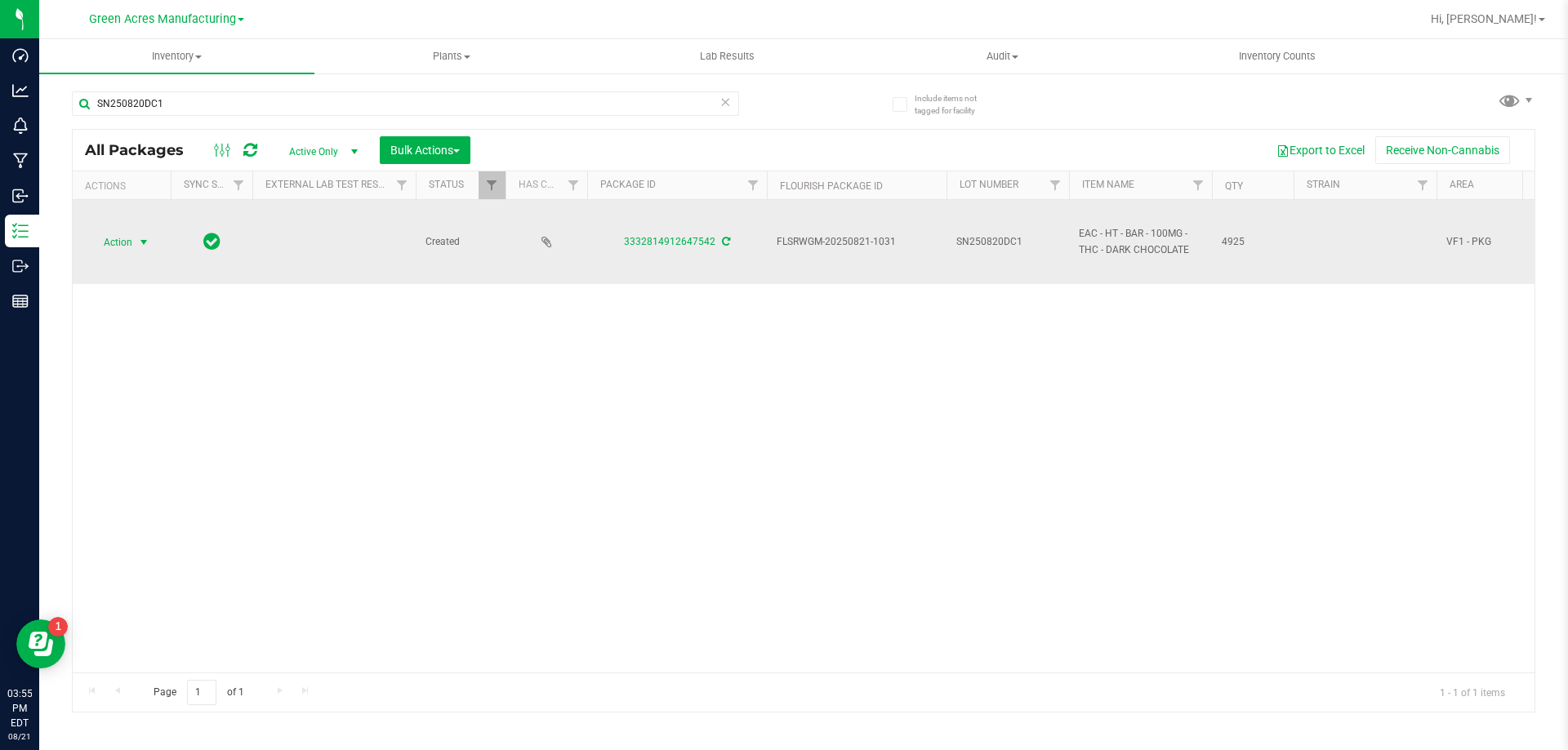
click at [130, 238] on span "Action" at bounding box center [111, 242] width 44 height 23
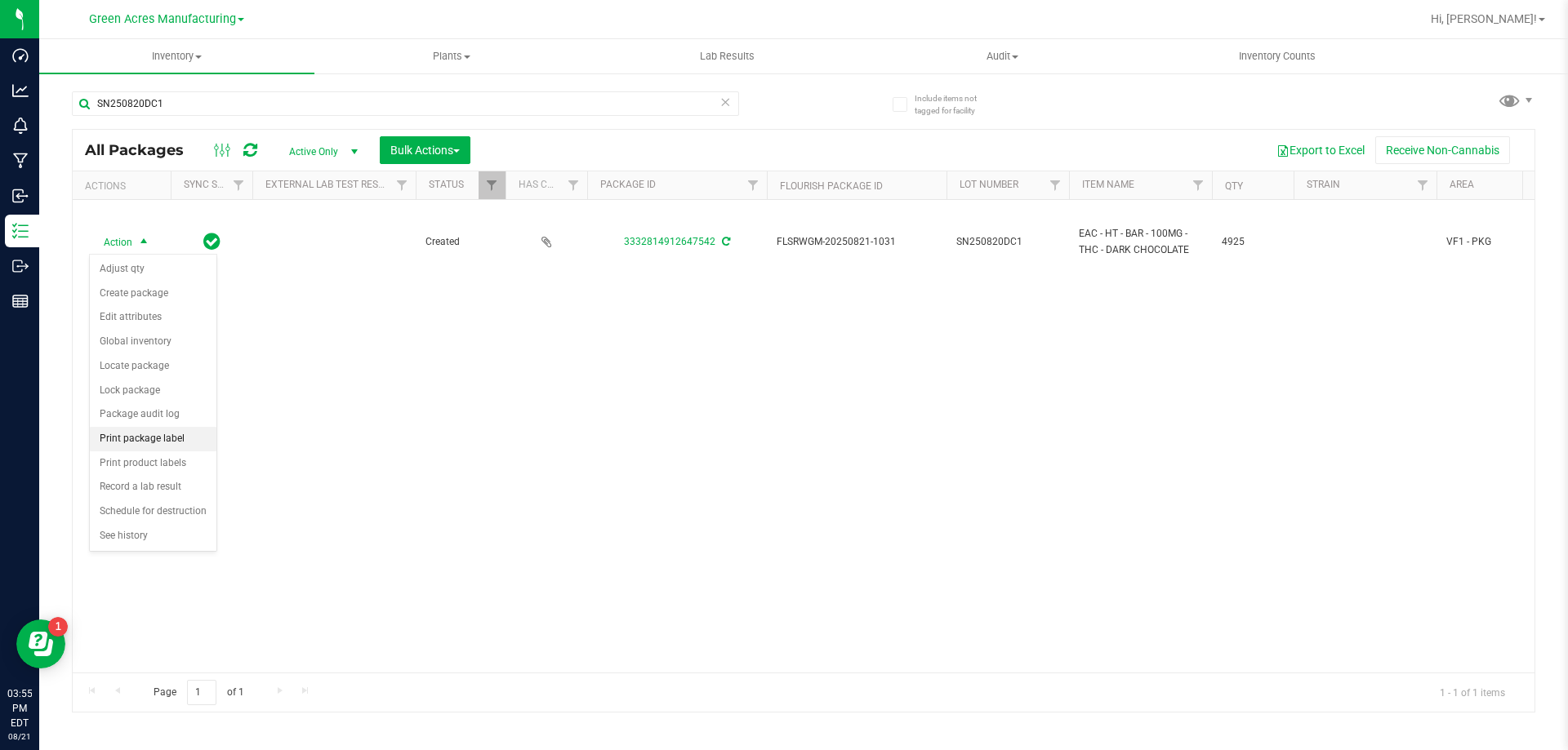
click at [153, 440] on li "Print package label" at bounding box center [154, 438] width 127 height 25
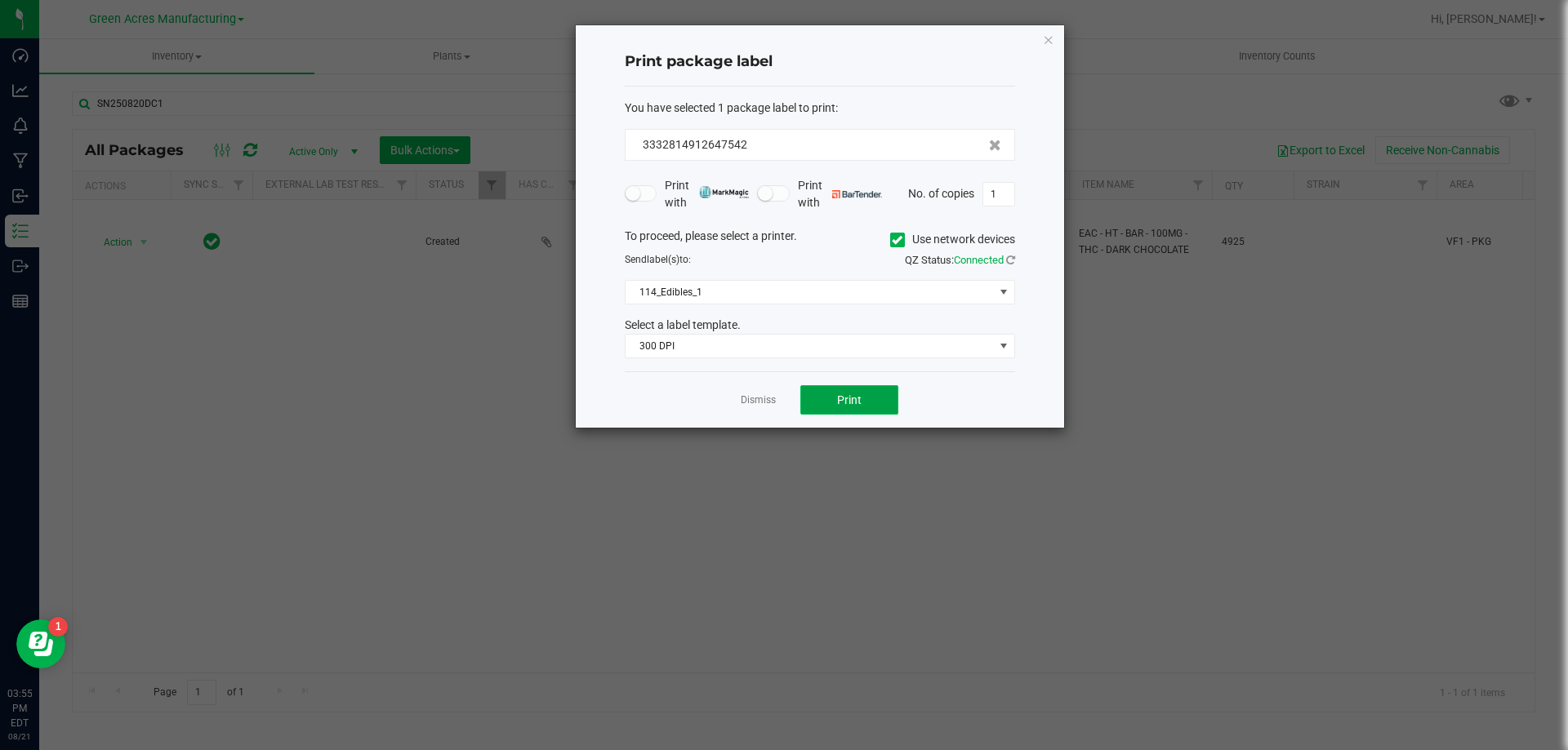
click at [865, 393] on button "Print" at bounding box center [849, 400] width 98 height 30
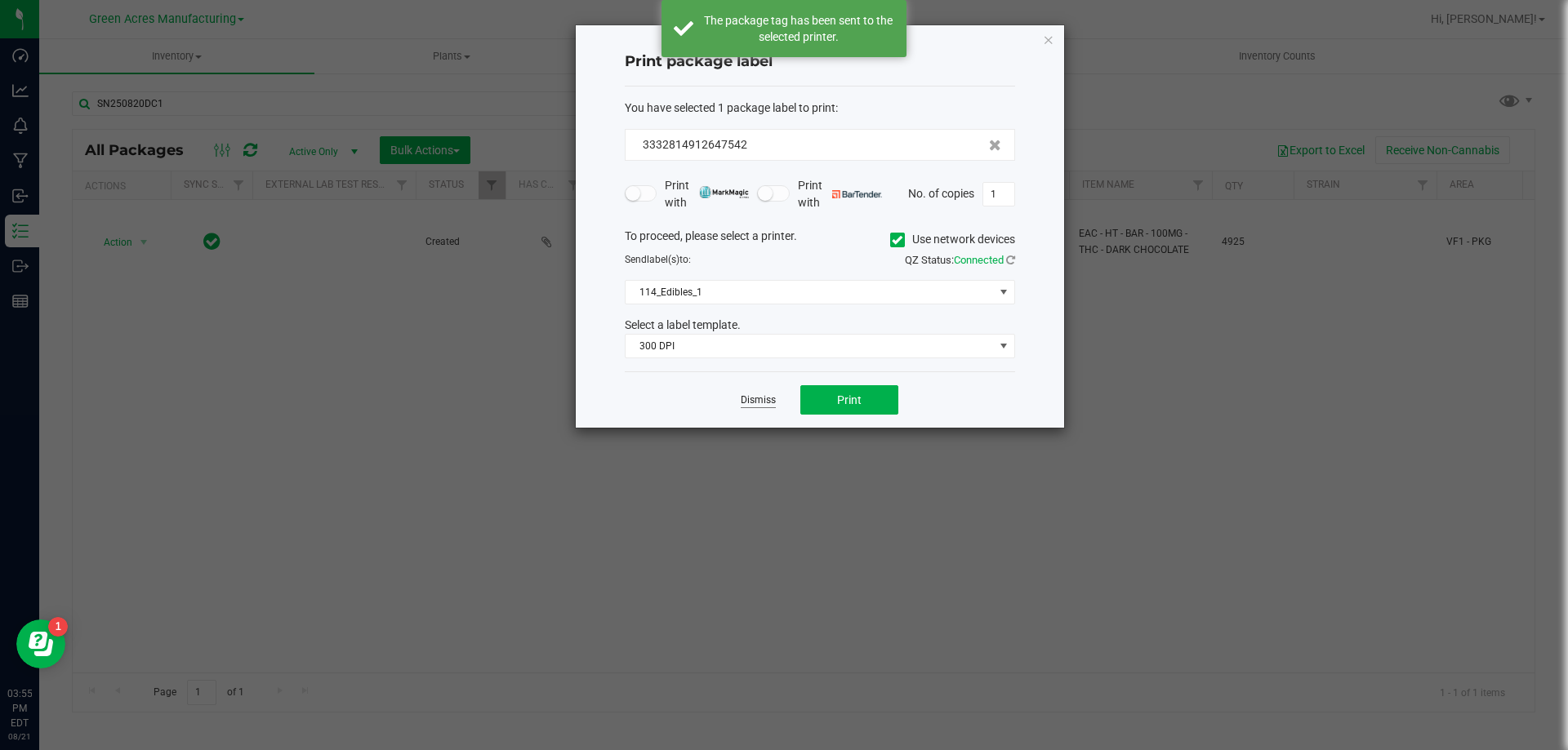
click at [755, 400] on link "Dismiss" at bounding box center [758, 401] width 35 height 14
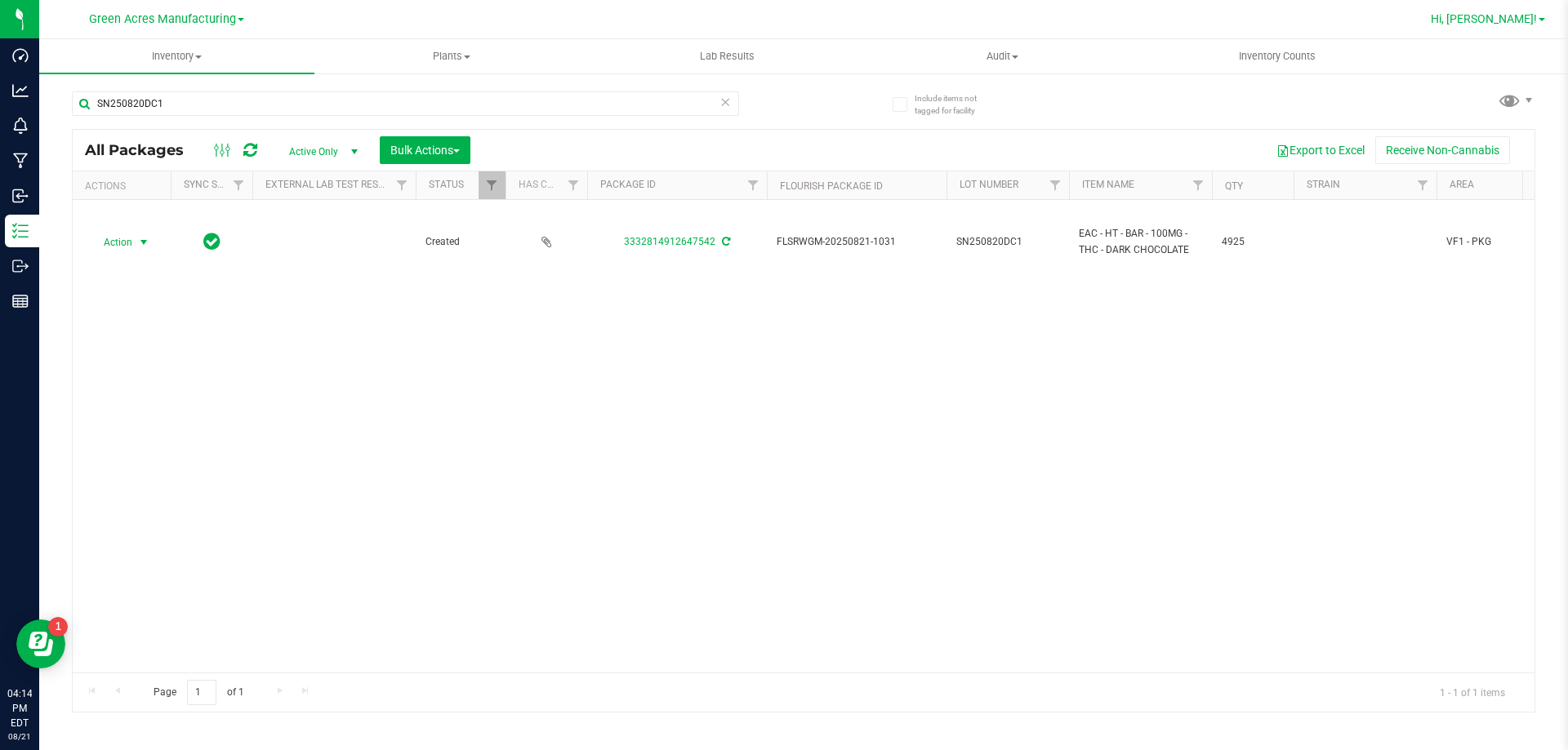
click at [1522, 16] on span "Hi, [PERSON_NAME]!" at bounding box center [1484, 18] width 106 height 13
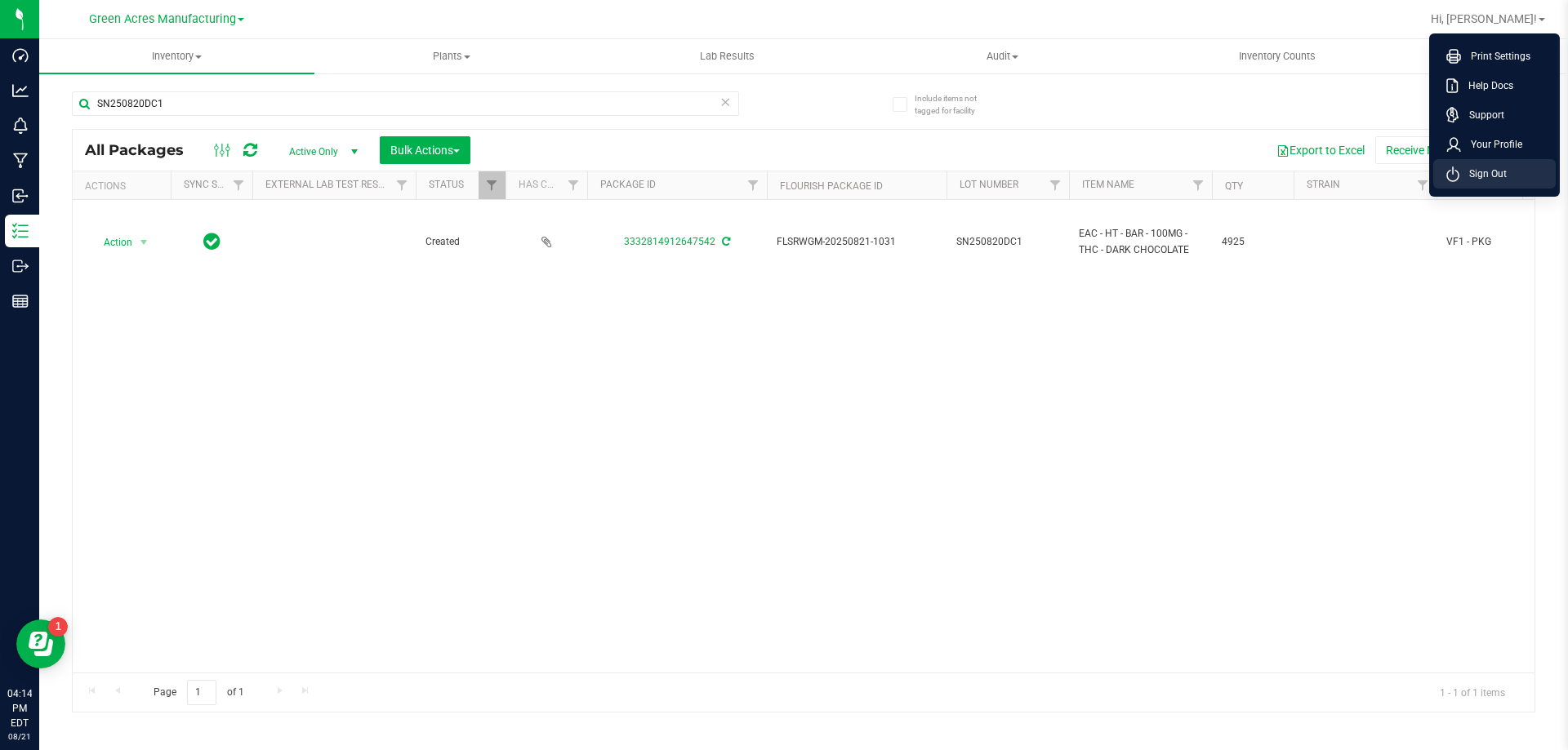
click at [1470, 178] on span "Sign Out" at bounding box center [1484, 174] width 48 height 16
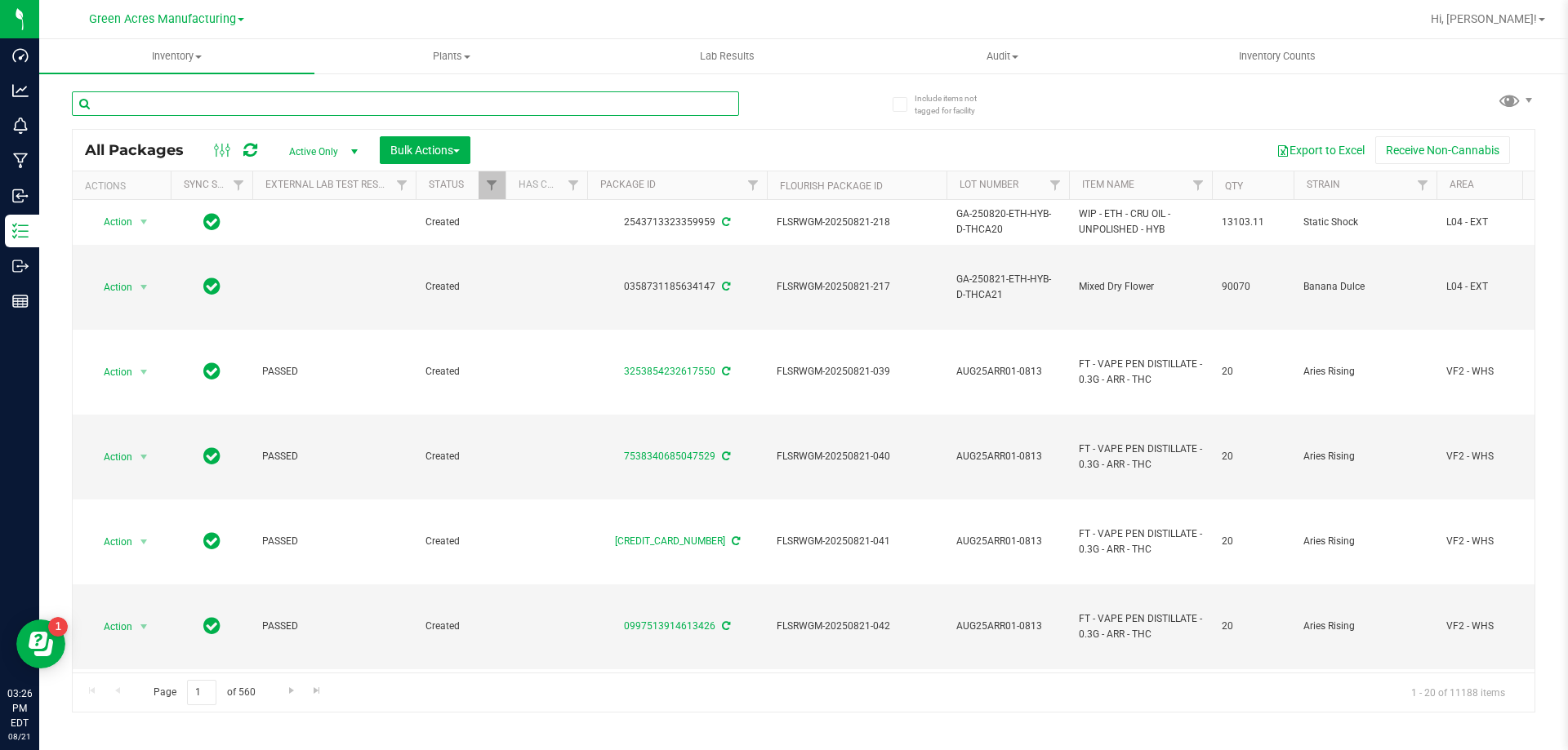
click at [241, 106] on input "text" at bounding box center [405, 103] width 667 height 25
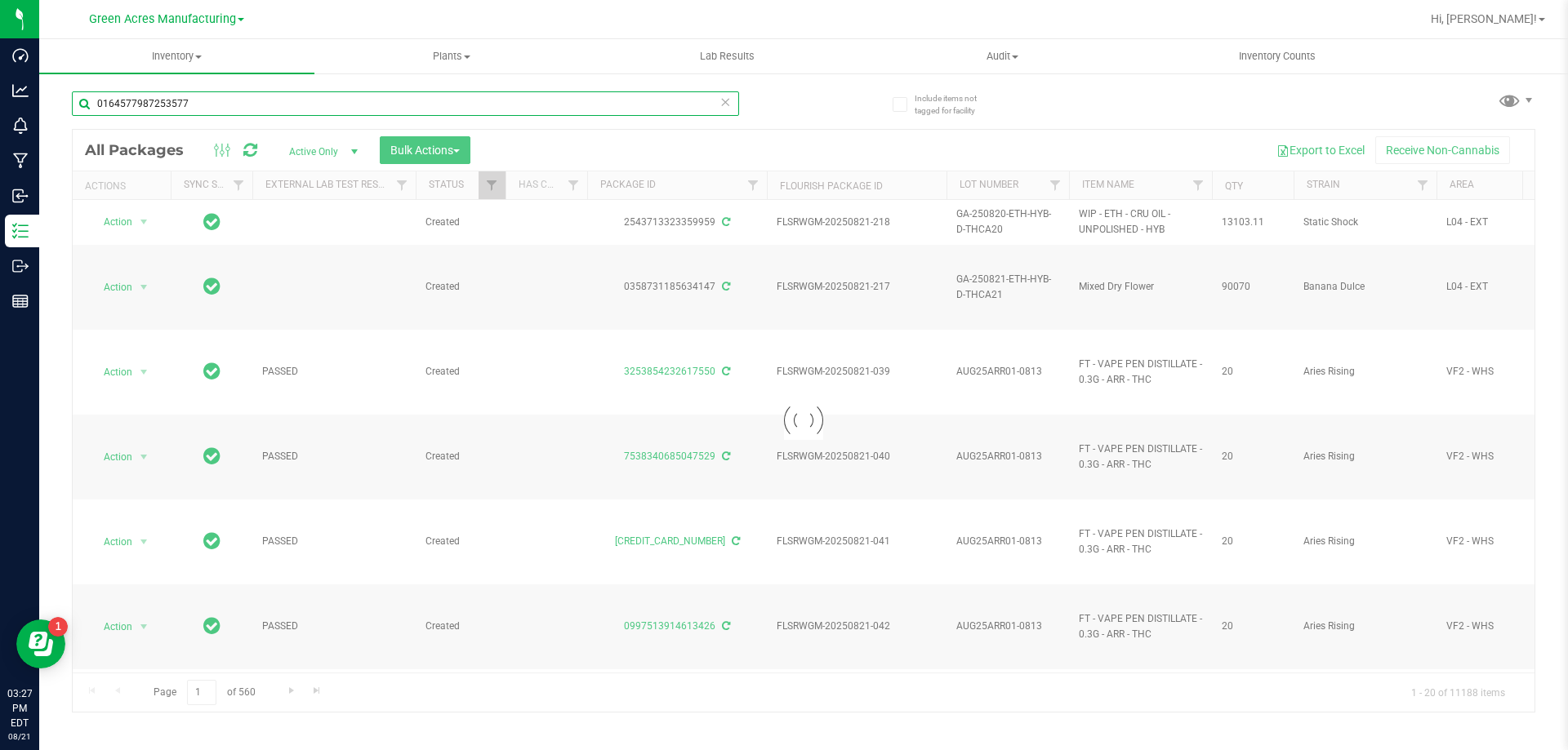
type input "0164577987253577"
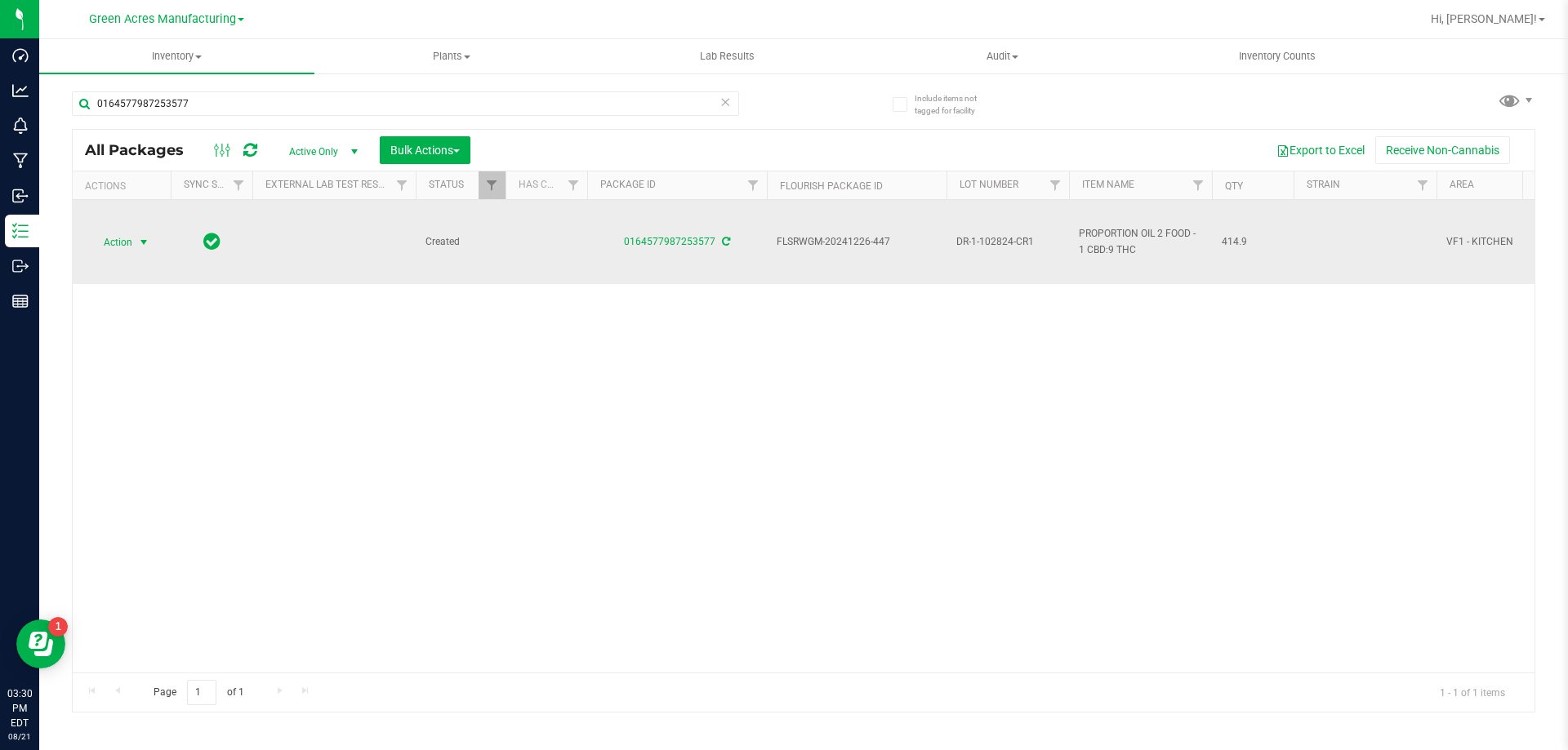
click at [132, 245] on span "Action" at bounding box center [111, 242] width 44 height 23
click at [137, 234] on span "select" at bounding box center [144, 242] width 21 height 23
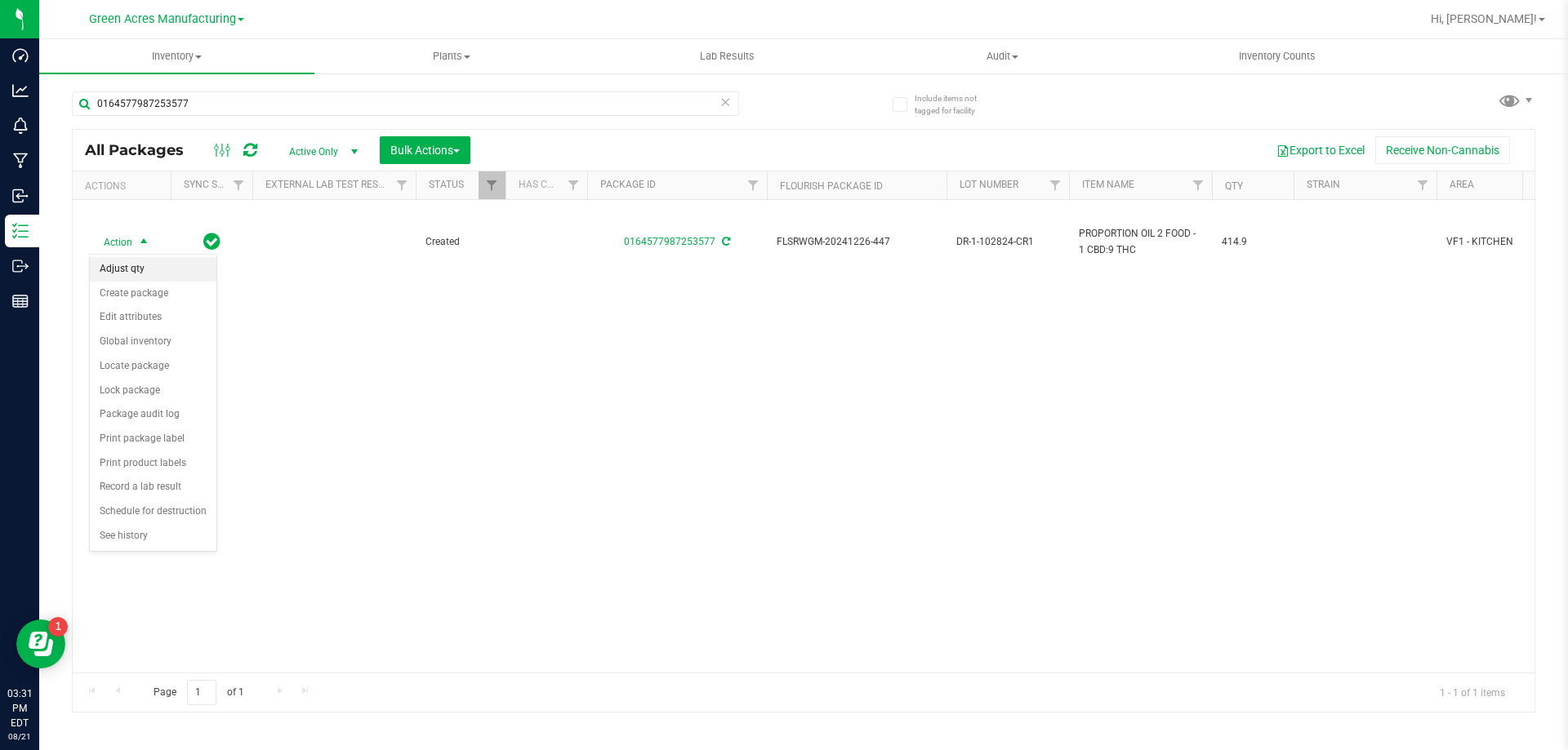
click at [134, 268] on li "Adjust qty" at bounding box center [154, 269] width 127 height 25
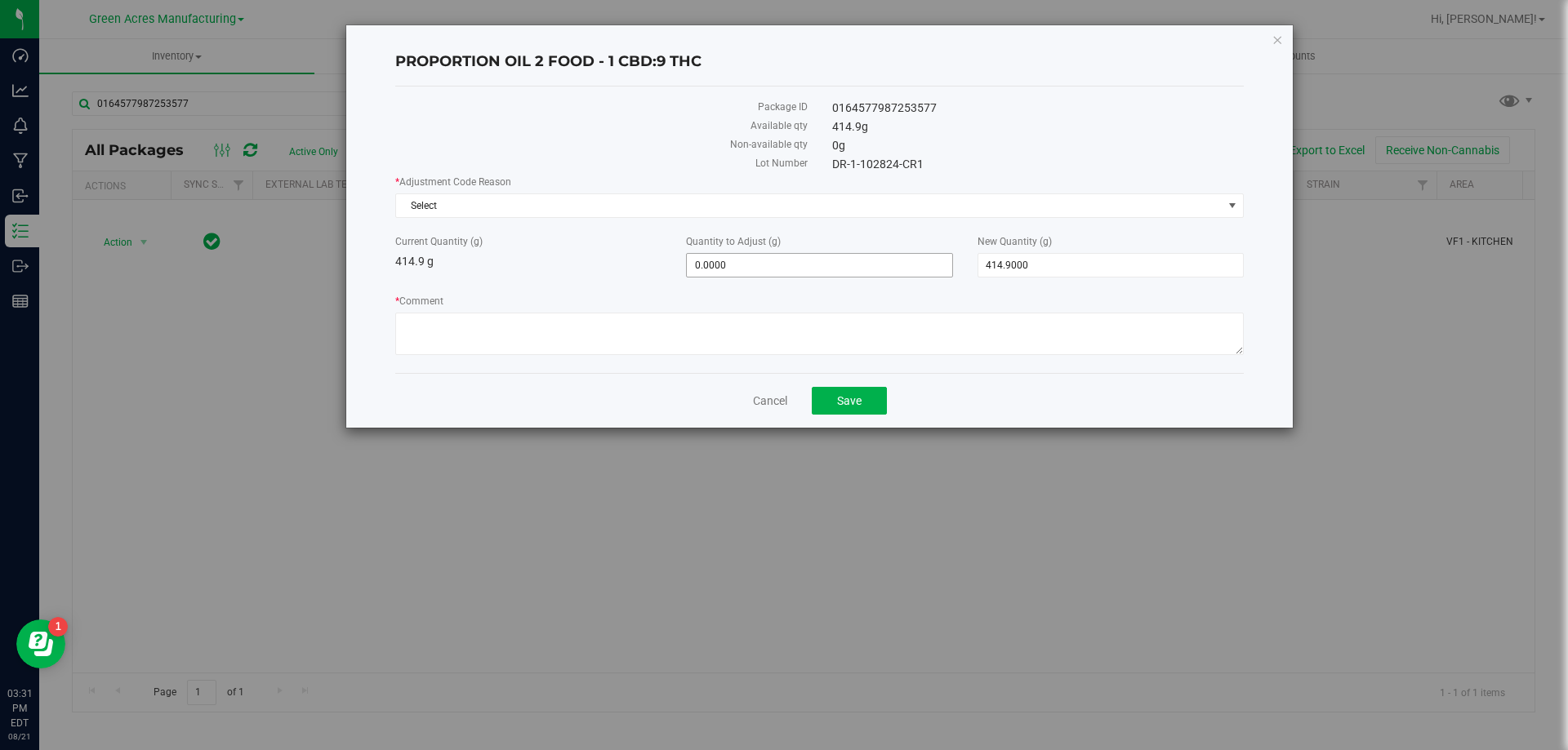
click at [834, 269] on span "0.0000 0" at bounding box center [819, 265] width 266 height 25
type input "-6"
type input "-6.0000"
type input "408.9000"
click at [1008, 120] on div "414.9 g" at bounding box center [1038, 126] width 437 height 17
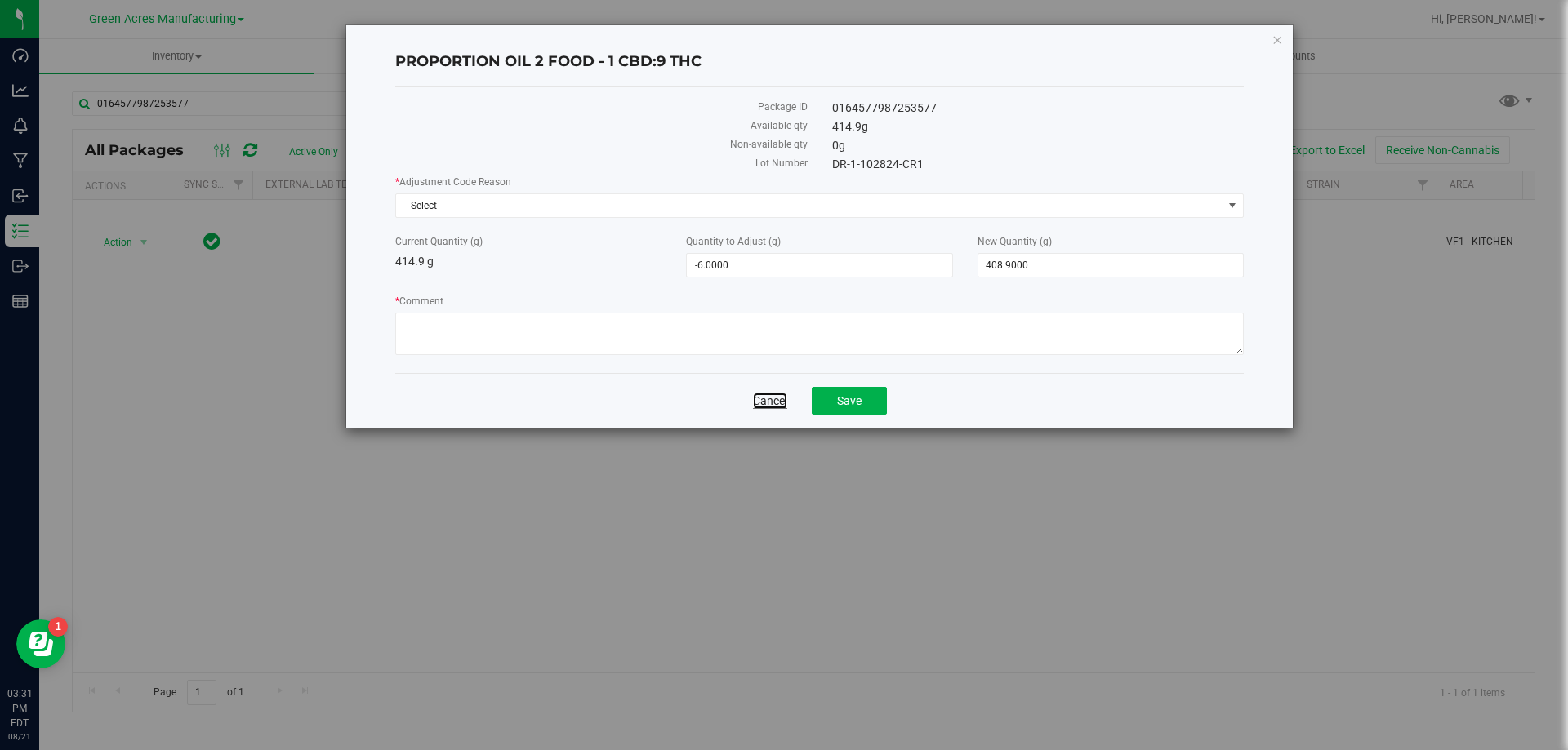
click at [782, 409] on link "Cancel" at bounding box center [770, 401] width 35 height 16
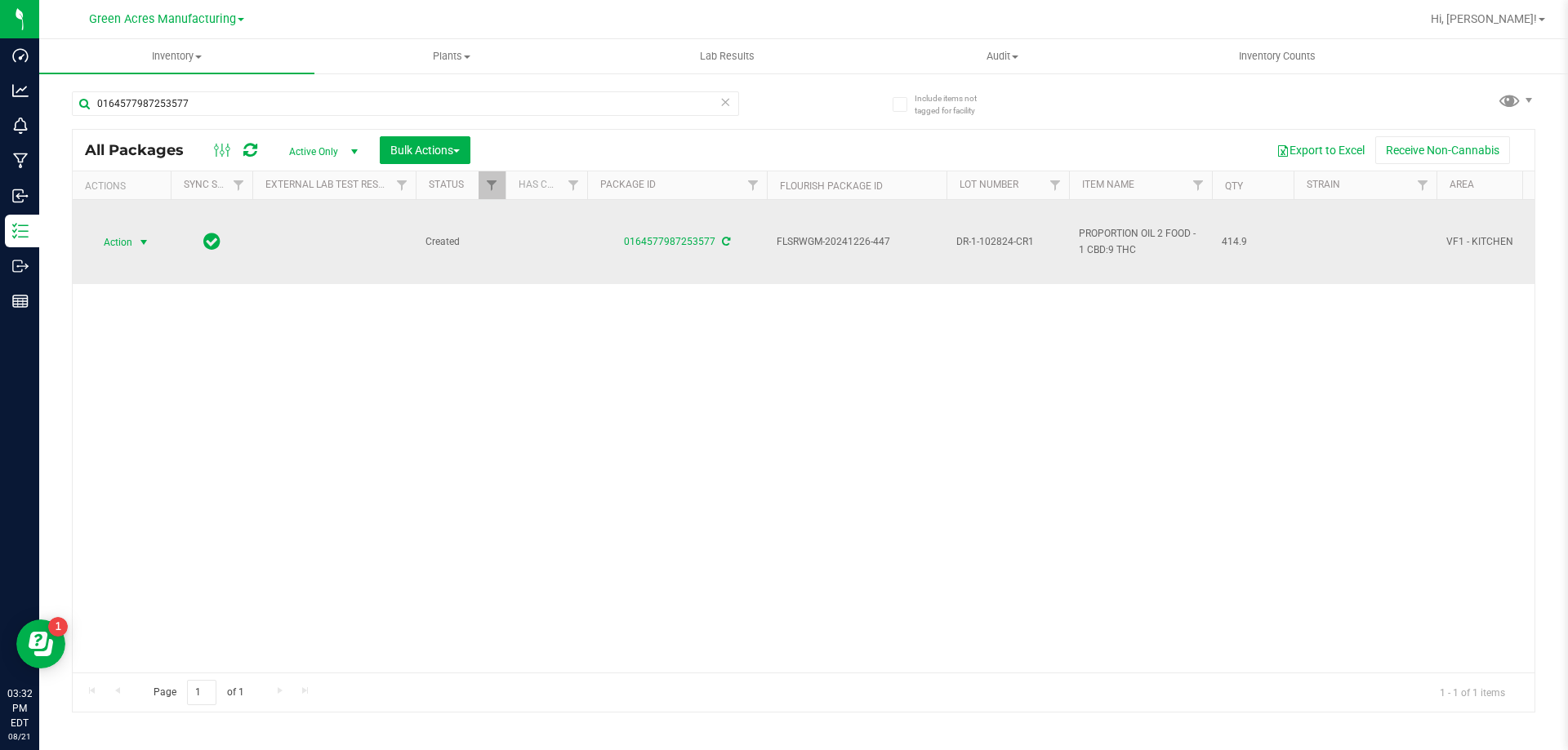
click at [124, 234] on span "Action" at bounding box center [111, 242] width 44 height 23
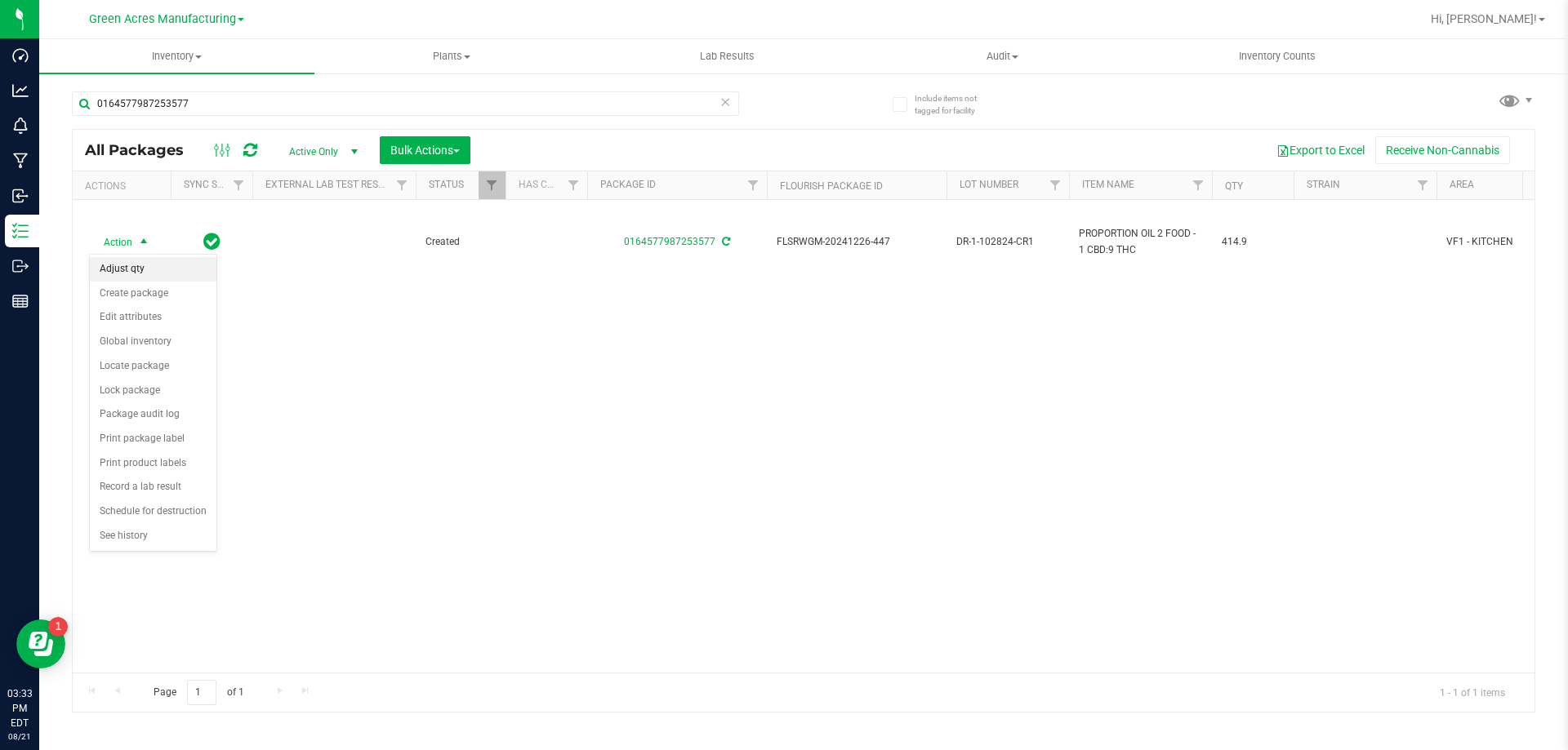
click at [115, 269] on li "Adjust qty" at bounding box center [154, 269] width 127 height 25
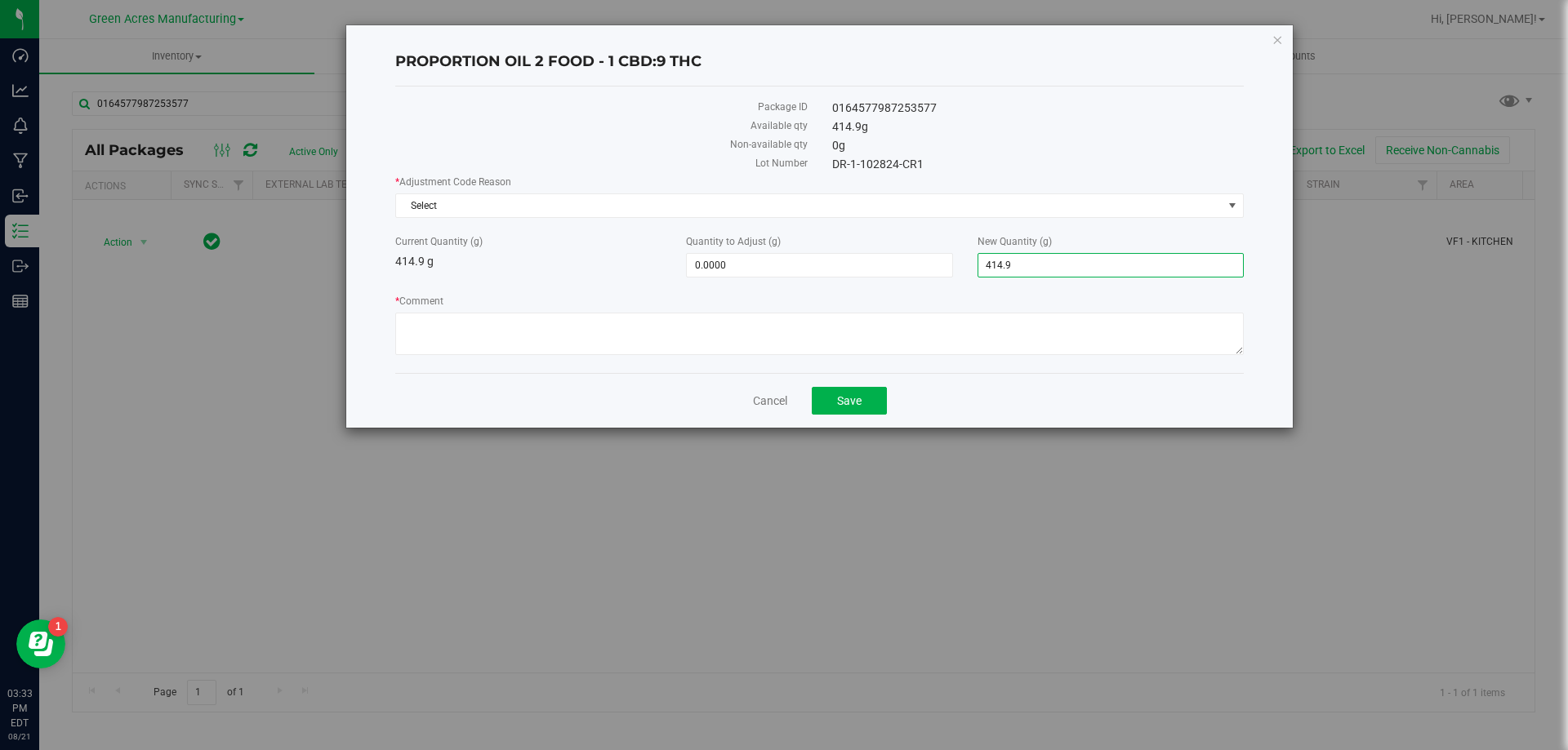
click at [1065, 263] on span "414.9000 414.9" at bounding box center [1111, 265] width 266 height 25
type input "410.9"
type input "-4.0000"
type input "410.9000"
click at [677, 203] on span "Select" at bounding box center [809, 205] width 827 height 23
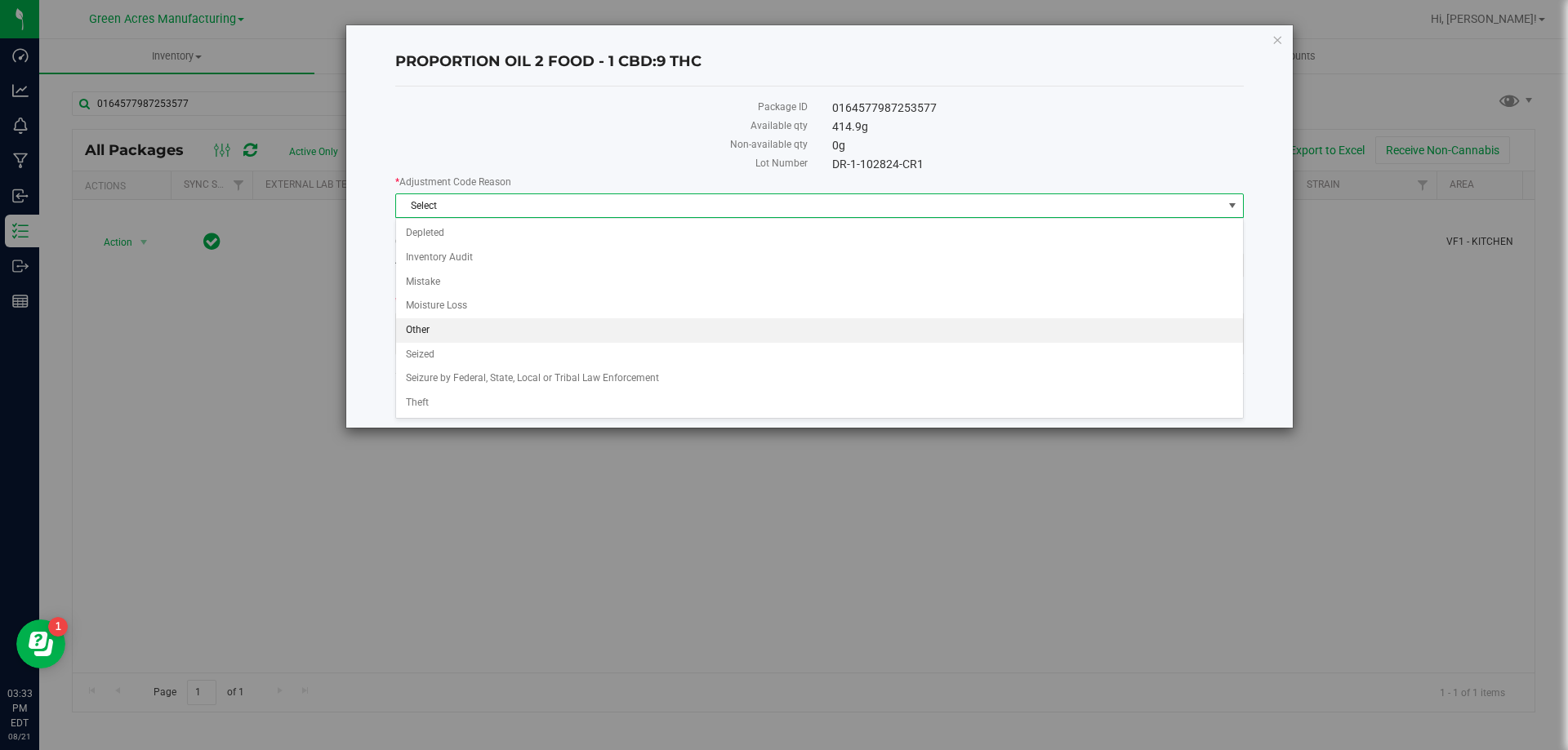
click at [499, 334] on li "Other" at bounding box center [820, 330] width 848 height 25
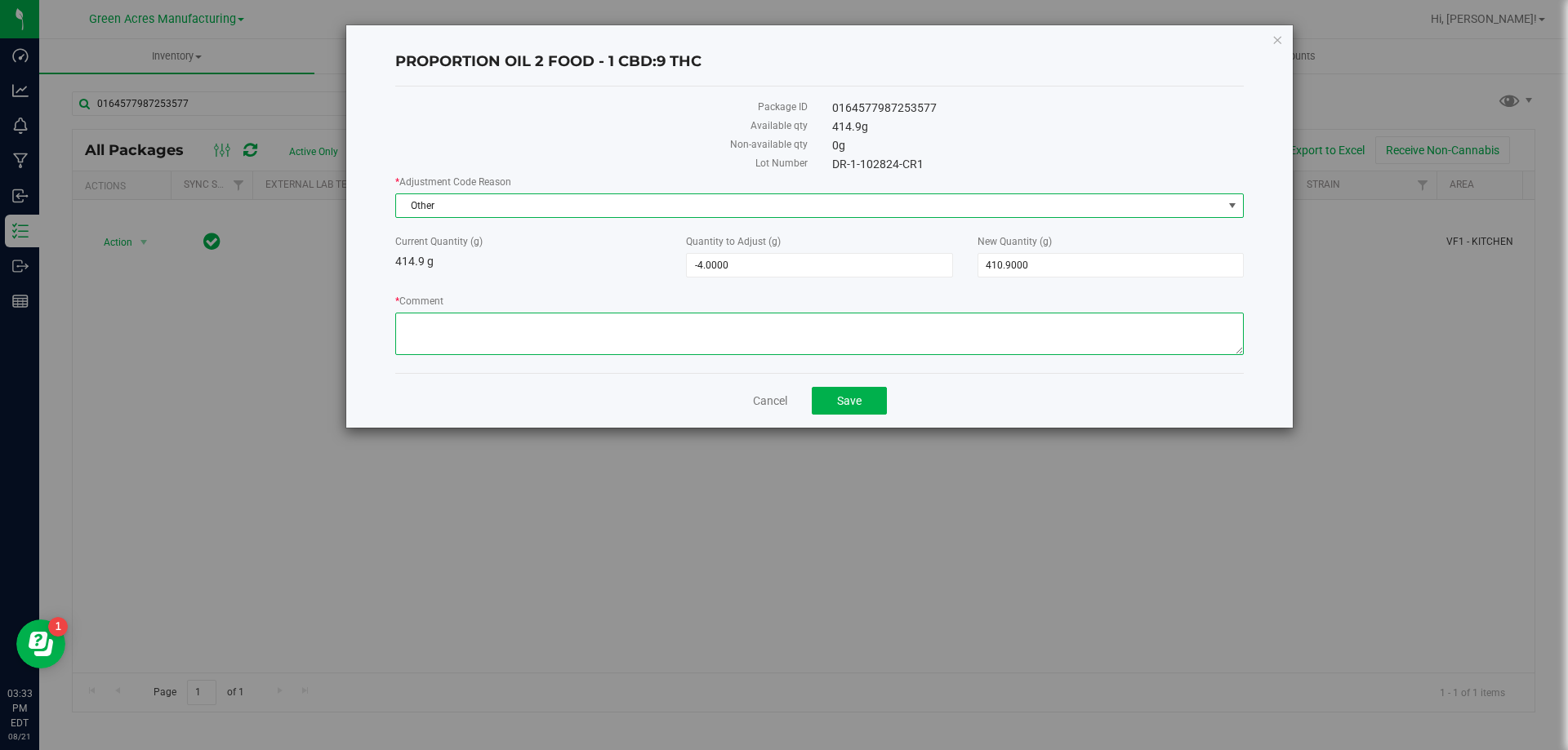
click at [499, 334] on textarea "* Comment" at bounding box center [819, 333] width 849 height 43
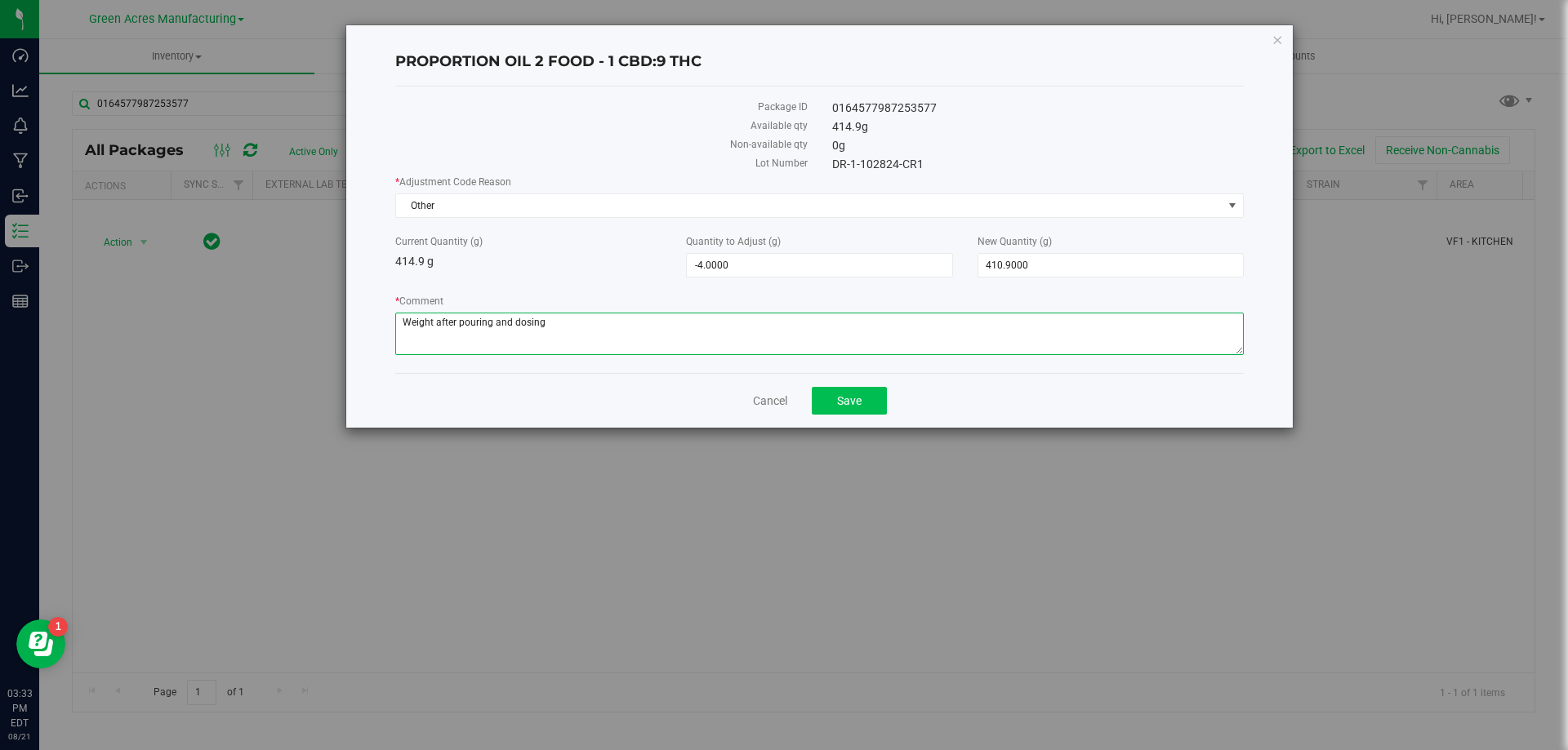
type textarea "Weight after pouring and dosing"
click at [837, 389] on button "Save" at bounding box center [849, 401] width 75 height 28
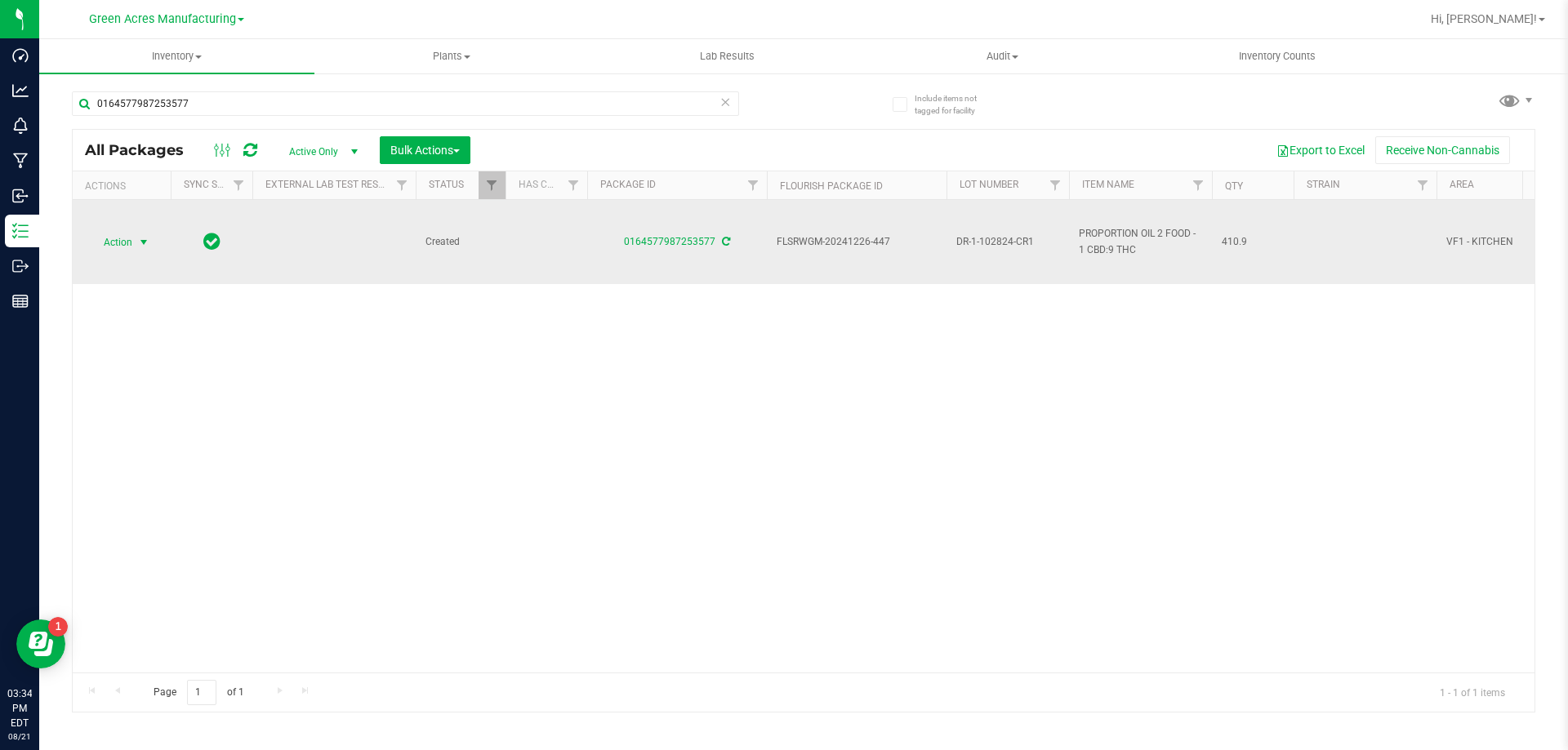
click at [141, 238] on span "select" at bounding box center [143, 242] width 13 height 13
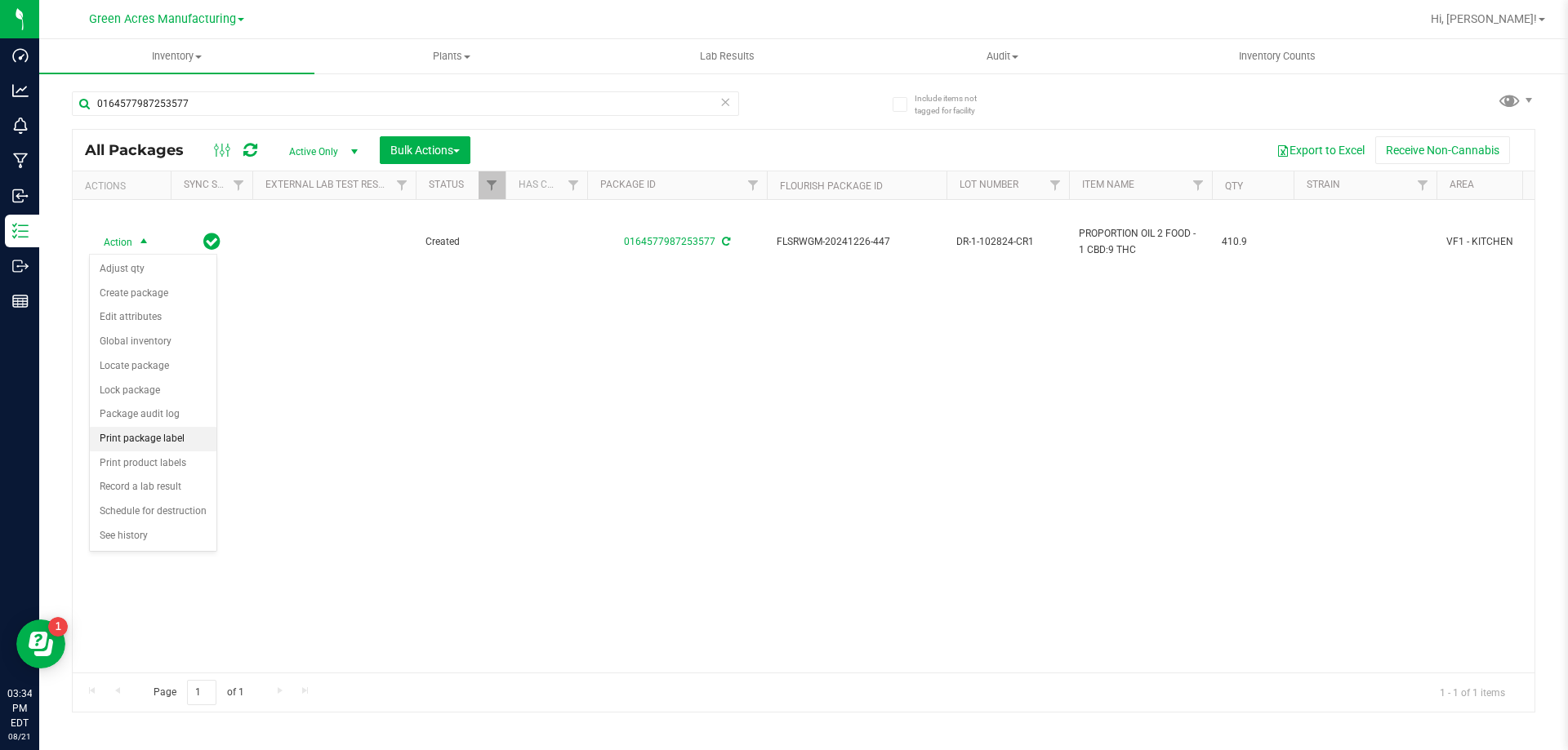
click at [159, 444] on li "Print package label" at bounding box center [154, 438] width 127 height 25
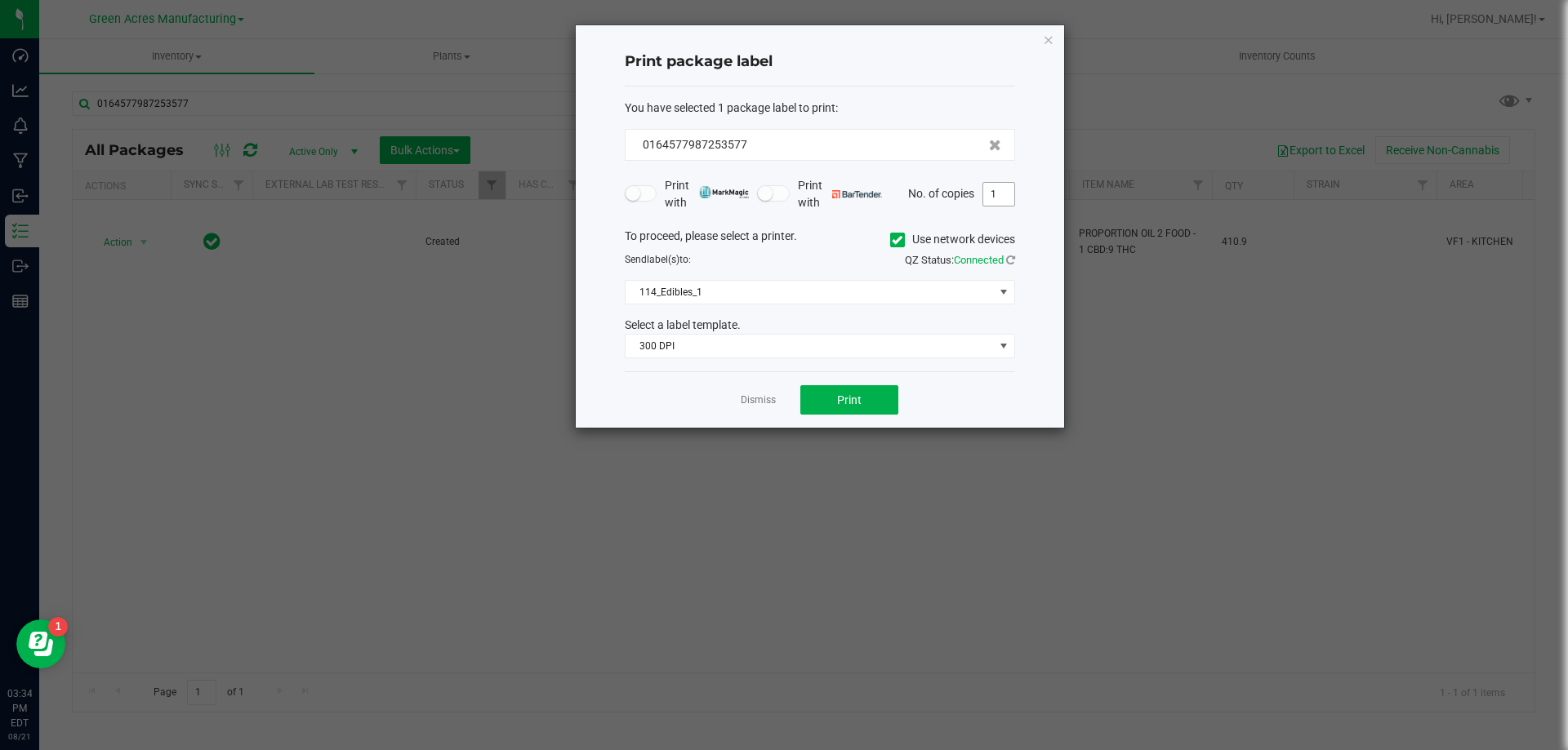
click at [999, 195] on input "1" at bounding box center [998, 193] width 31 height 23
type input "2"
click at [856, 417] on div "Dismiss Print" at bounding box center [820, 399] width 390 height 57
click at [861, 394] on span "Print" at bounding box center [849, 400] width 25 height 13
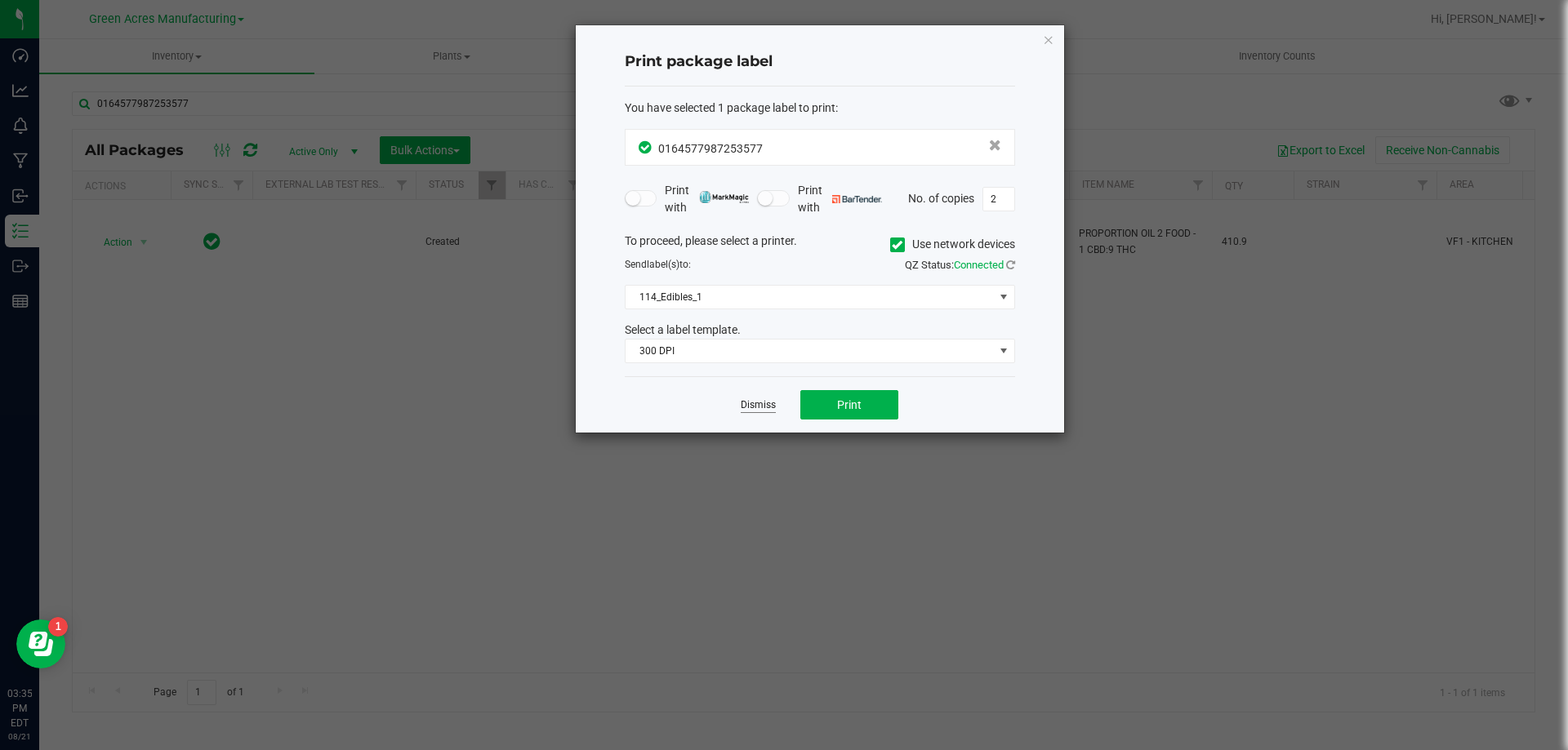
click at [765, 412] on link "Dismiss" at bounding box center [758, 406] width 35 height 14
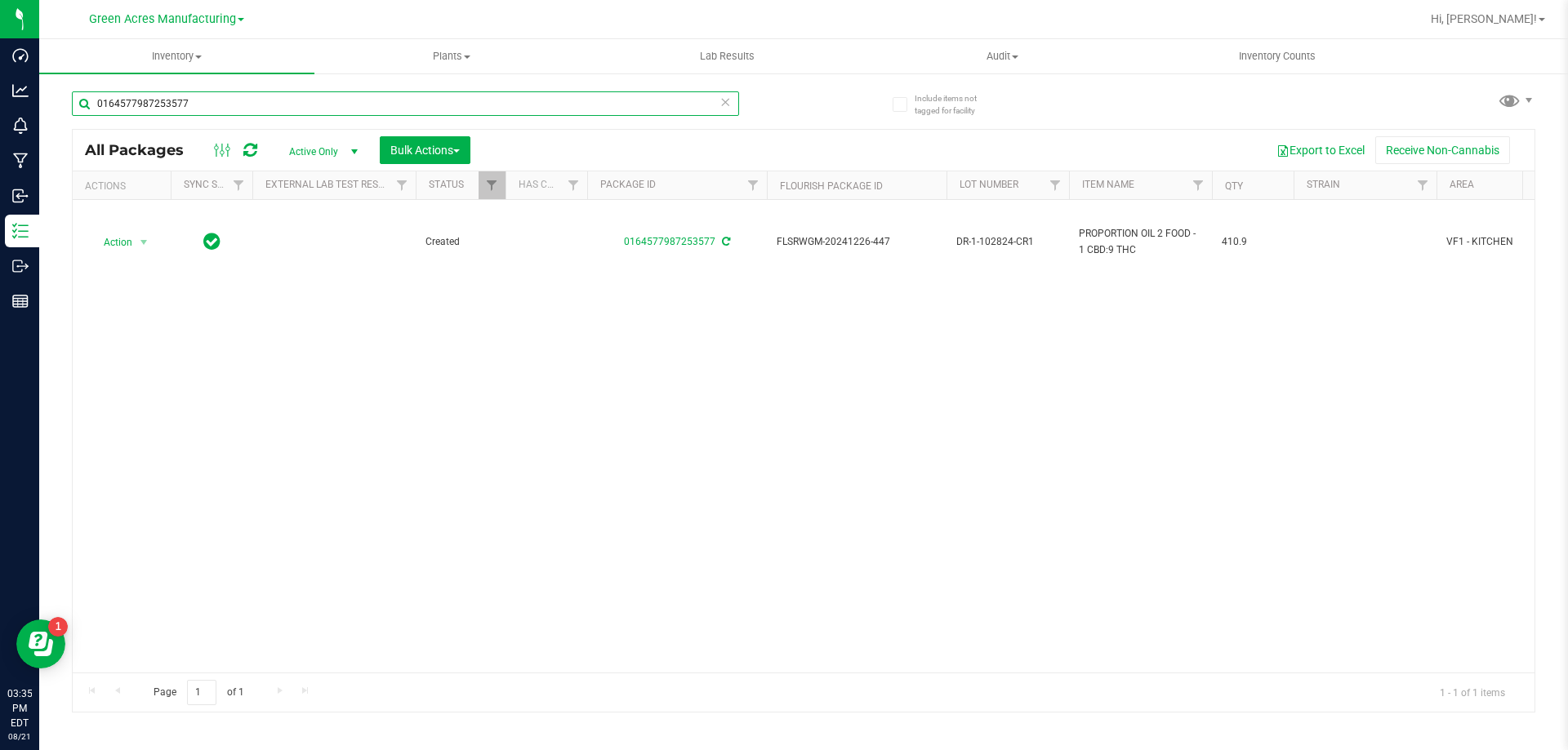
drag, startPoint x: 204, startPoint y: 106, endPoint x: 91, endPoint y: 108, distance: 113.0
click at [91, 108] on input "0164577987253577" at bounding box center [405, 103] width 667 height 25
paste input "FLSRWGM-20250603-1802"
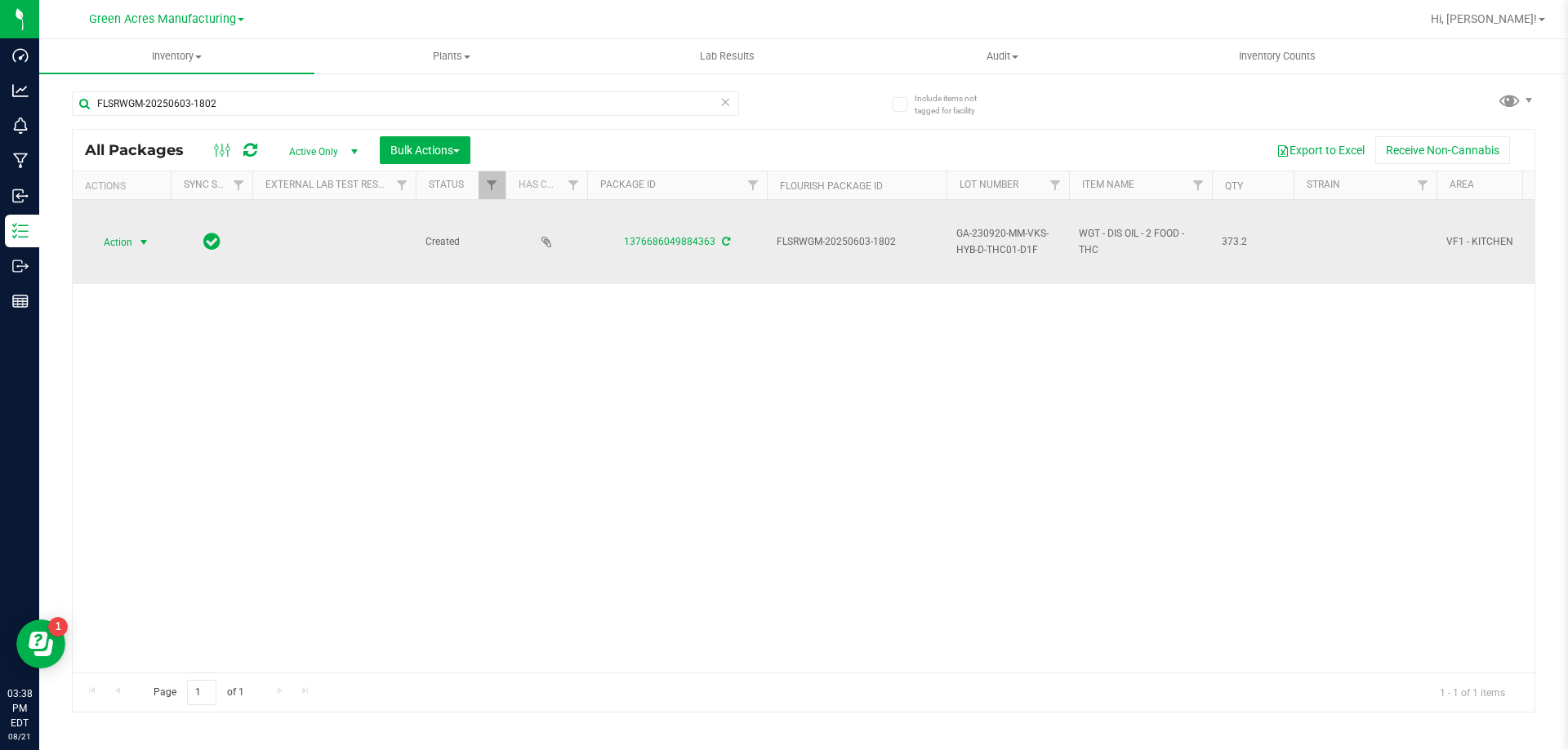
click at [122, 247] on span "Action" at bounding box center [111, 242] width 44 height 23
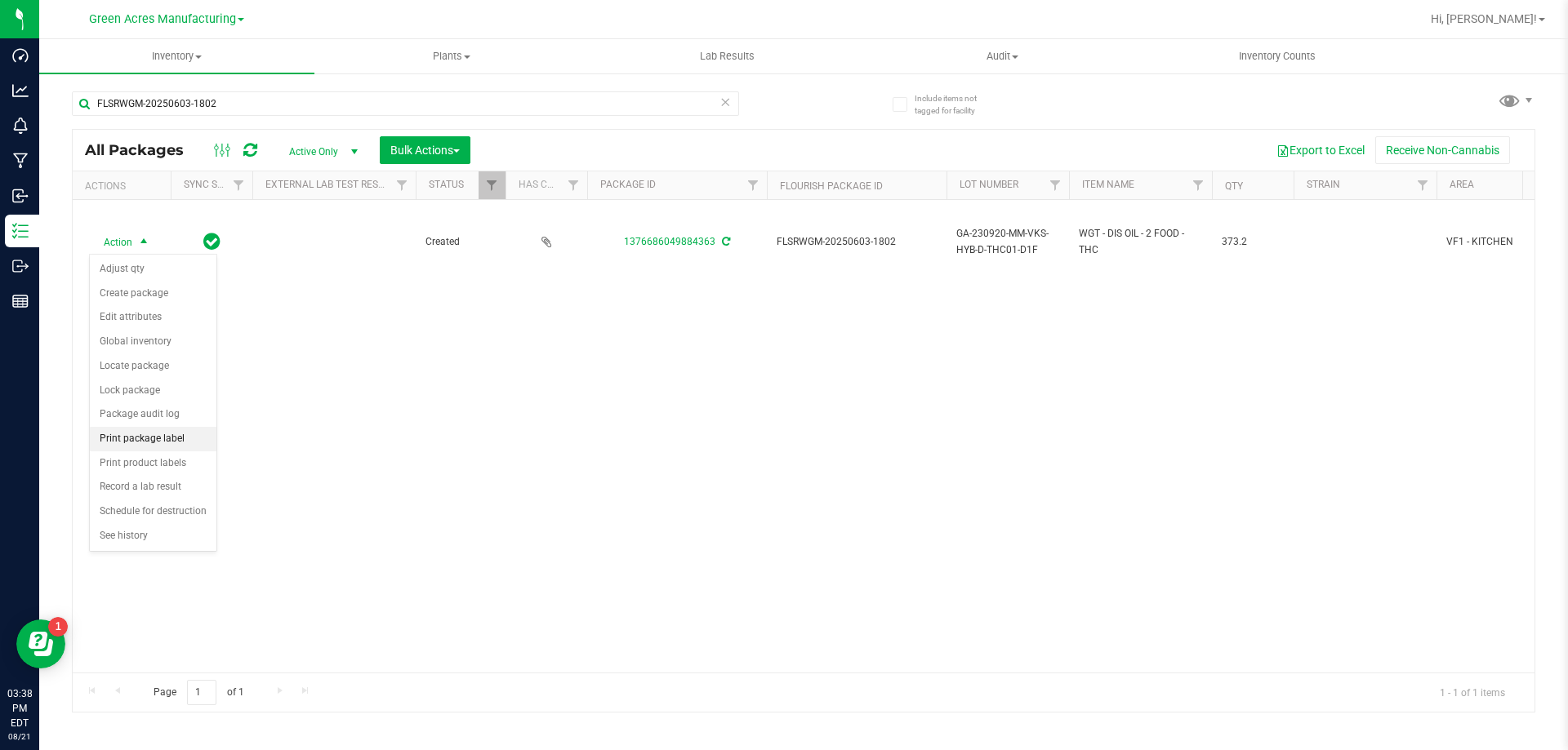
click at [135, 438] on li "Print package label" at bounding box center [154, 438] width 127 height 25
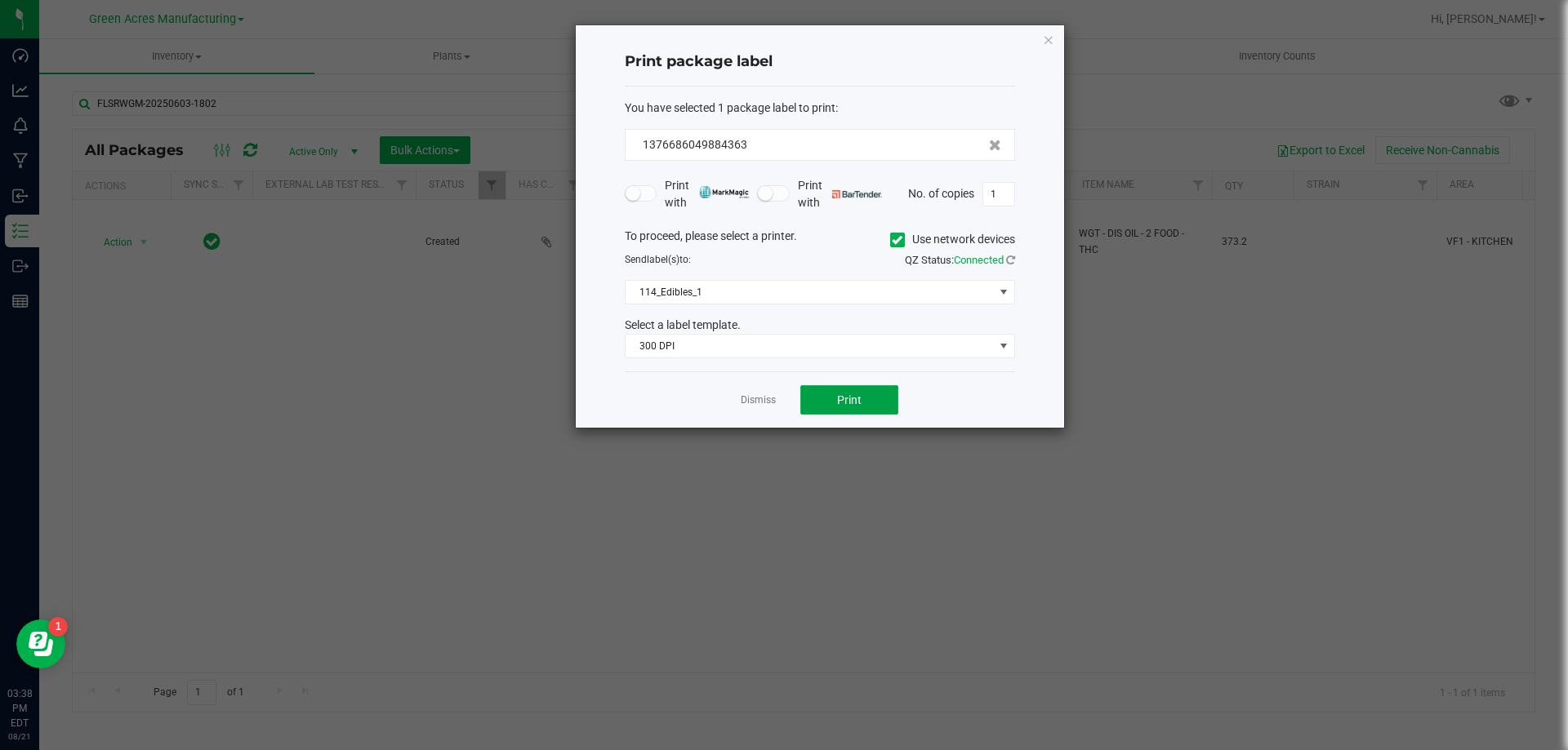
click at [809, 397] on button "Print" at bounding box center [849, 400] width 98 height 30
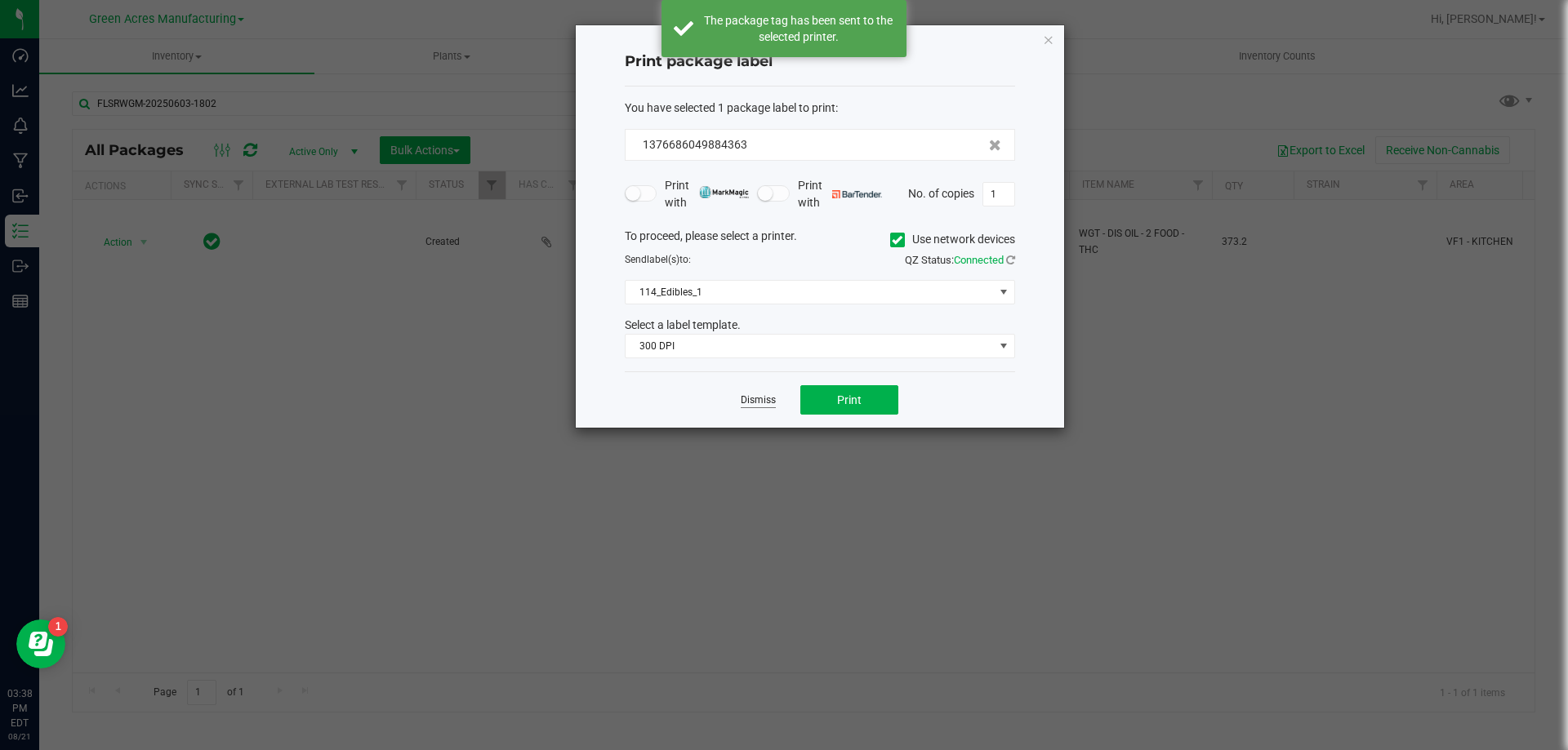
click at [759, 397] on link "Dismiss" at bounding box center [758, 401] width 35 height 14
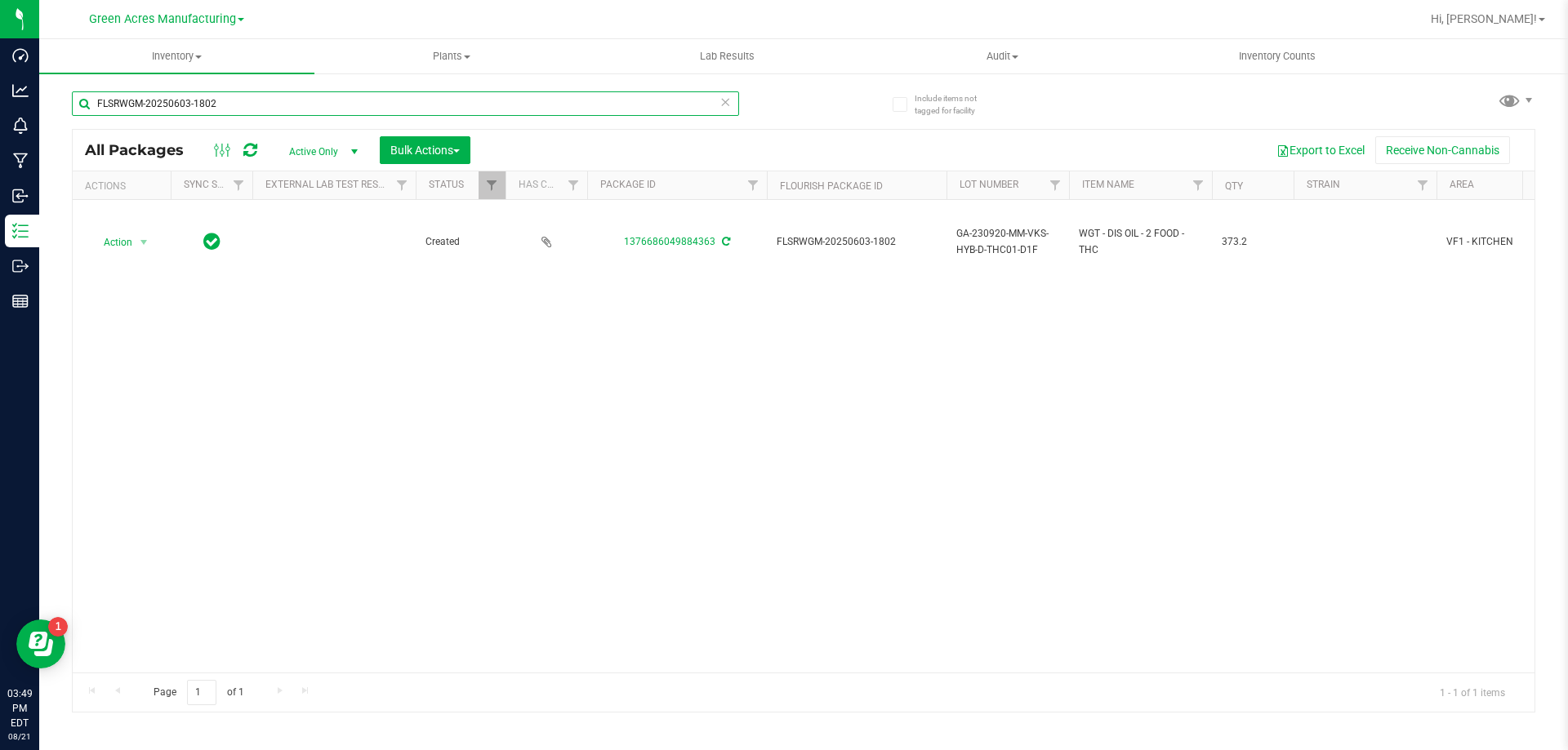
drag, startPoint x: 228, startPoint y: 104, endPoint x: 99, endPoint y: 107, distance: 129.0
click at [99, 107] on input "FLSRWGM-20250603-1802" at bounding box center [405, 103] width 667 height 25
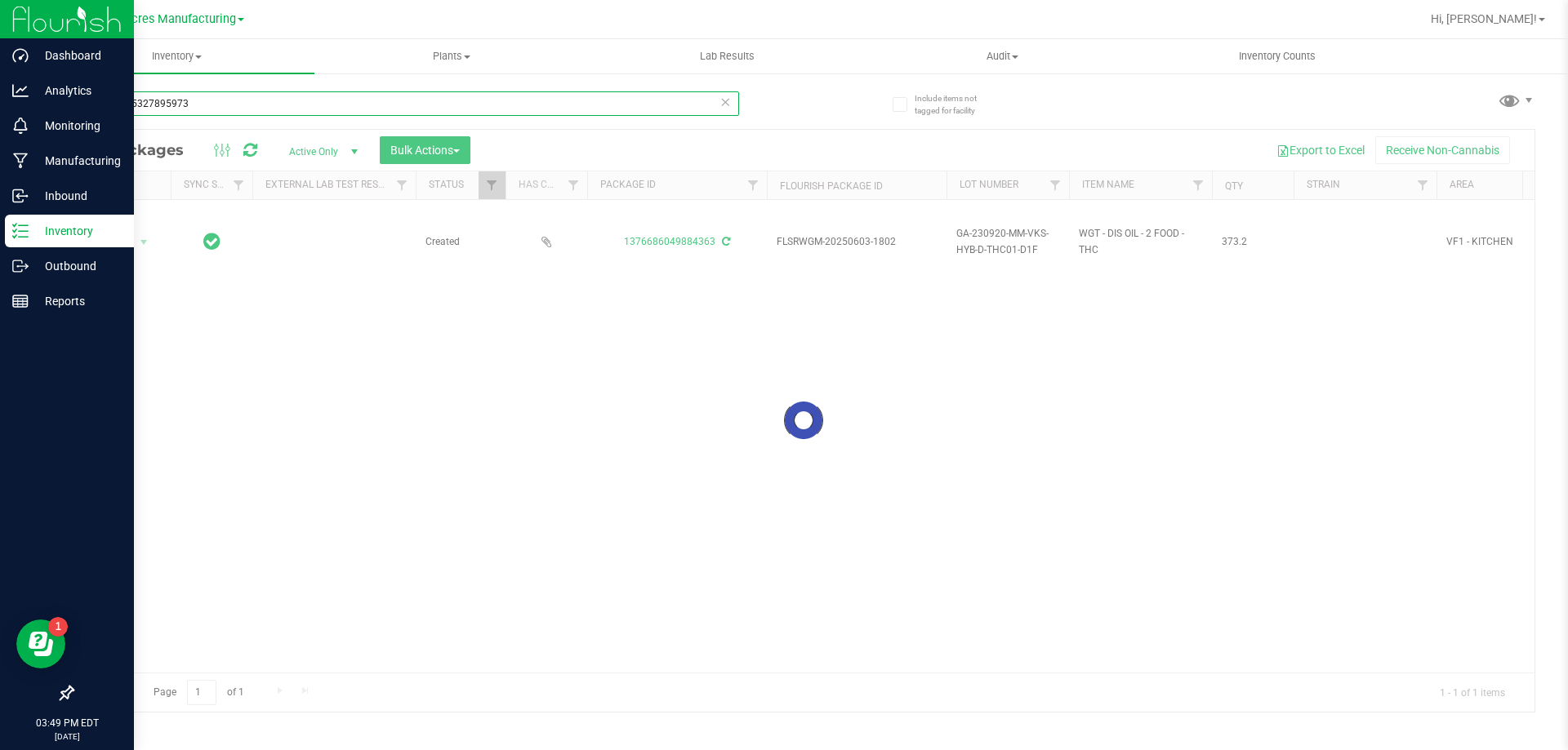
type input "5647295327895973"
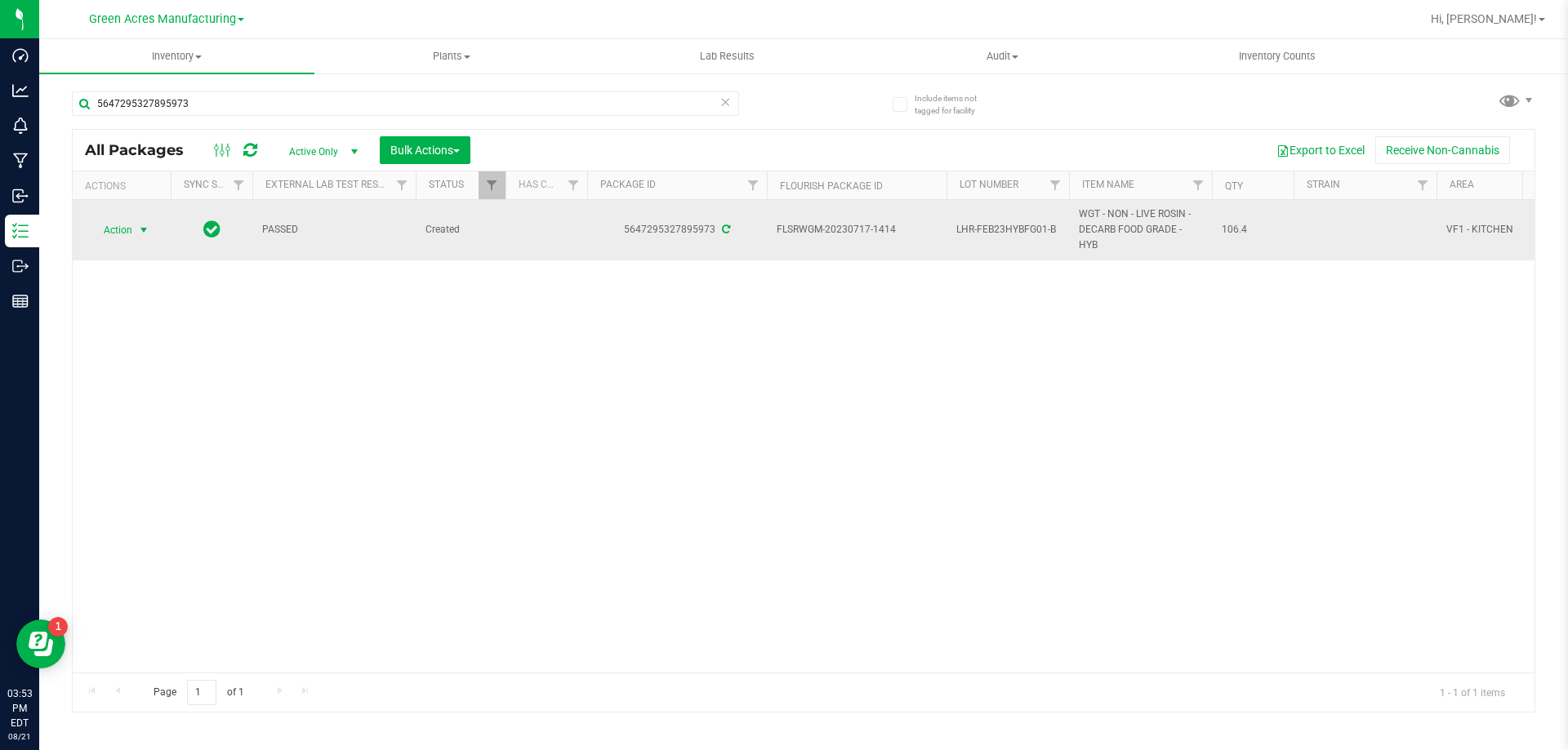
click at [121, 219] on span "Action" at bounding box center [111, 230] width 44 height 23
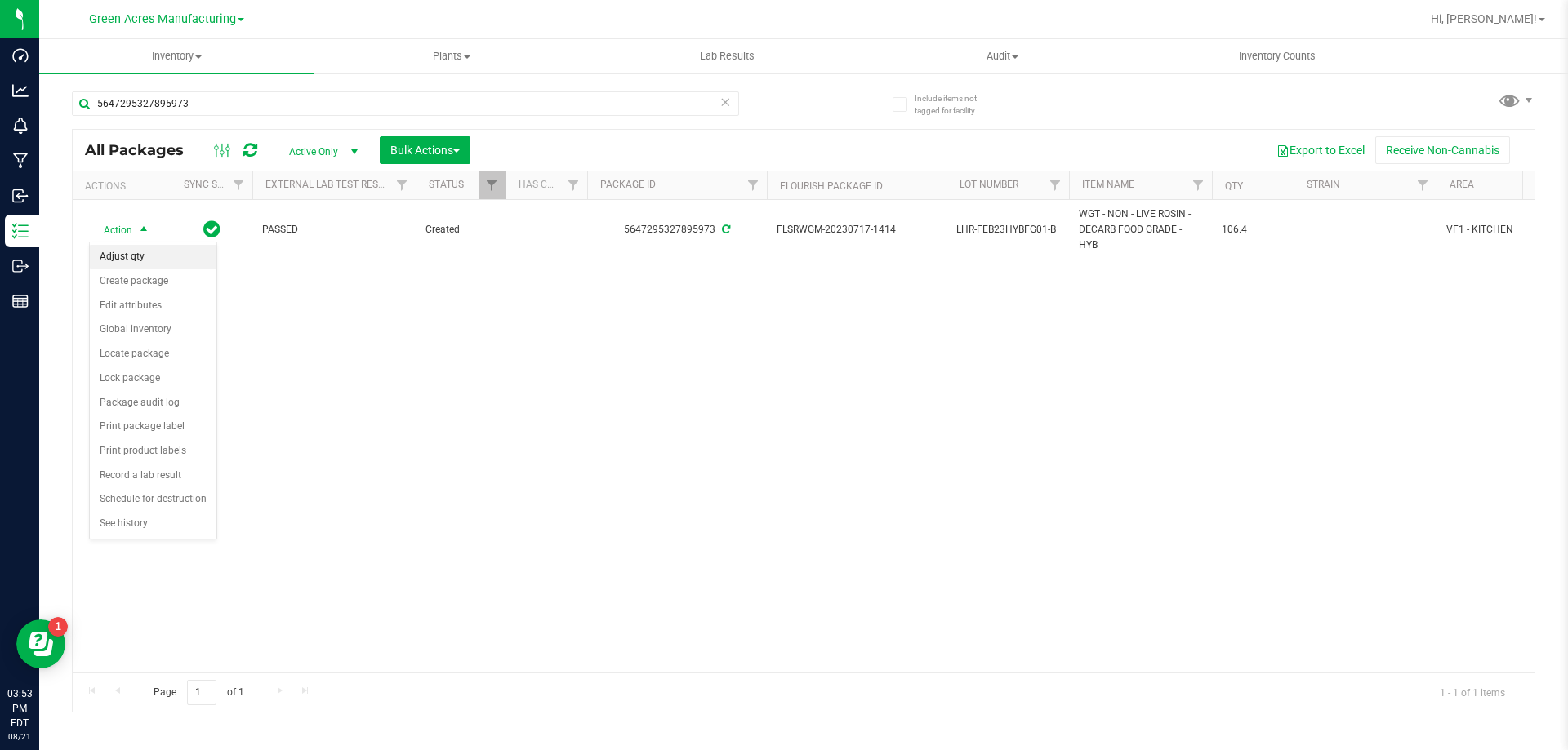
click at [140, 262] on li "Adjust qty" at bounding box center [154, 257] width 127 height 25
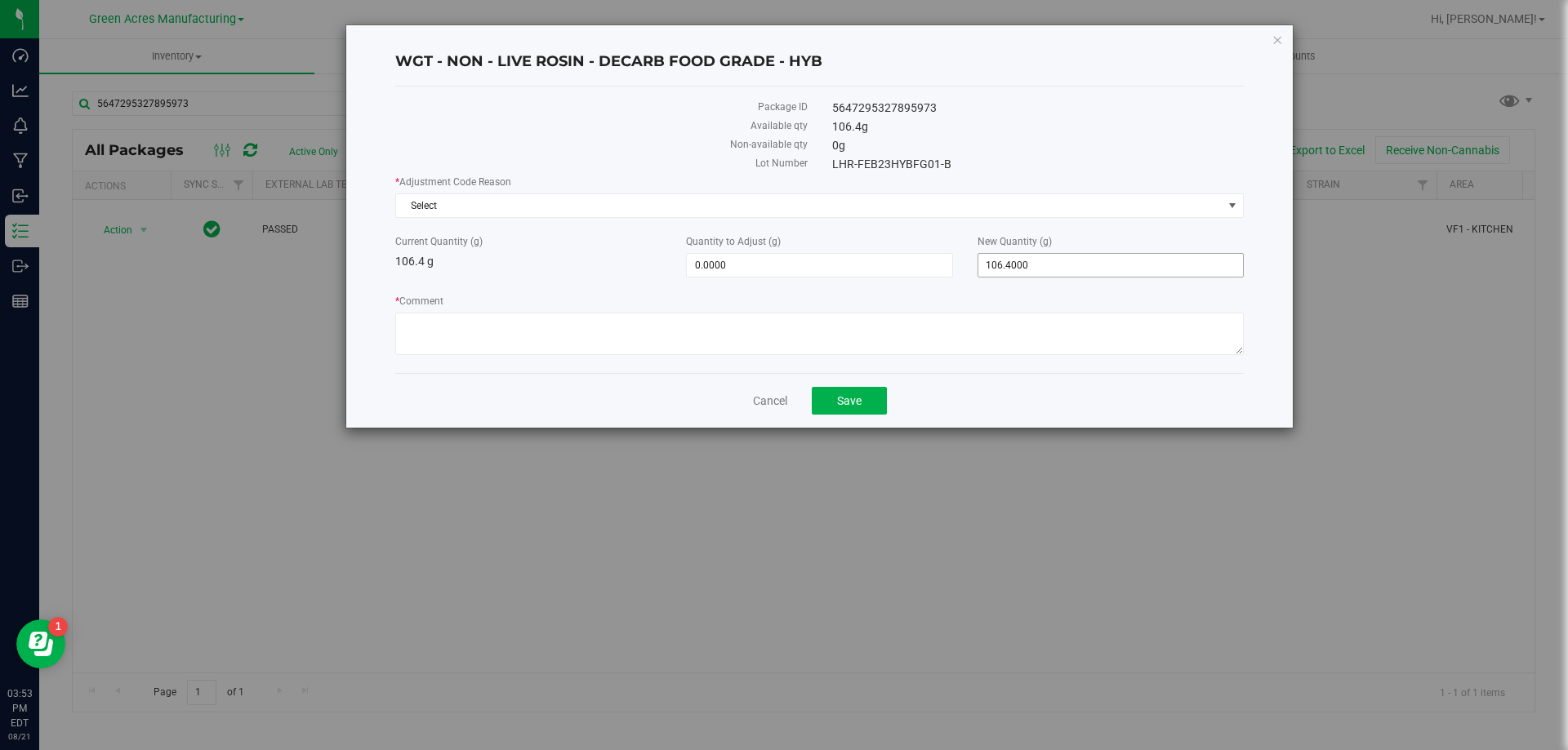
click at [1055, 269] on span "106.4000 106.4" at bounding box center [1111, 265] width 266 height 25
type input "104.8"
type input "-1.6000"
type input "104.8000"
click at [496, 235] on label "Current Quantity (g)" at bounding box center [528, 241] width 266 height 15
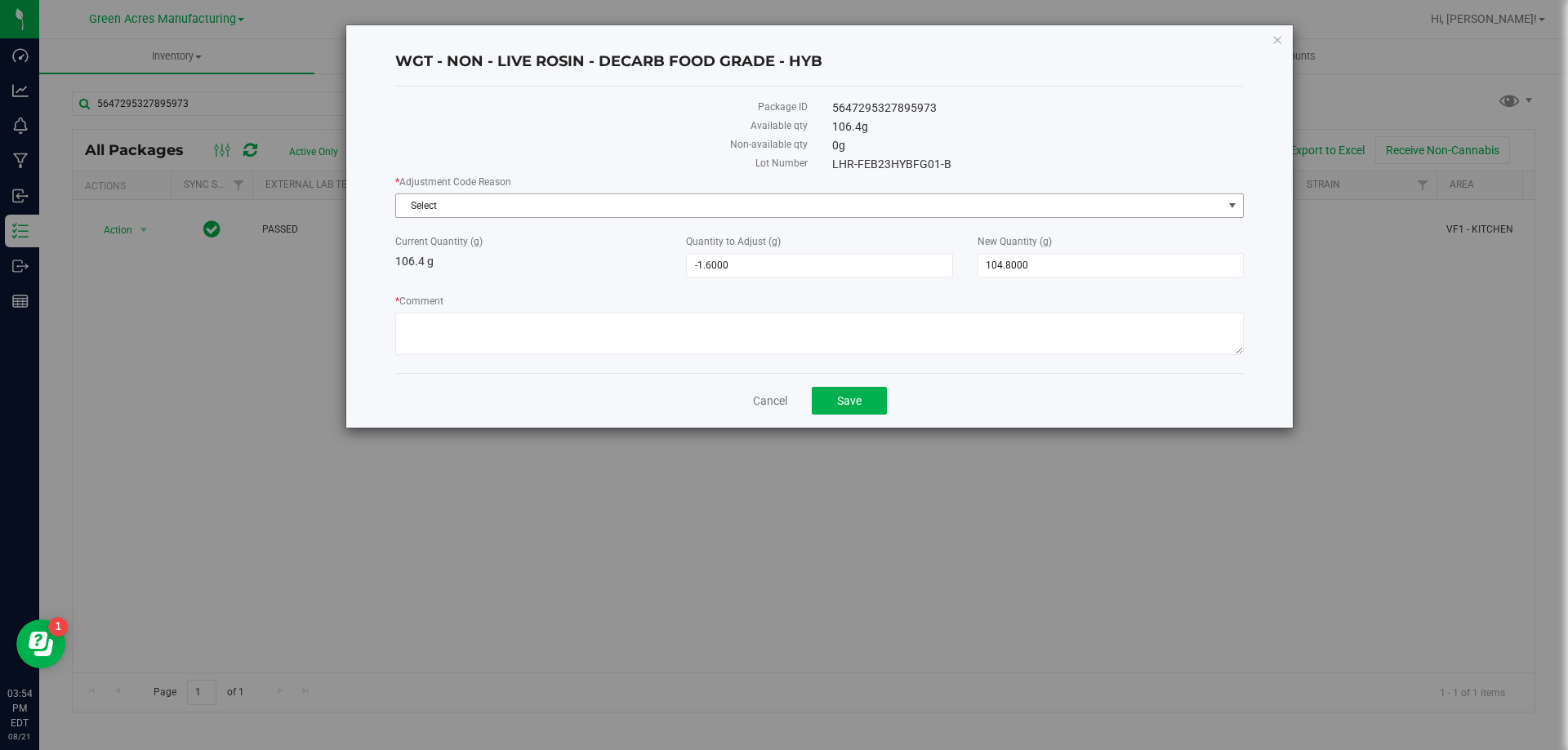
click at [535, 198] on span "Select" at bounding box center [809, 205] width 827 height 23
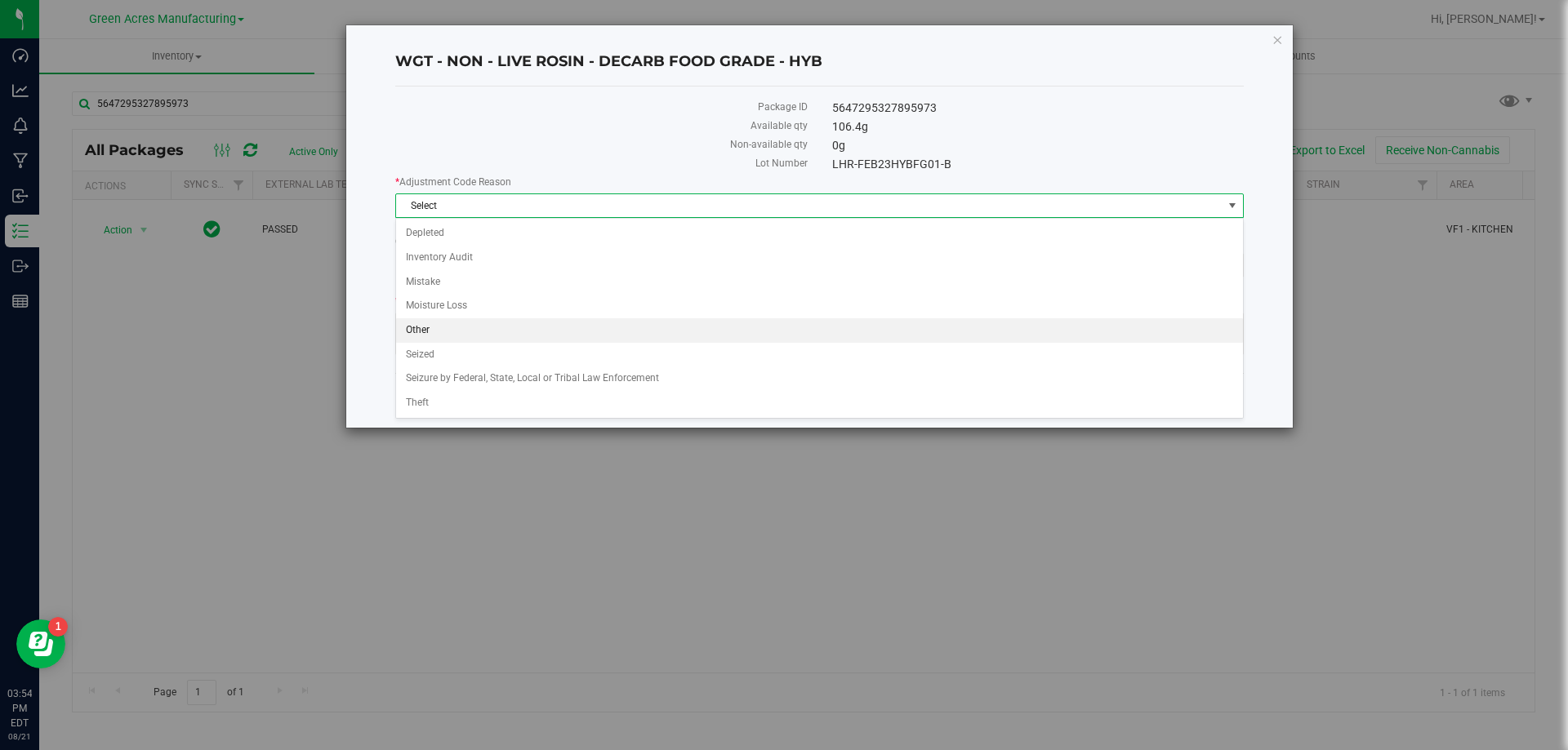
click at [522, 325] on li "Other" at bounding box center [820, 330] width 848 height 25
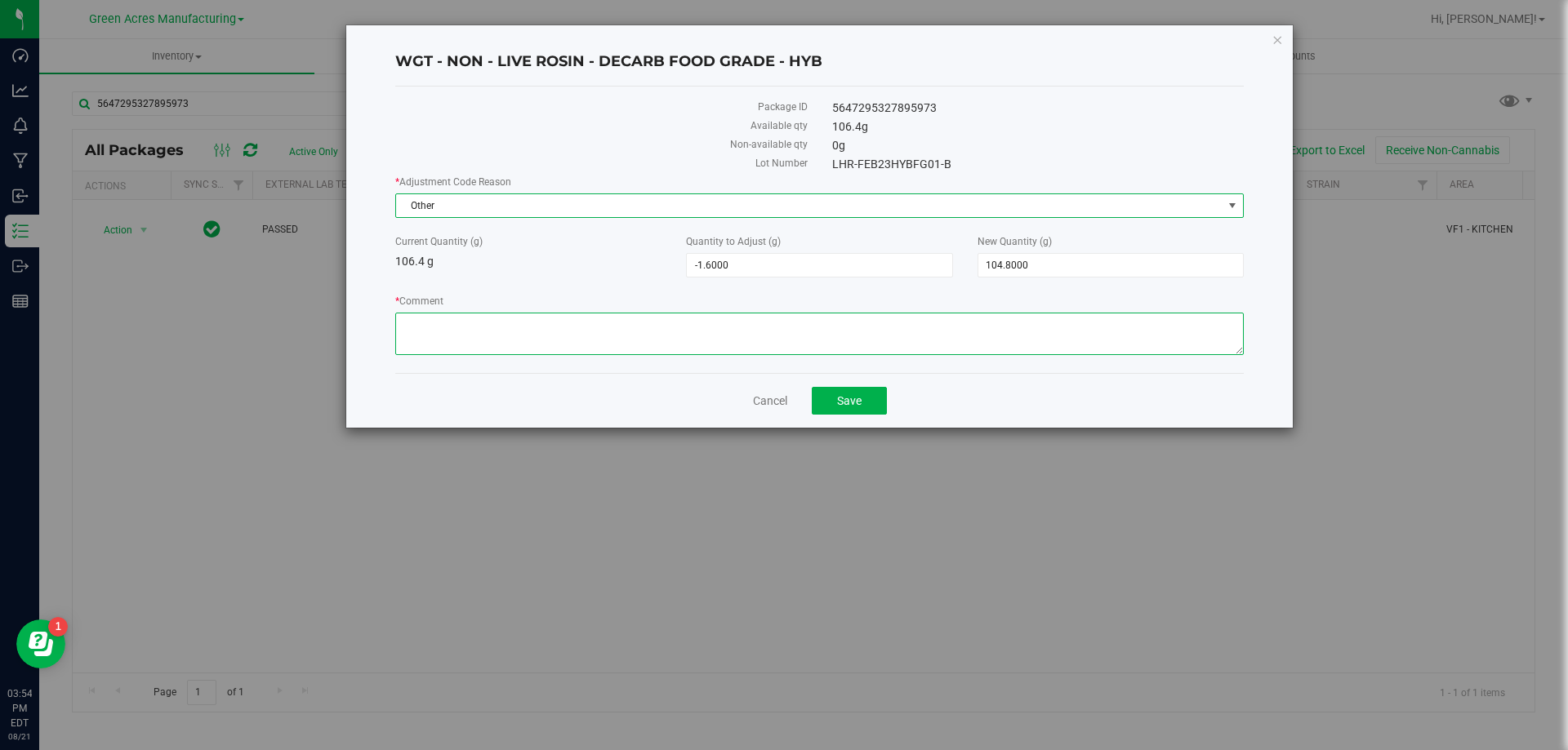
click at [487, 316] on textarea "* Comment" at bounding box center [819, 333] width 849 height 43
type textarea "n"
type textarea "New weight after dosing and cleaning."
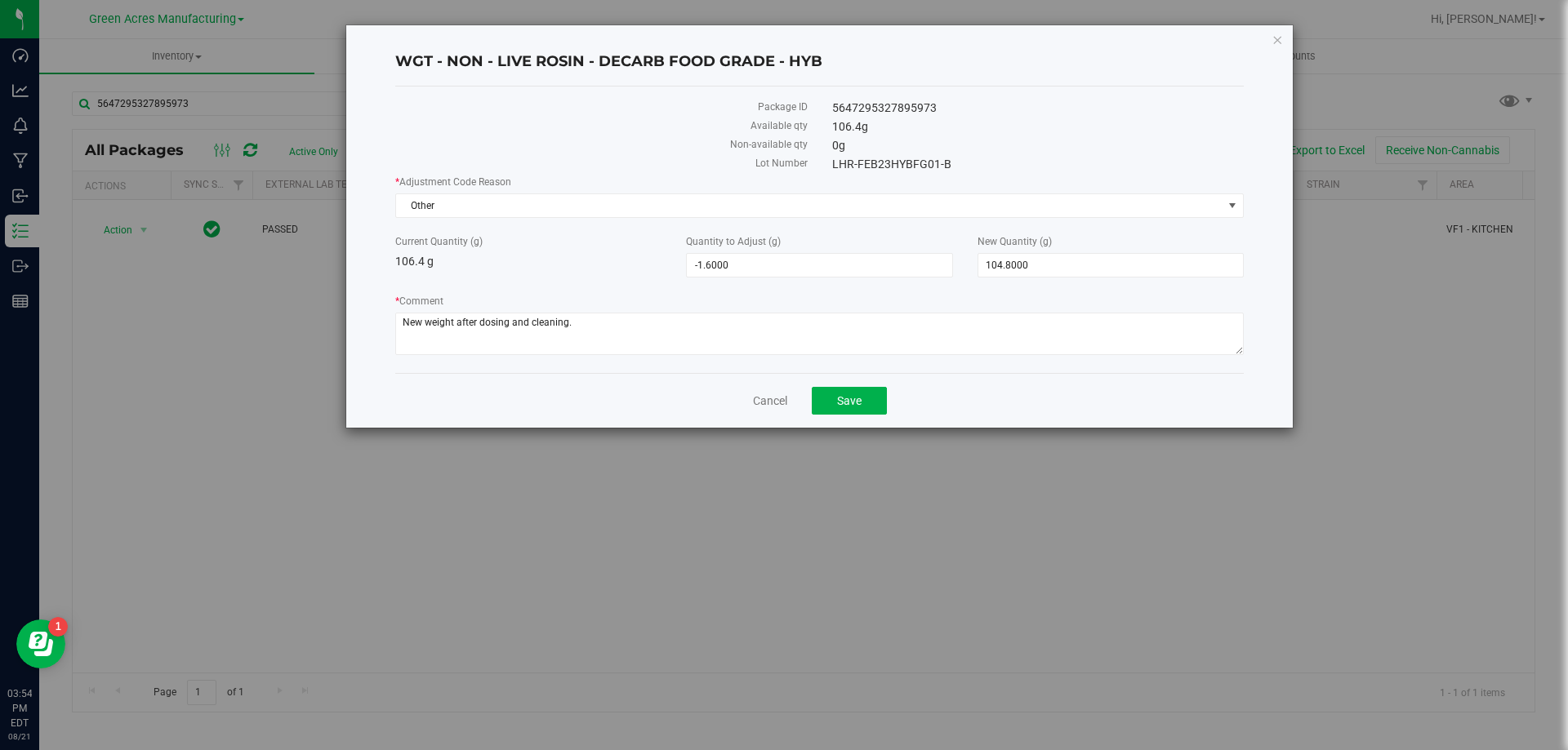
click at [482, 257] on div "Current Quantity (g) 106.4 g" at bounding box center [528, 252] width 291 height 36
click at [854, 401] on span "Save" at bounding box center [849, 401] width 25 height 13
click at [764, 395] on link "Cancel" at bounding box center [770, 401] width 35 height 16
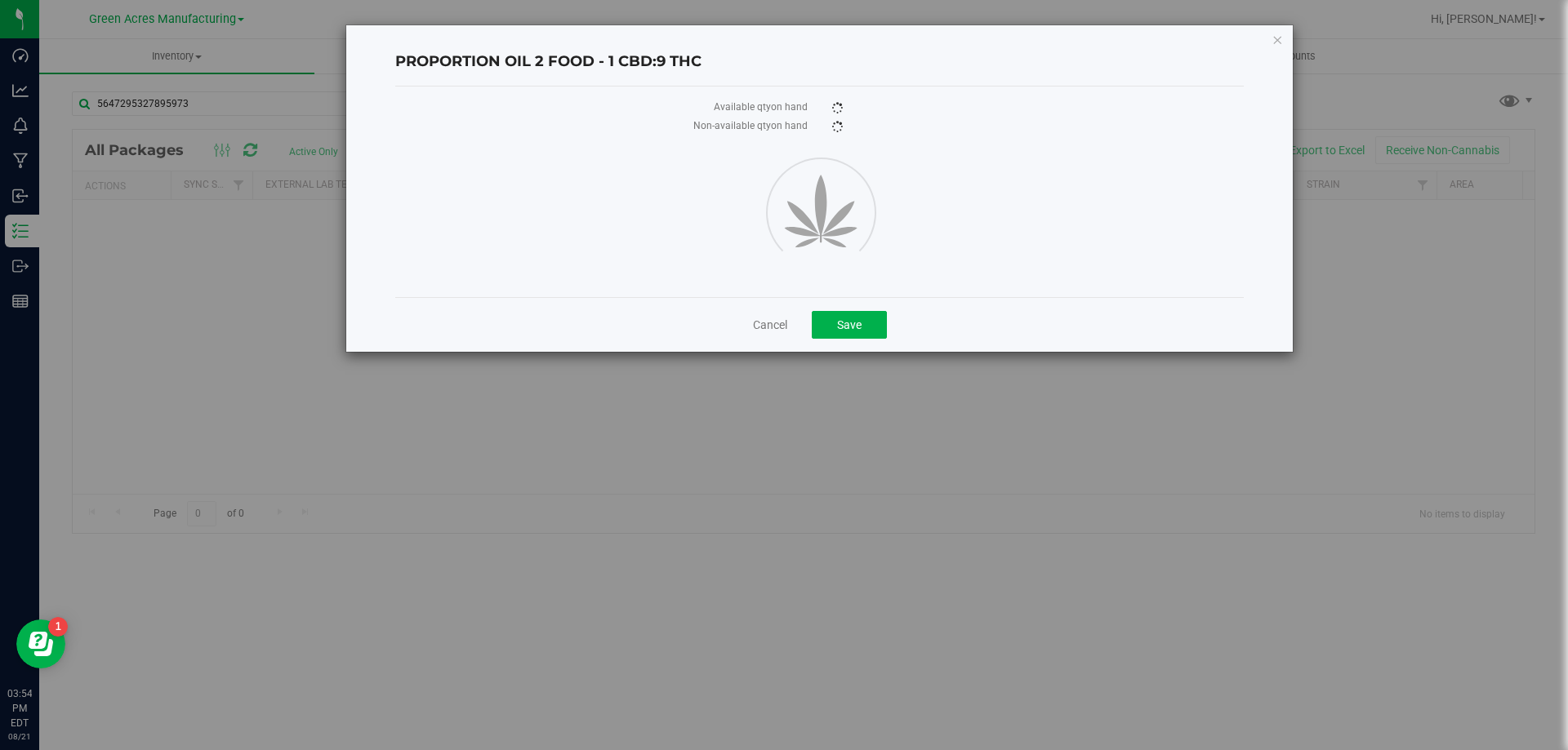
click at [764, 395] on div "PROPORTION OIL 2 FOOD - 1 CBD:9 THC Available qty on hand Non-available qty on …" at bounding box center [790, 375] width 1581 height 750
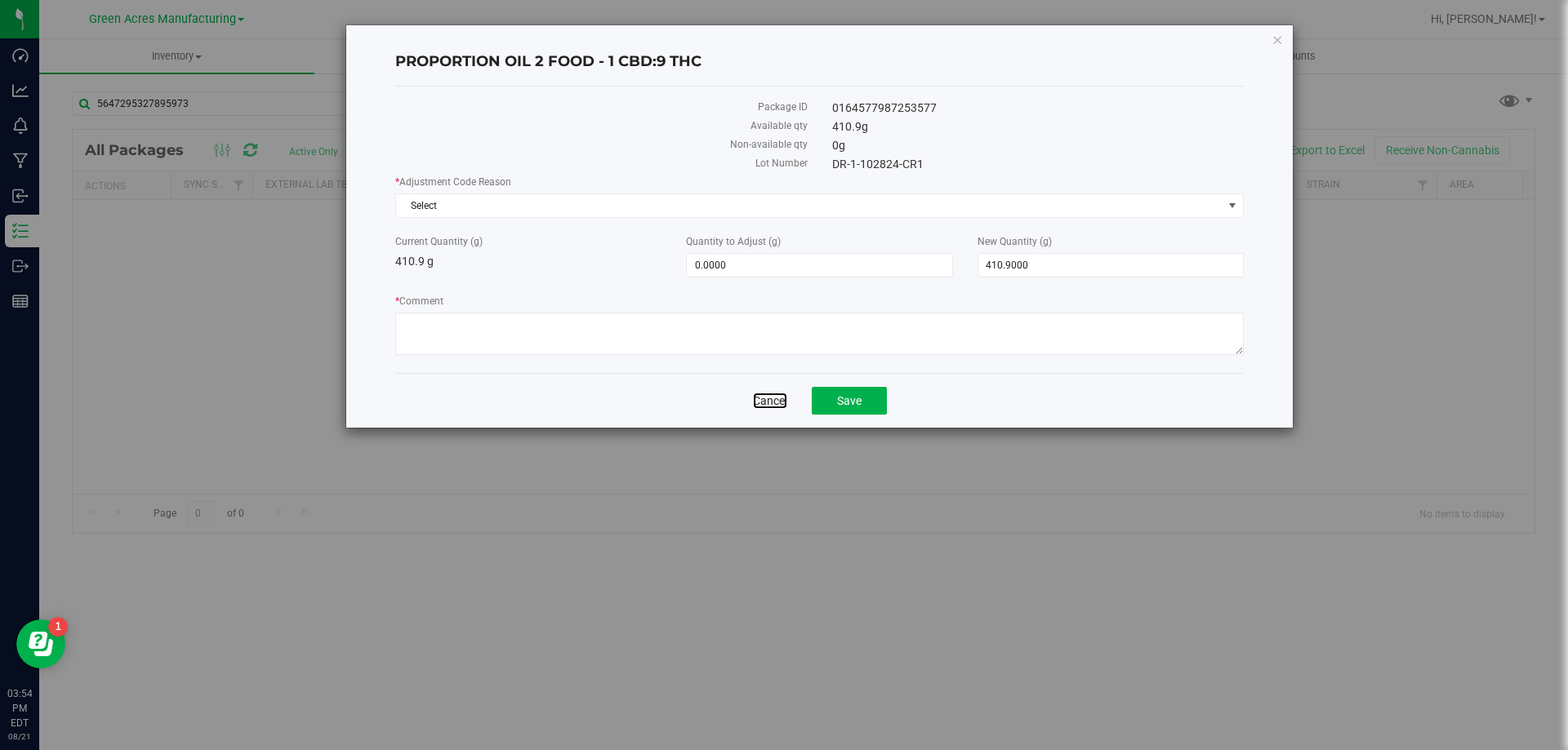
click at [764, 395] on link "Cancel" at bounding box center [770, 401] width 35 height 16
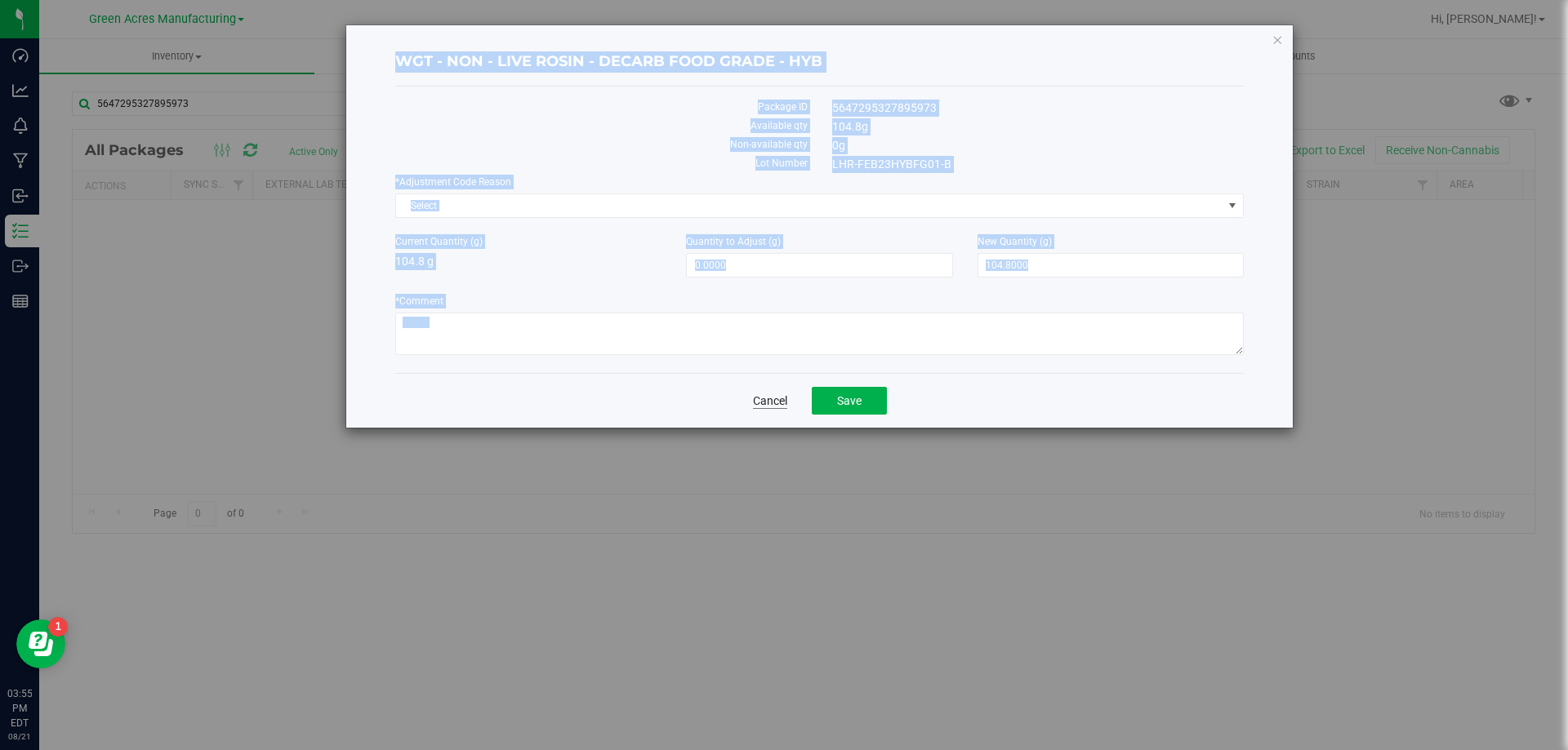
click at [764, 395] on link "Cancel" at bounding box center [770, 401] width 35 height 16
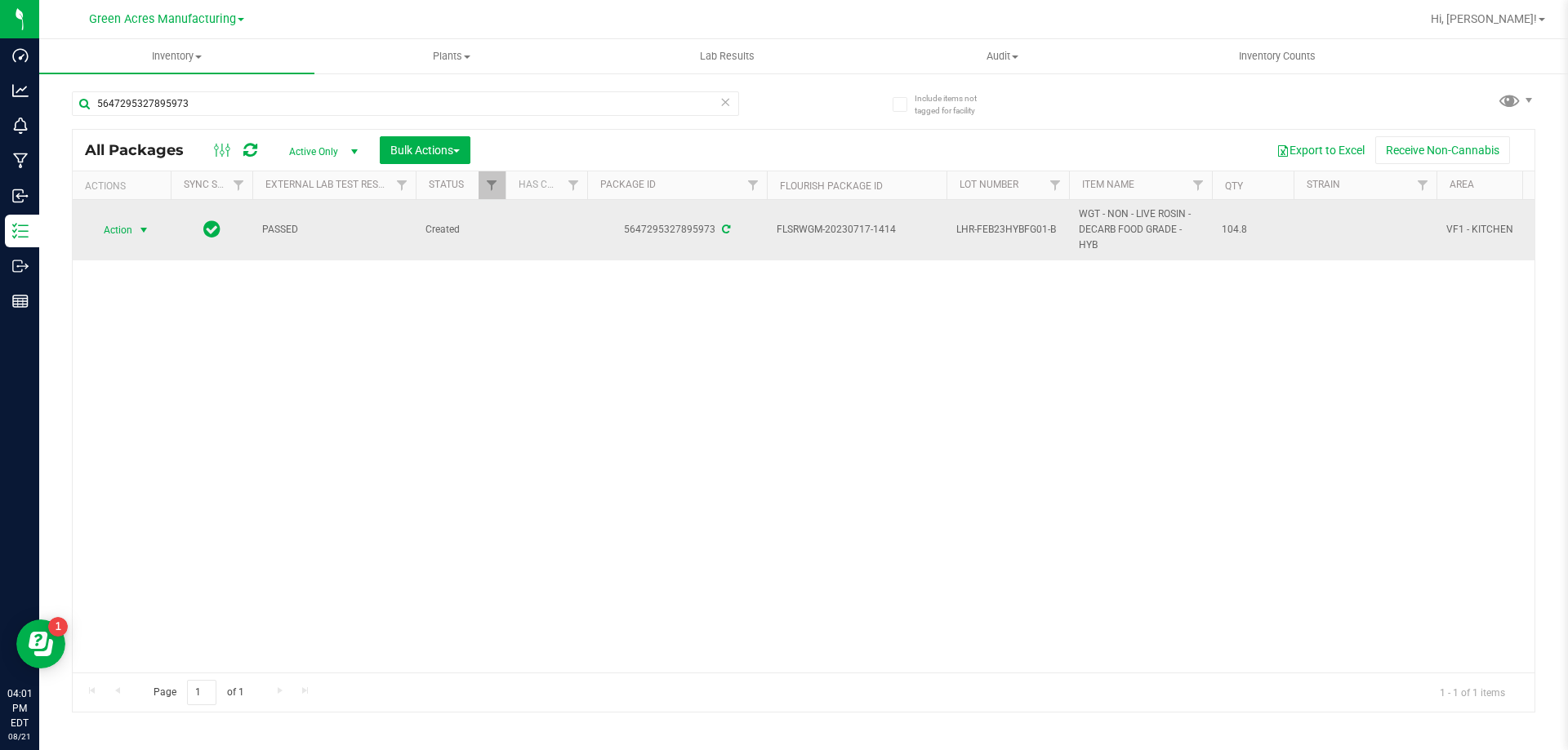
click at [140, 233] on span "select" at bounding box center [143, 230] width 13 height 13
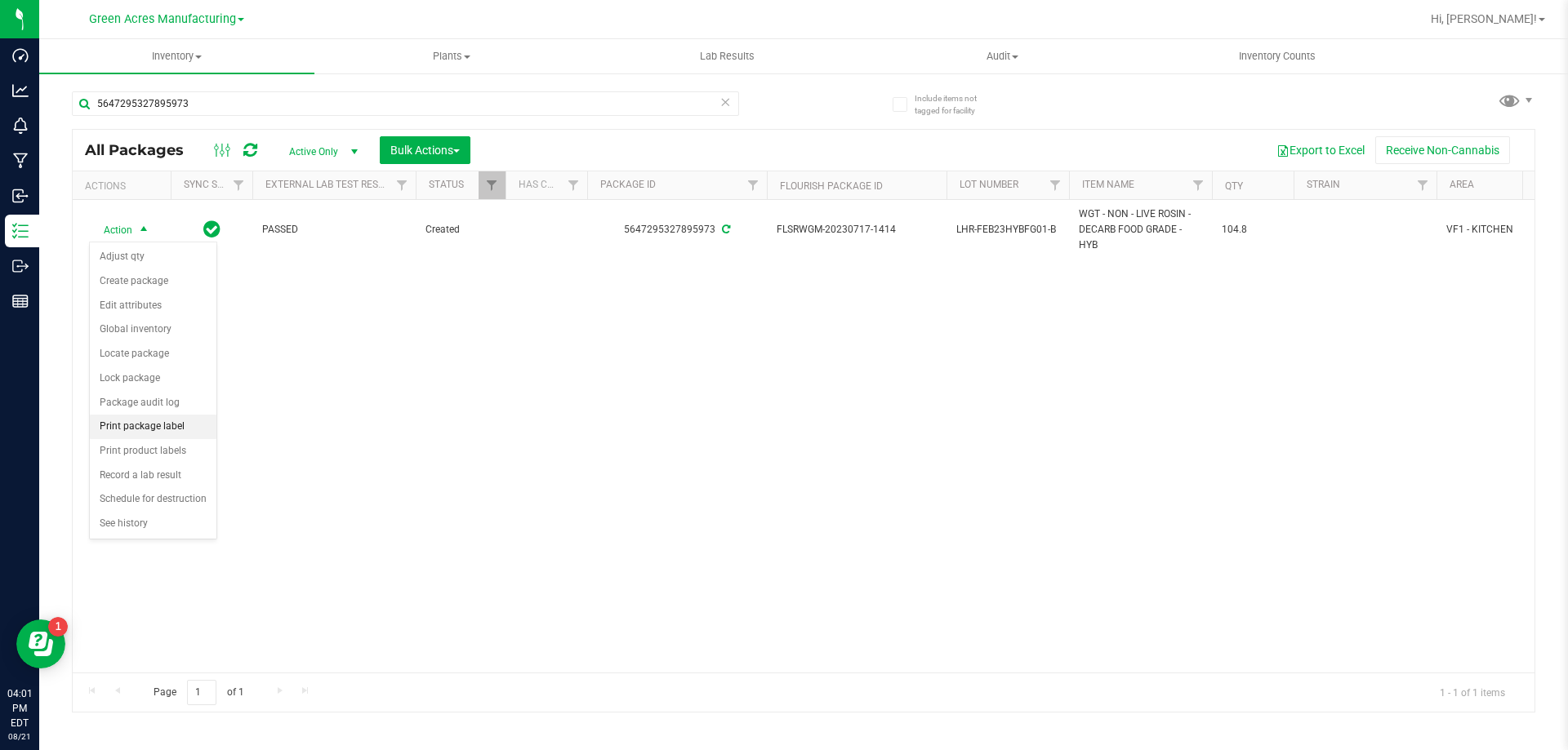
click at [140, 427] on li "Print package label" at bounding box center [154, 427] width 127 height 25
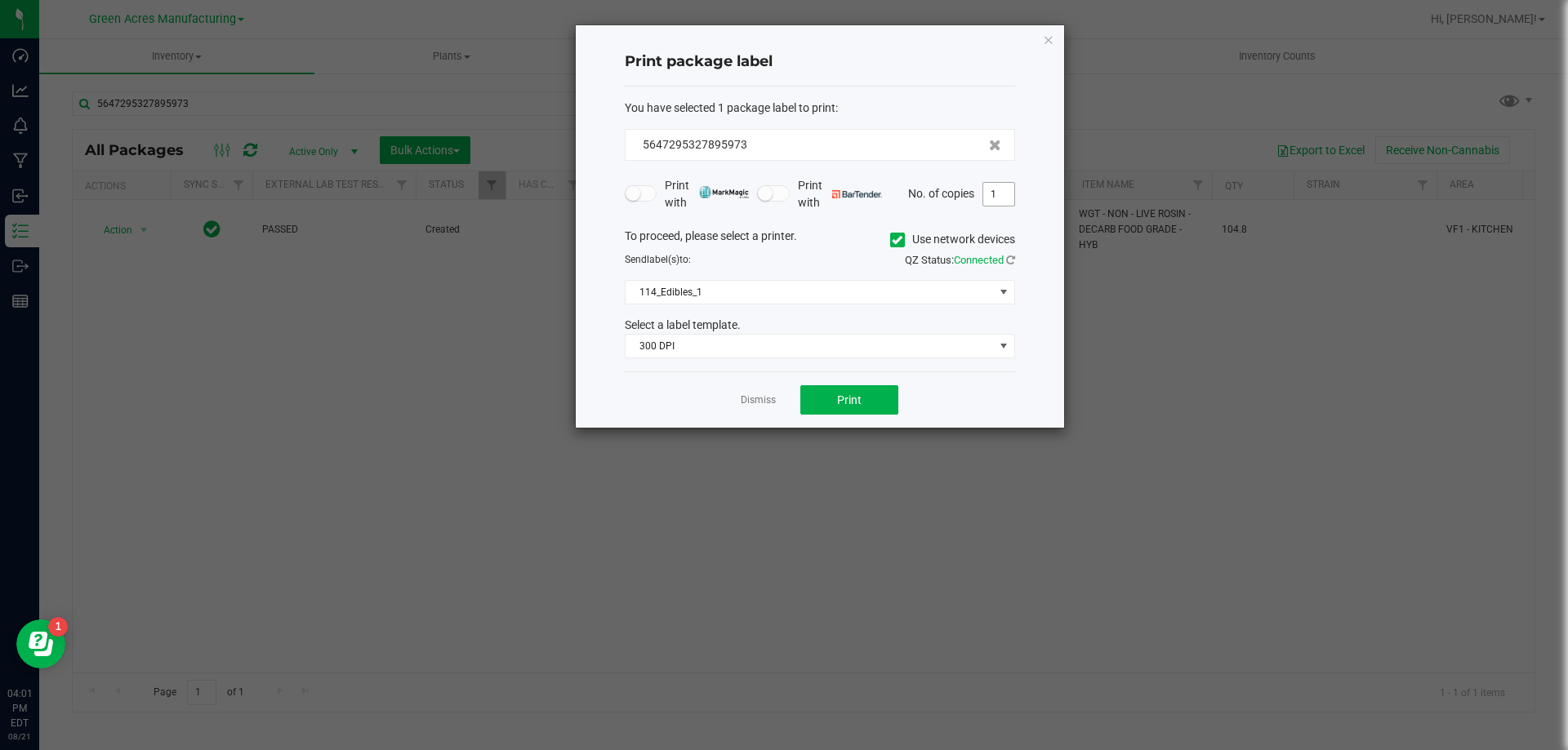
click at [990, 192] on input "1" at bounding box center [998, 193] width 31 height 23
type input "2"
click at [808, 397] on button "Print" at bounding box center [849, 400] width 98 height 30
click at [753, 403] on link "Dismiss" at bounding box center [758, 401] width 35 height 14
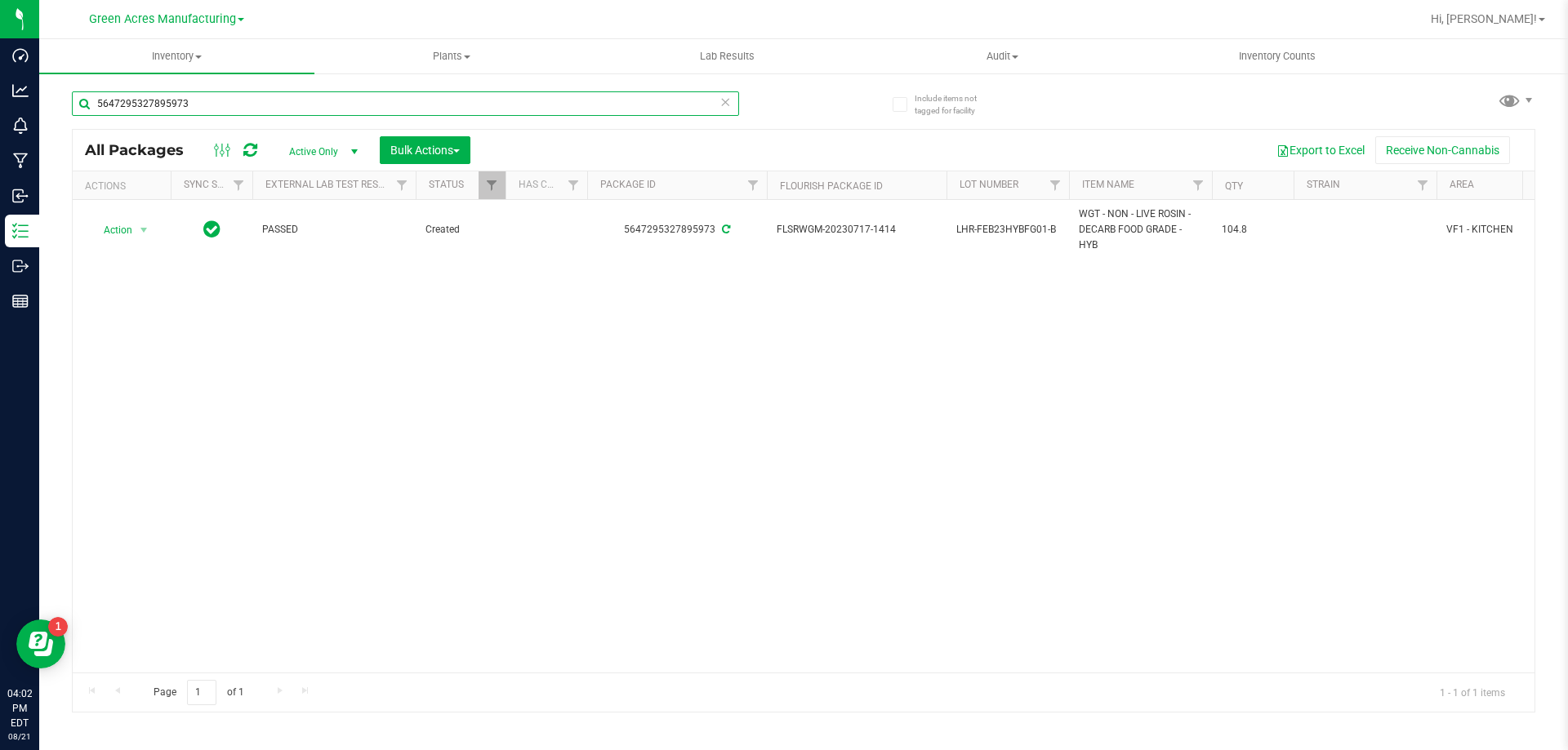
drag, startPoint x: 155, startPoint y: 109, endPoint x: 76, endPoint y: 109, distance: 79.0
click at [76, 109] on input "5647295327895973" at bounding box center [405, 103] width 667 height 25
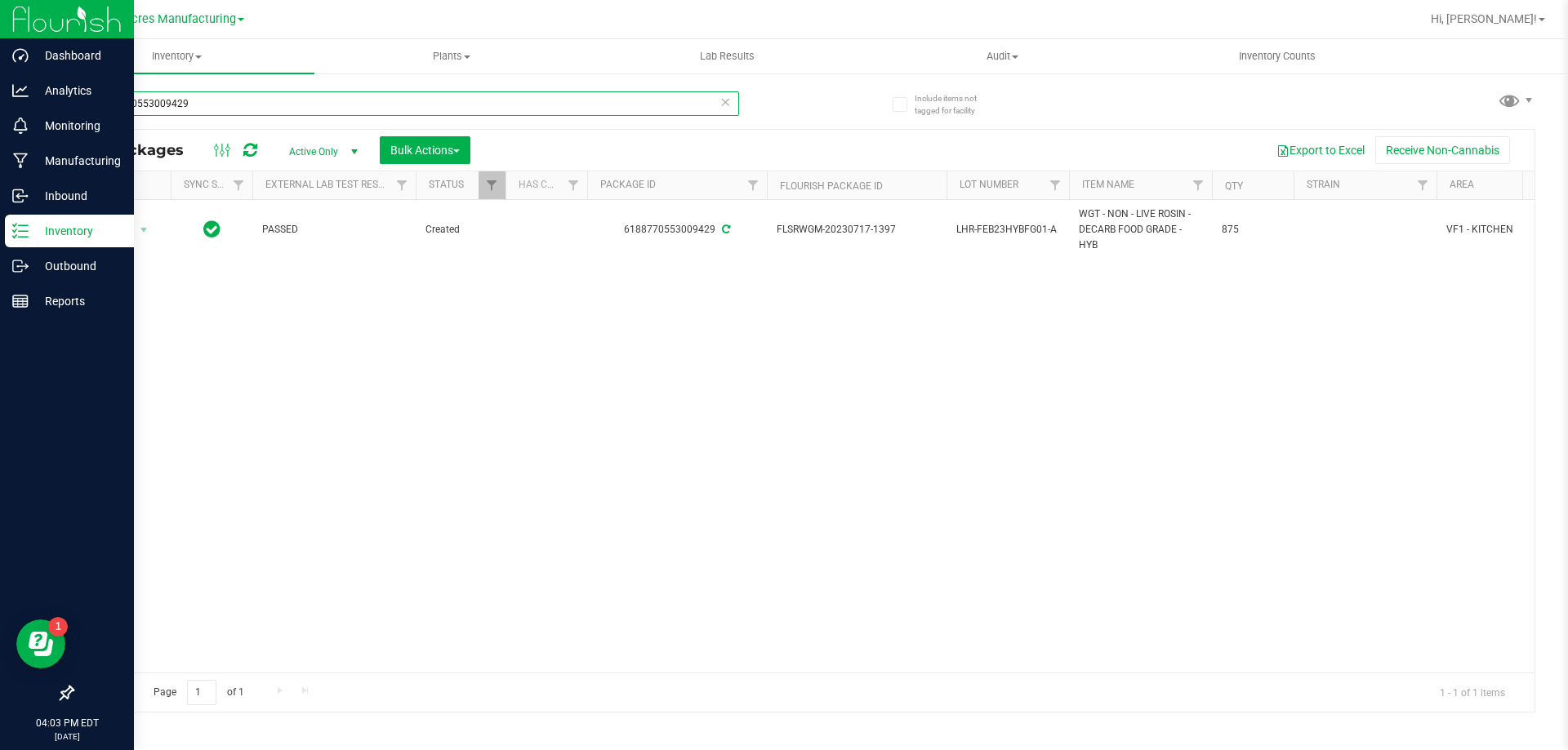
type input "6188770553009429"
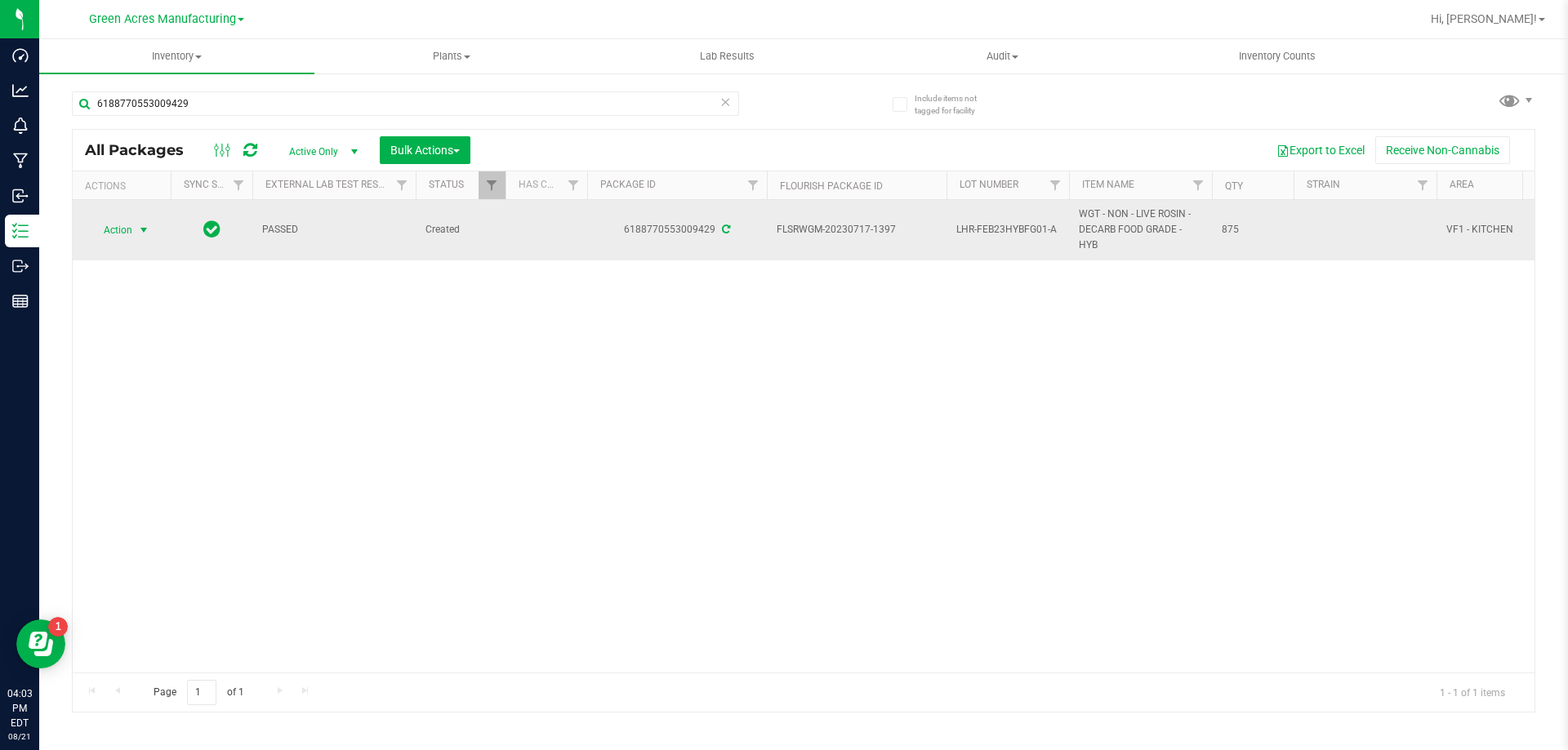
click at [121, 227] on span "Action" at bounding box center [111, 230] width 44 height 23
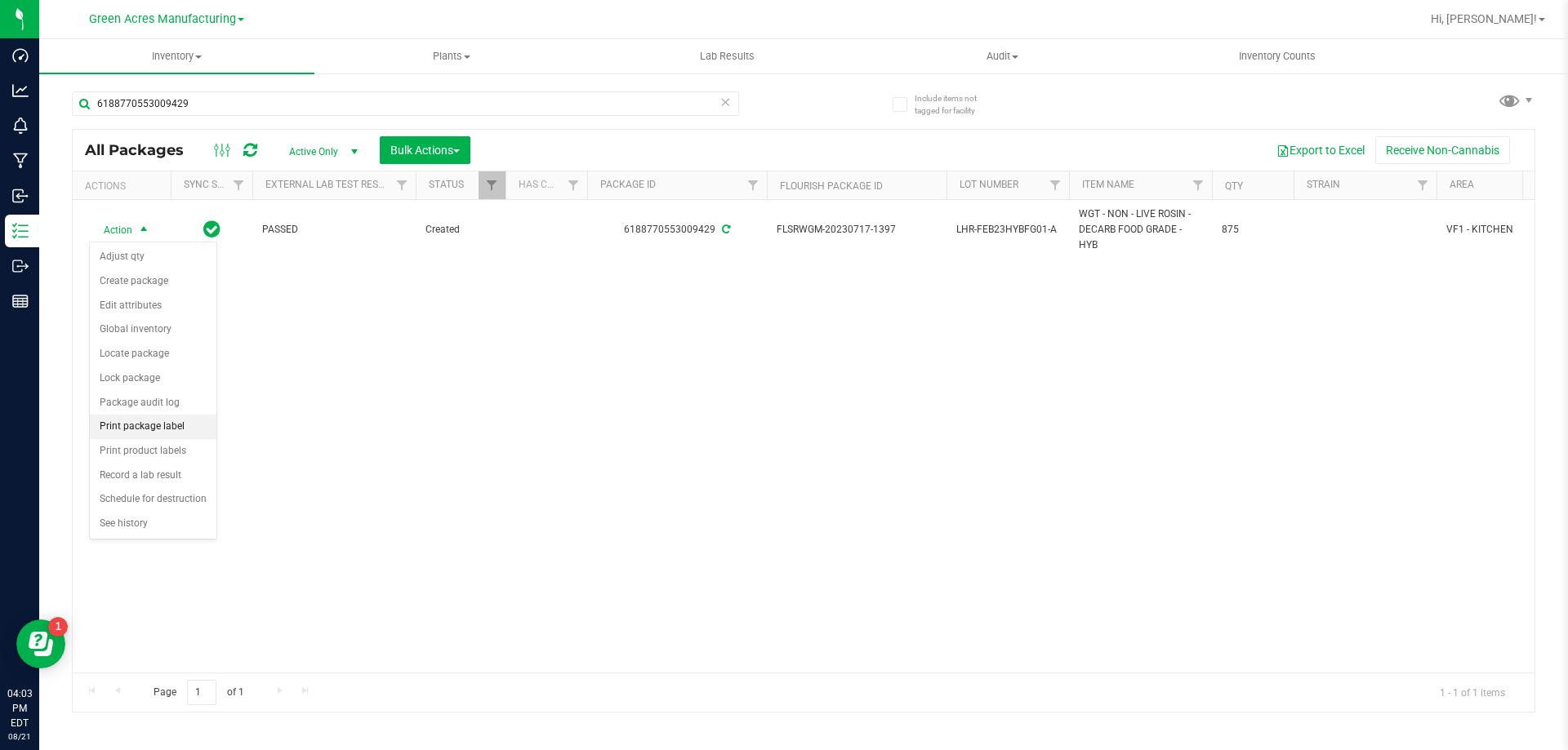
click at [168, 429] on li "Print package label" at bounding box center [154, 427] width 127 height 25
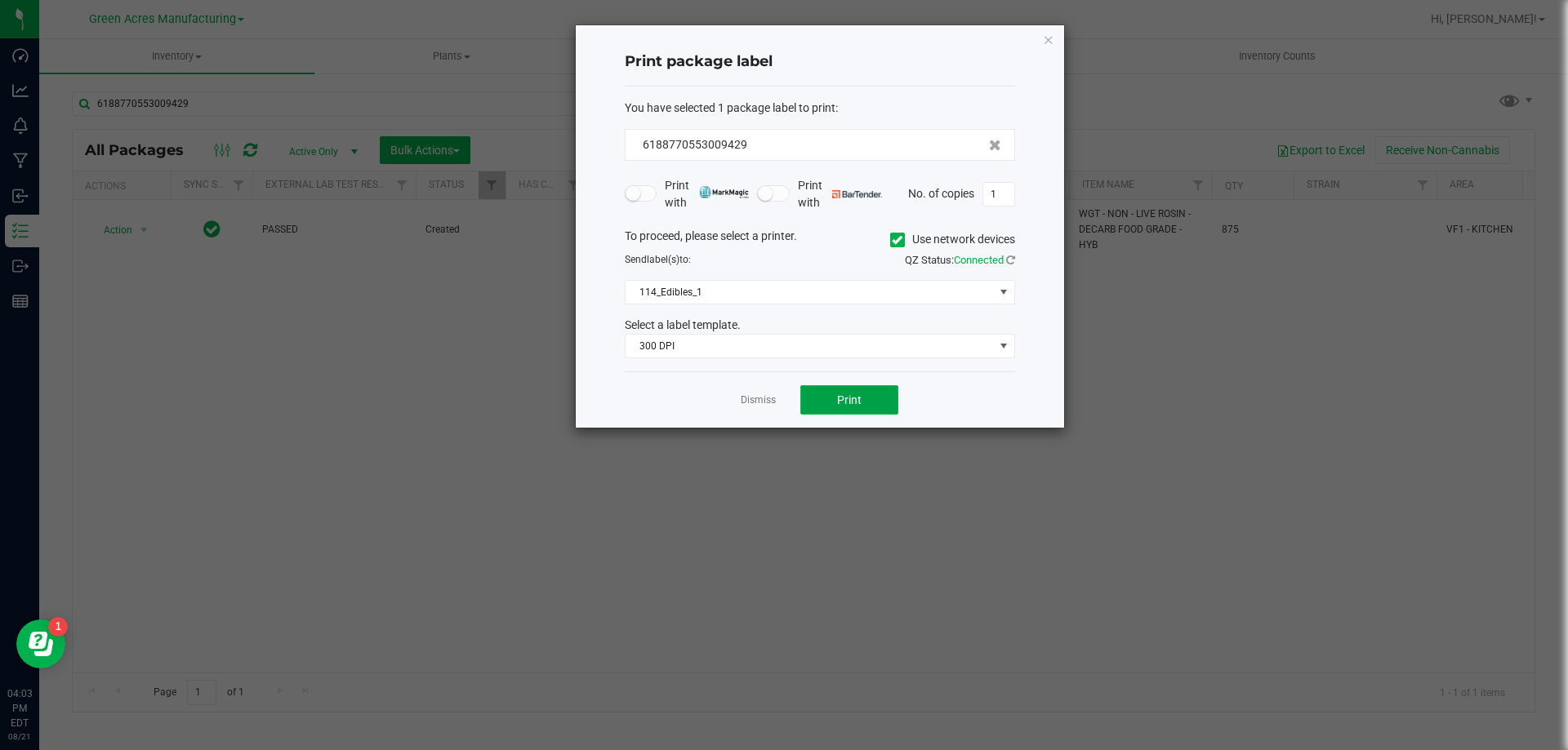
click at [843, 404] on span "Print" at bounding box center [849, 400] width 25 height 13
click at [832, 404] on button "Print" at bounding box center [849, 400] width 98 height 30
click at [765, 400] on link "Dismiss" at bounding box center [758, 401] width 35 height 14
